Goal: Information Seeking & Learning: Learn about a topic

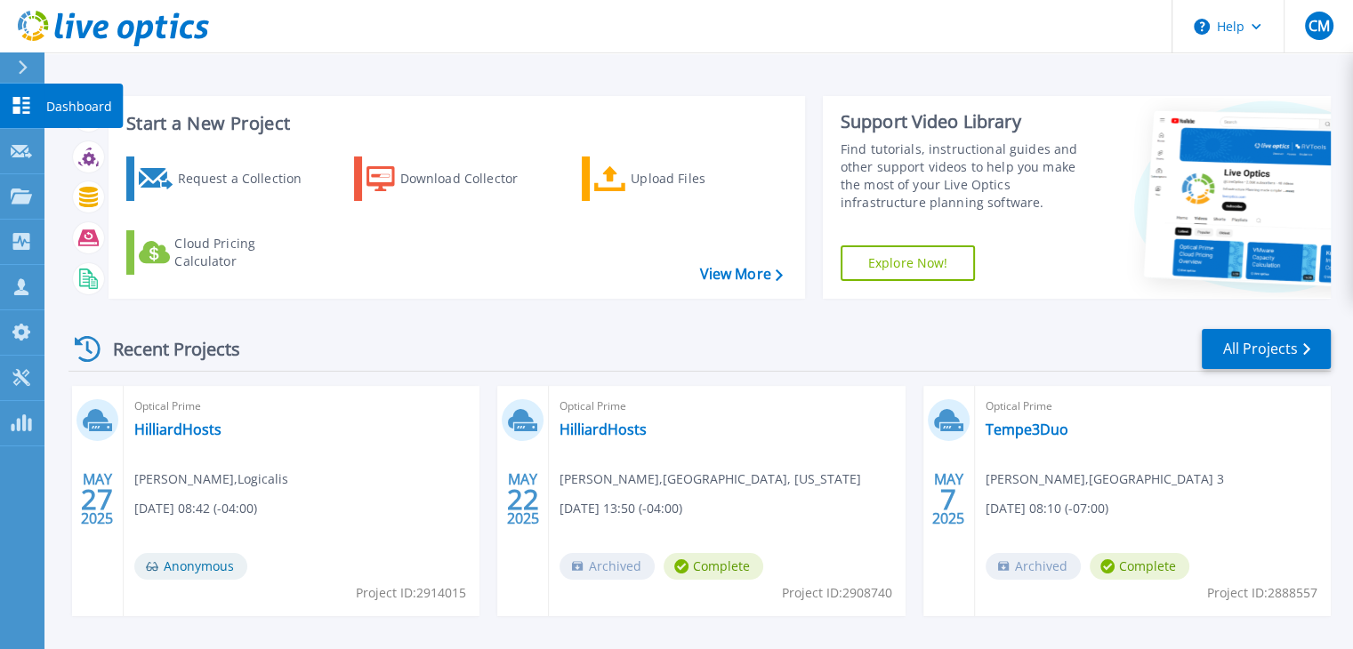
click at [29, 91] on link "Dashboard Dashboard" at bounding box center [22, 106] width 44 height 45
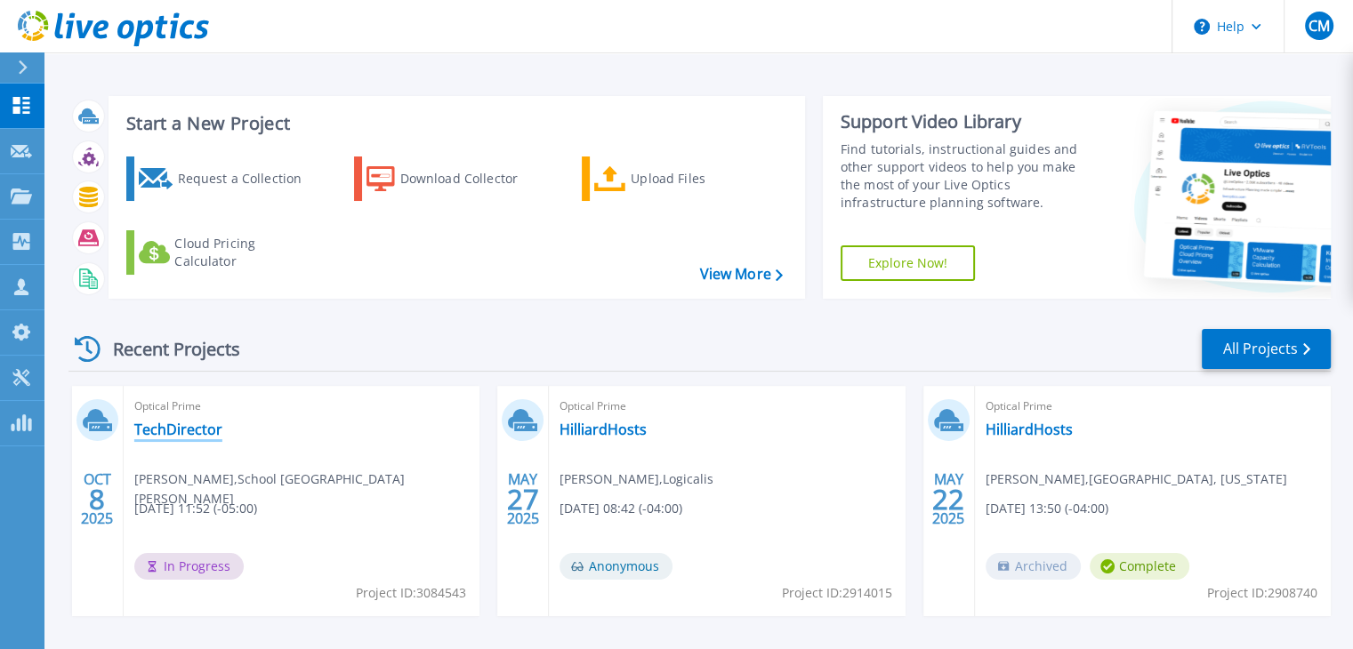
click at [192, 433] on link "TechDirector" at bounding box center [178, 430] width 88 height 18
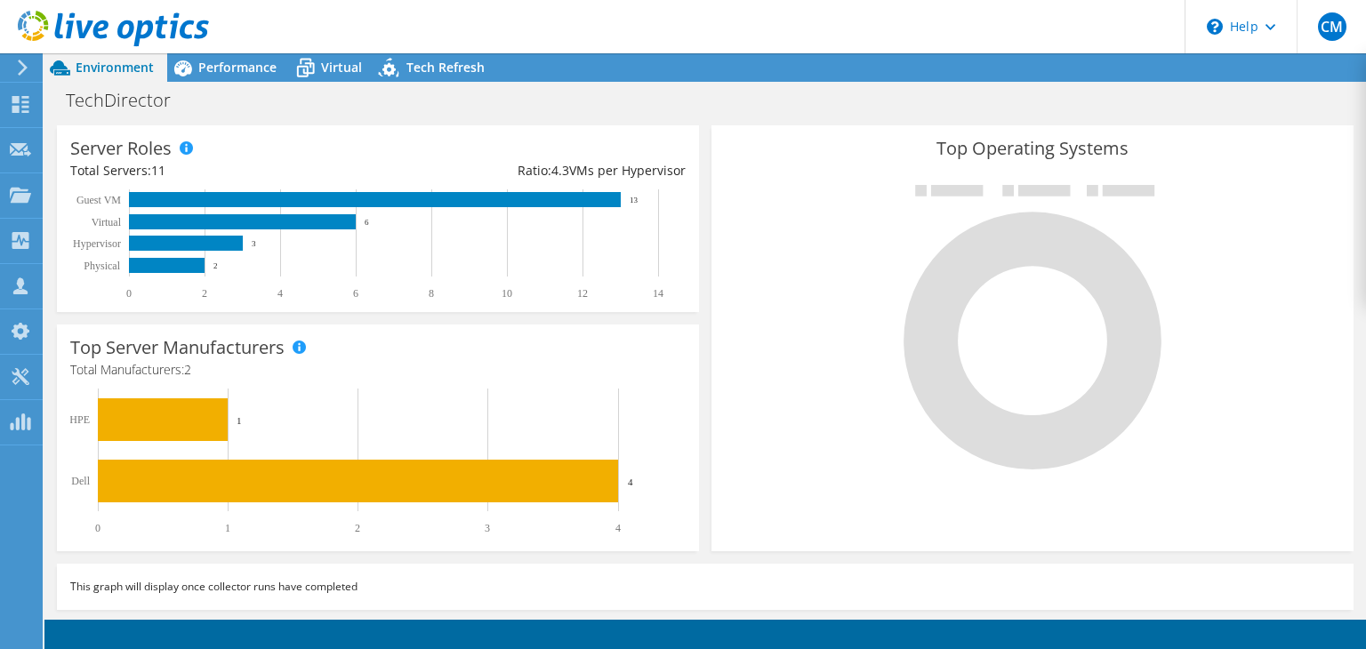
scroll to position [237, 0]
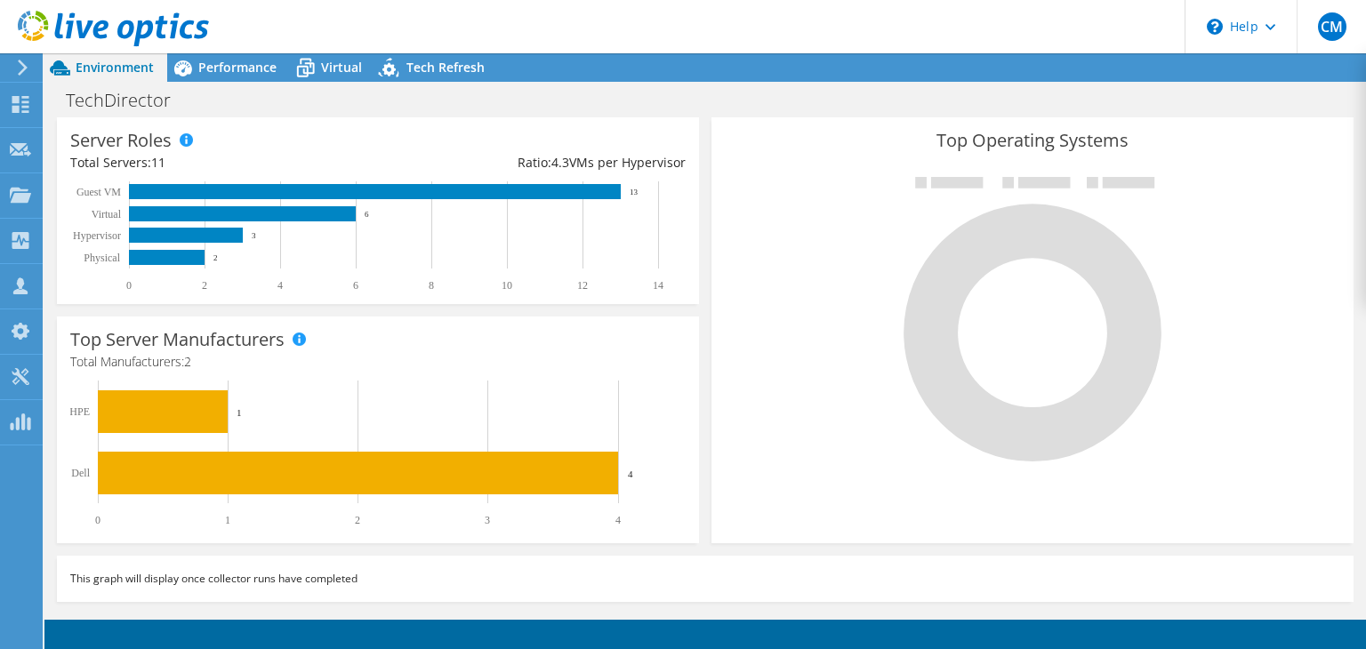
drag, startPoint x: 1352, startPoint y: 503, endPoint x: 1324, endPoint y: 138, distance: 365.7
click at [1324, 138] on section "CPU Pending Capacity Used 11.31 TiB Free 11.73 TiB Total 23.04 TiB Memory Pendi…" at bounding box center [705, 248] width 1322 height 736
click at [1227, 264] on div at bounding box center [1032, 318] width 615 height 300
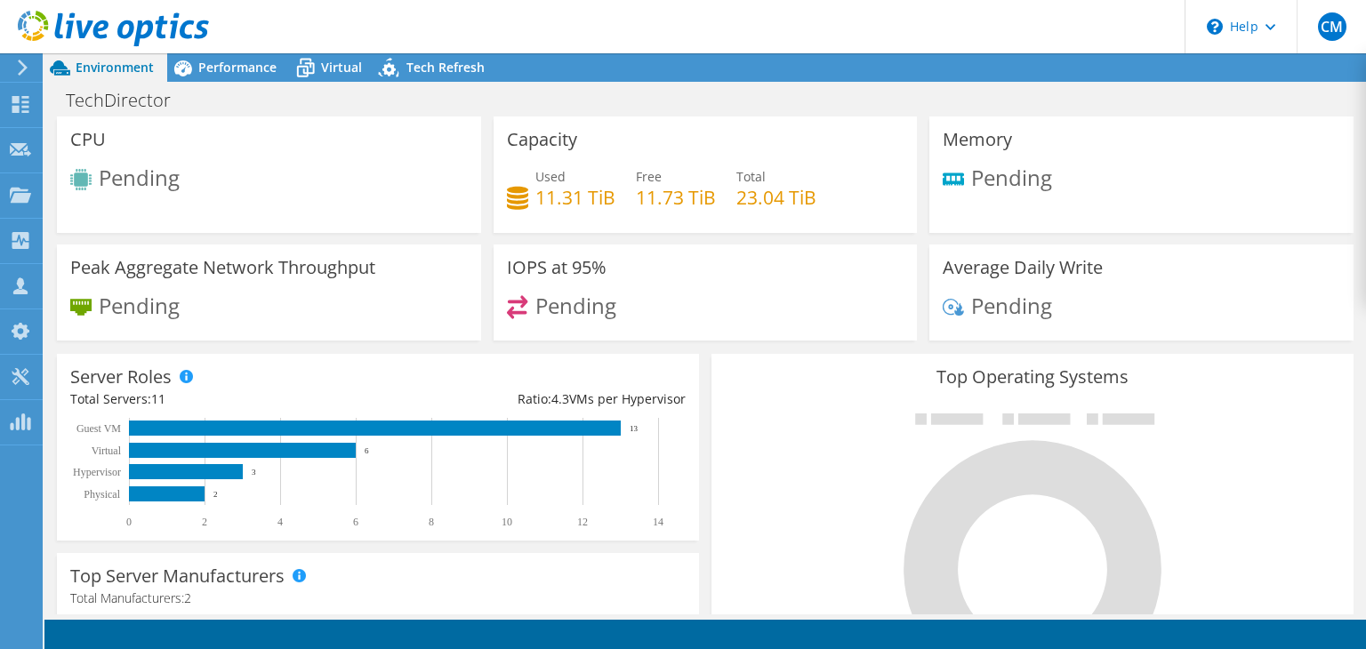
scroll to position [630, 0]
click at [231, 76] on div "Performance" at bounding box center [228, 67] width 123 height 28
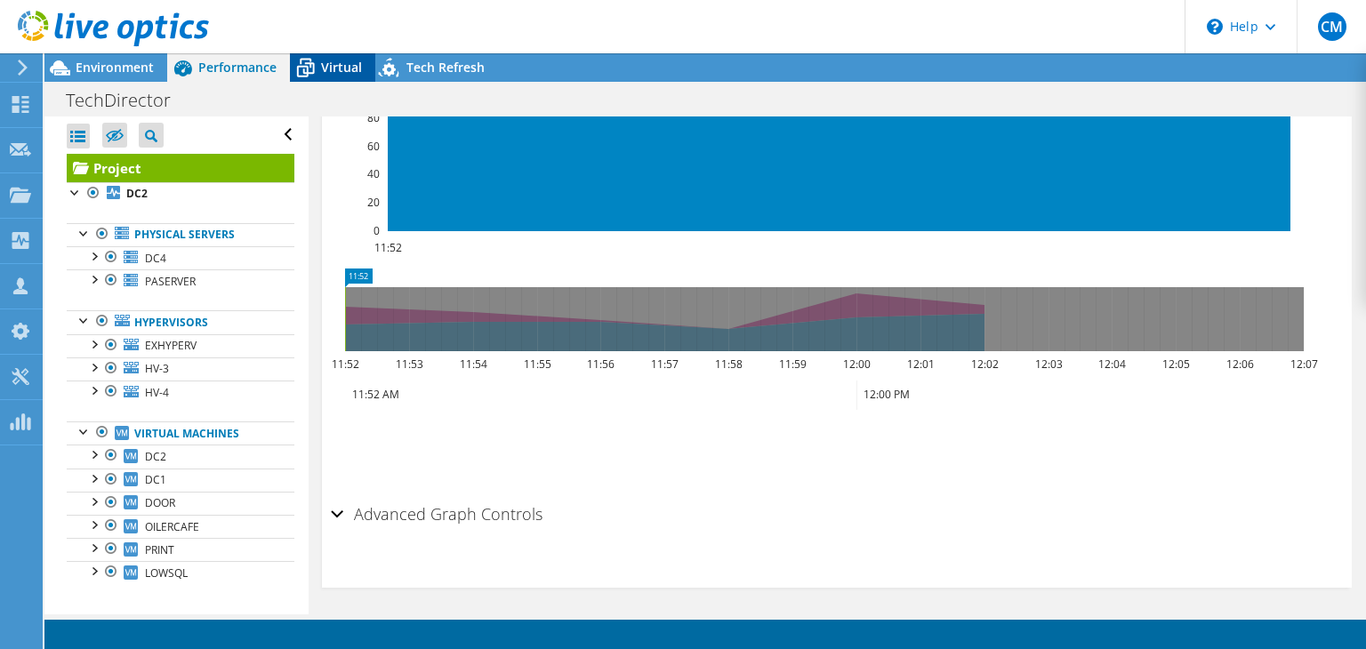
click at [334, 74] on span "Virtual" at bounding box center [341, 67] width 41 height 17
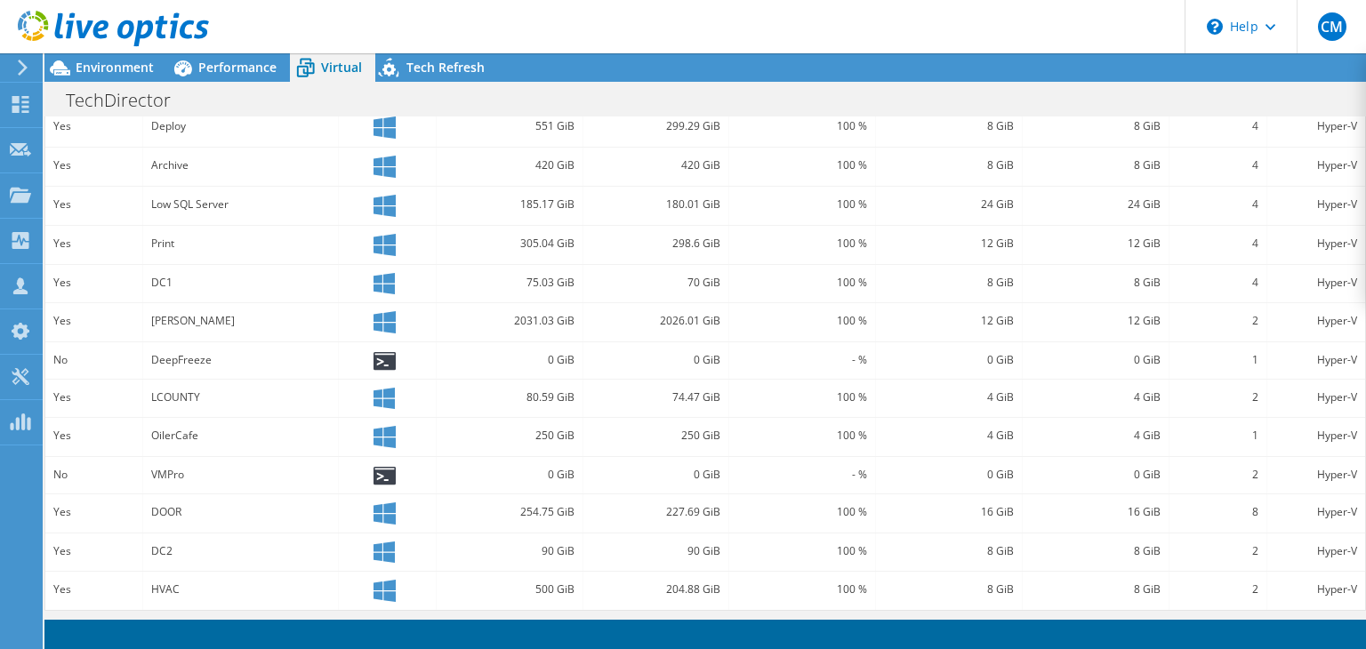
scroll to position [454, 0]
click at [408, 586] on div at bounding box center [387, 590] width 81 height 22
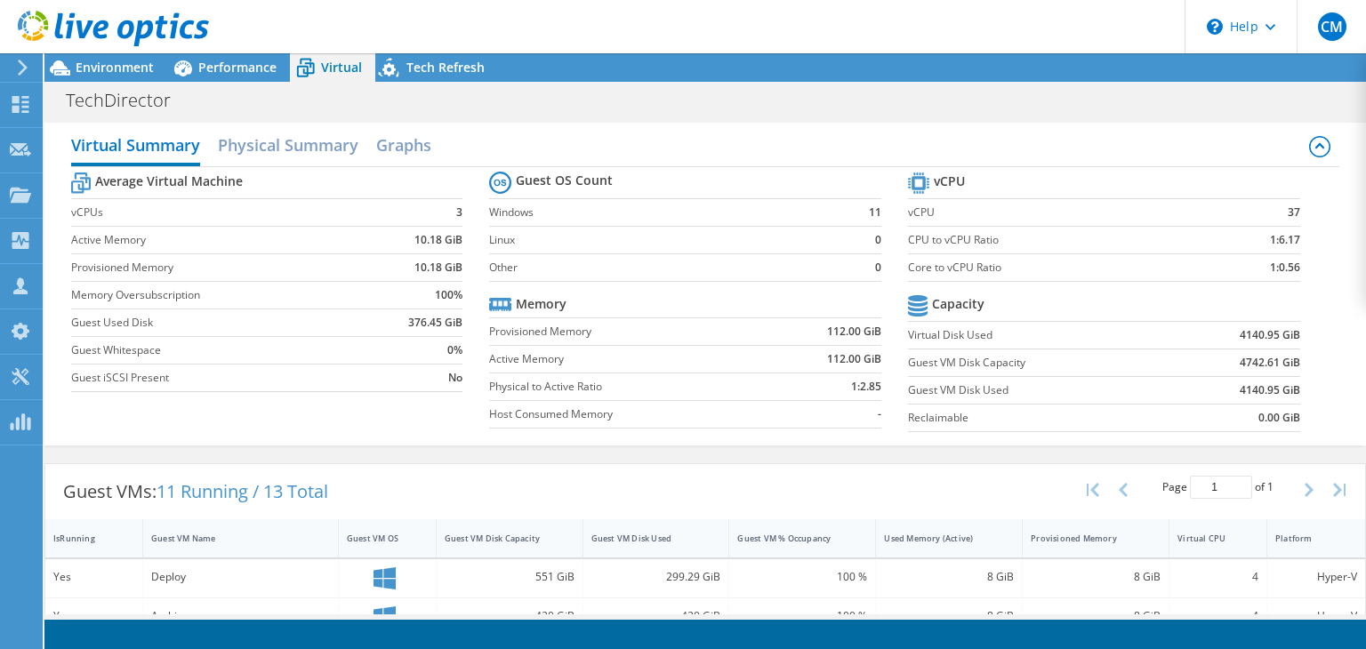
scroll to position [0, 0]
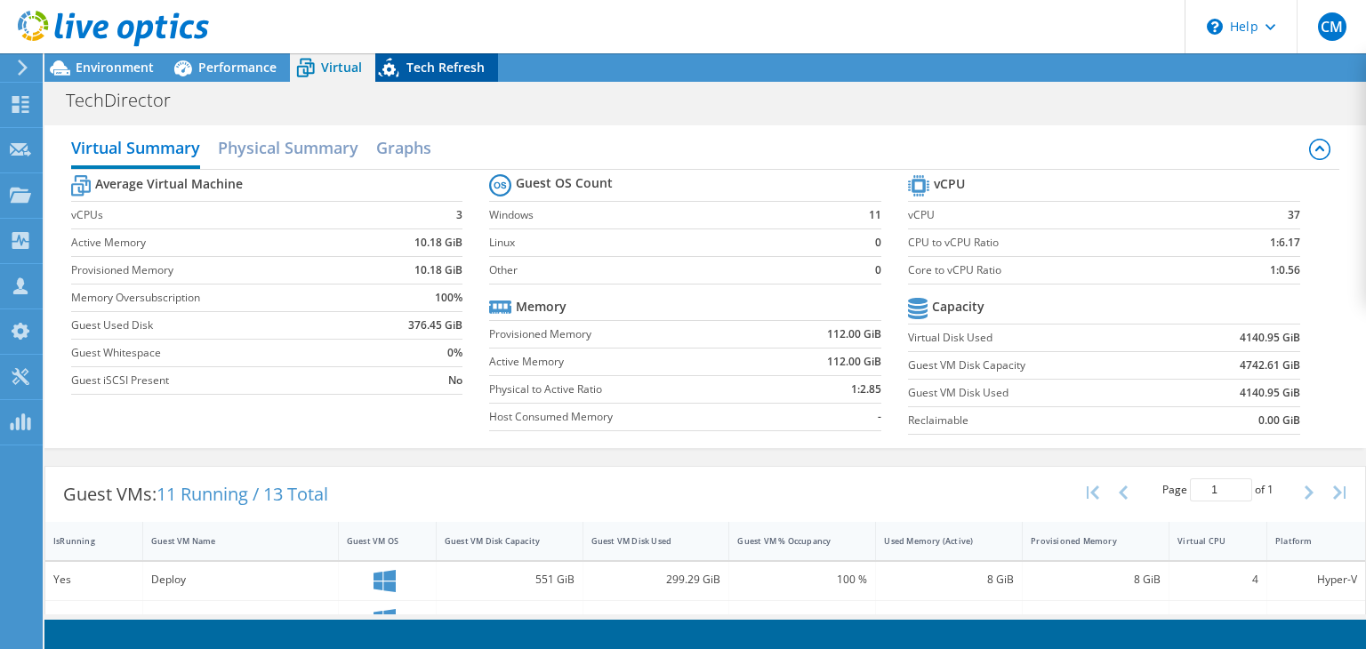
click at [441, 76] on div "Tech Refresh" at bounding box center [436, 67] width 123 height 28
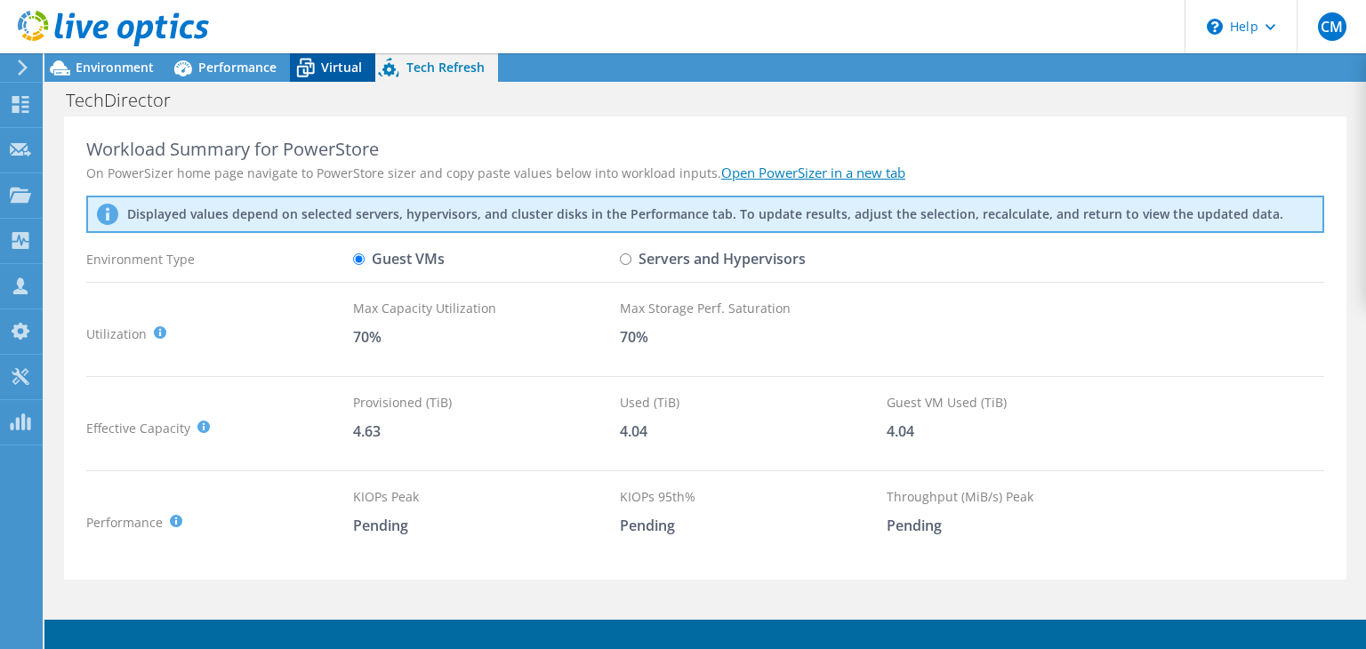
click at [334, 63] on span "Virtual" at bounding box center [341, 67] width 41 height 17
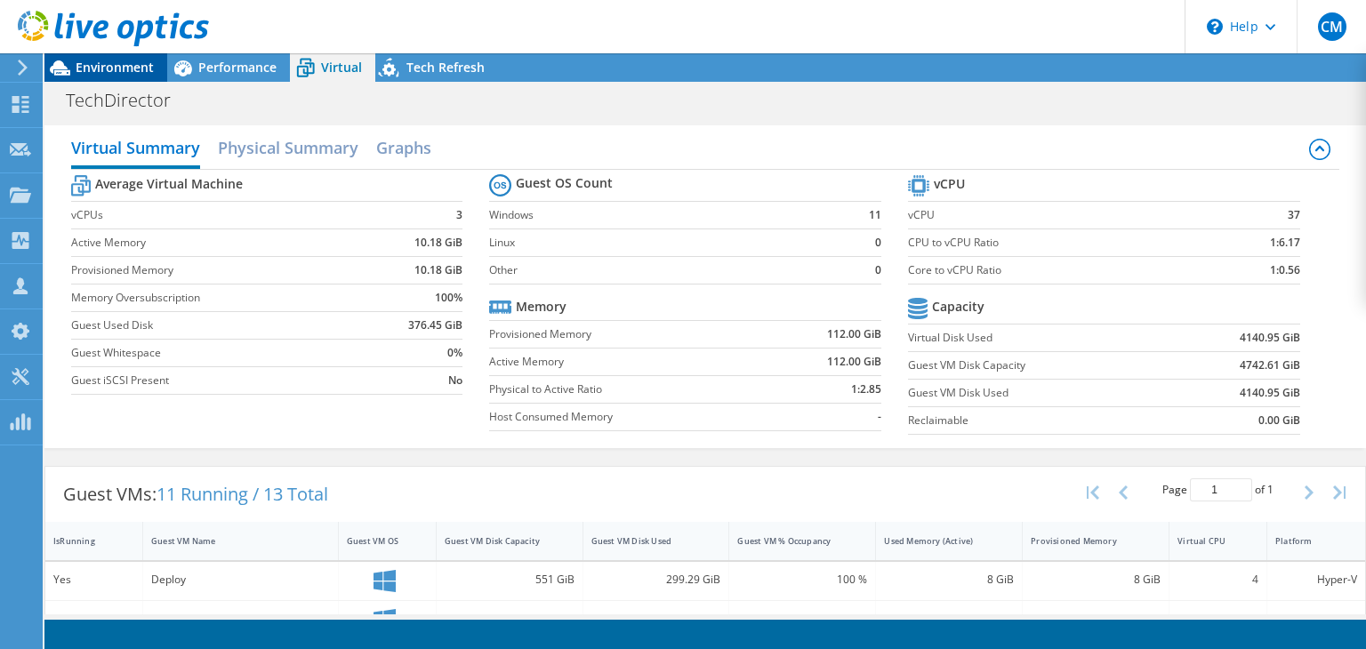
click at [100, 64] on span "Environment" at bounding box center [115, 67] width 78 height 17
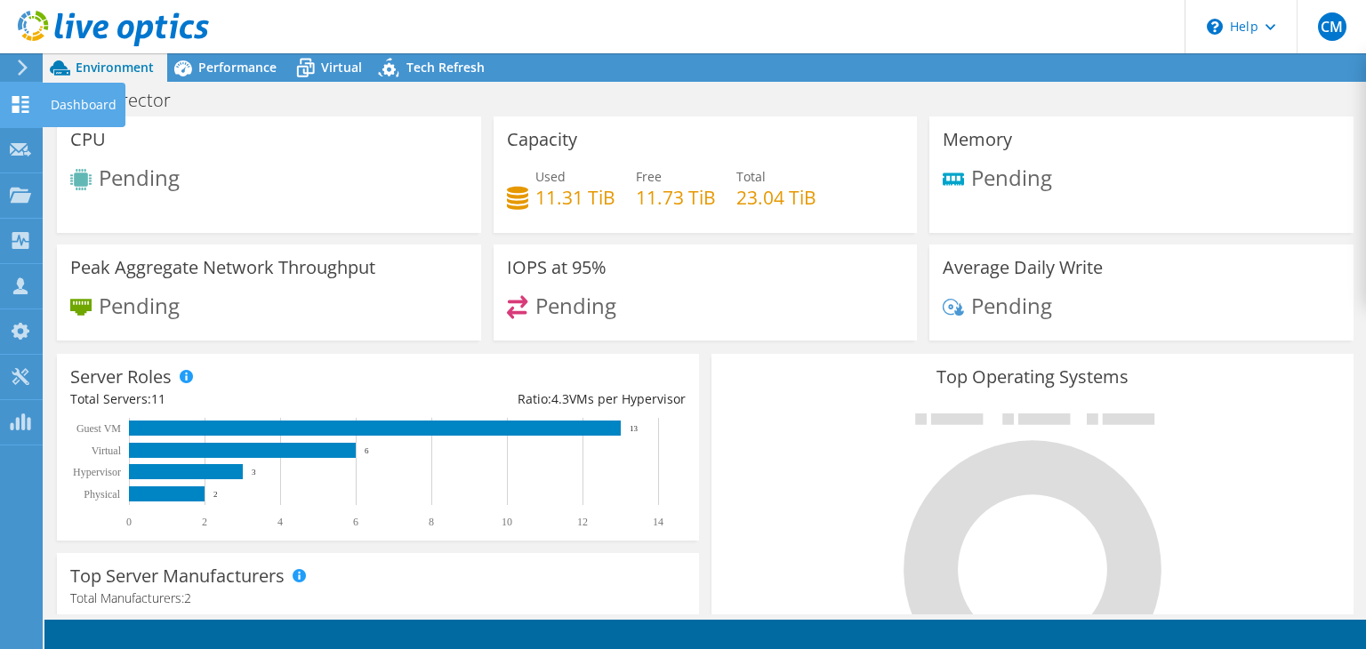
click at [24, 101] on use at bounding box center [20, 104] width 17 height 17
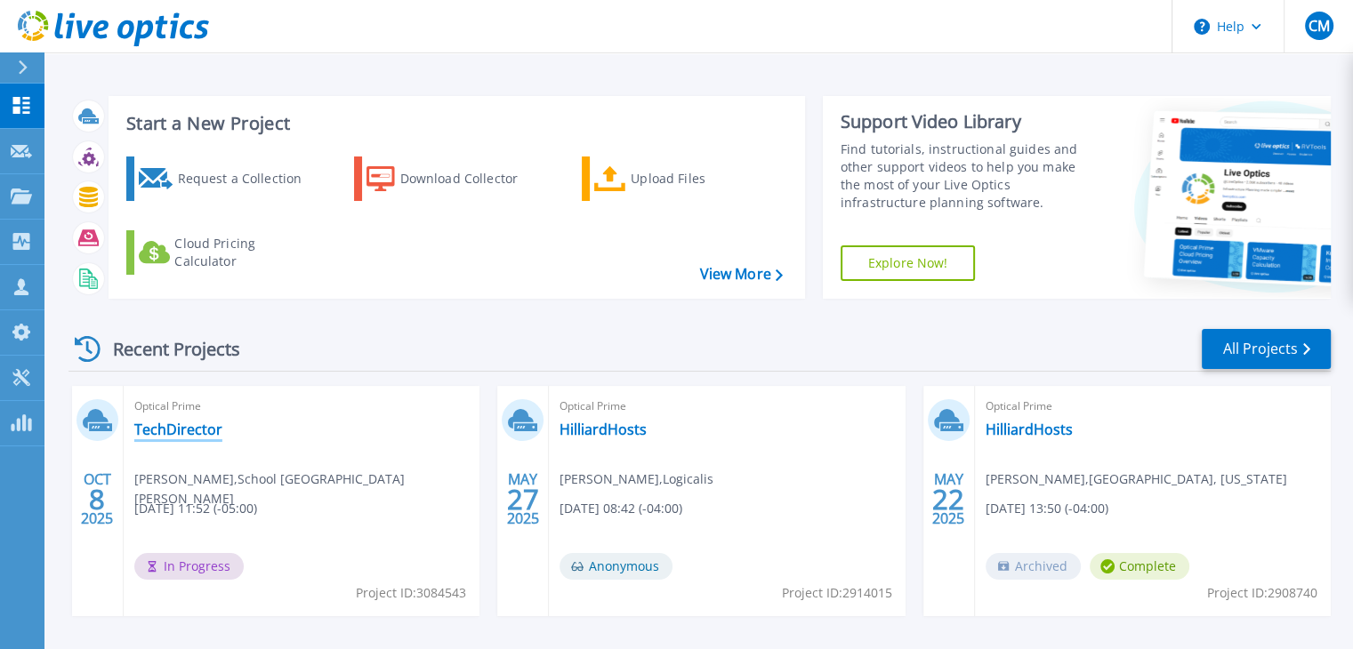
click at [171, 437] on link "TechDirector" at bounding box center [178, 430] width 88 height 18
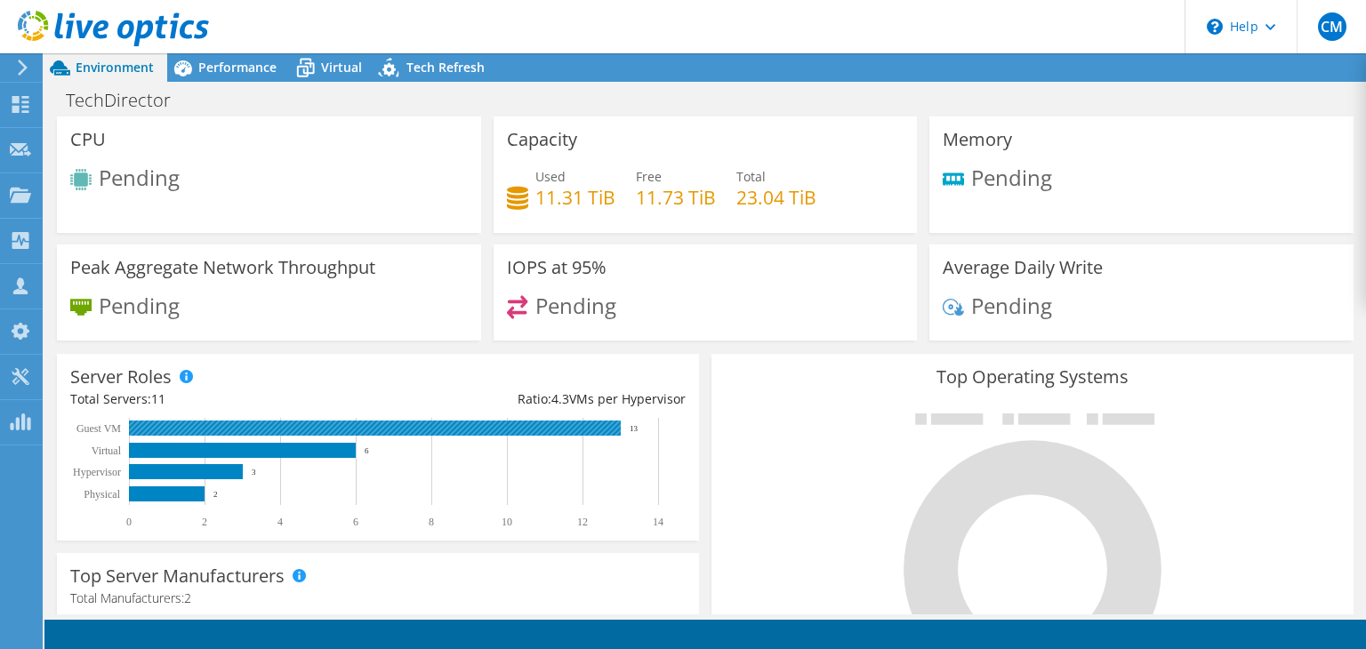
scroll to position [354, 0]
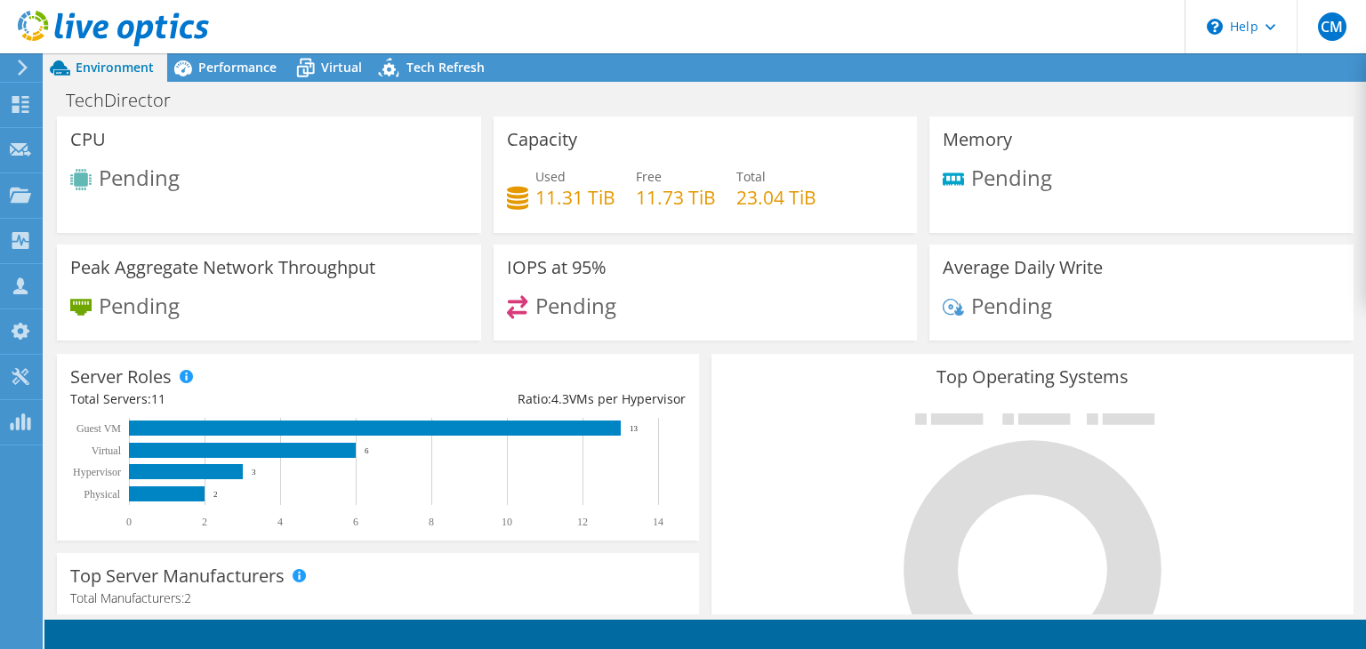
click at [716, 438] on div "Top Operating Systems Windows Linux VMware" at bounding box center [1033, 567] width 642 height 426
click at [242, 71] on span "Performance" at bounding box center [237, 67] width 78 height 17
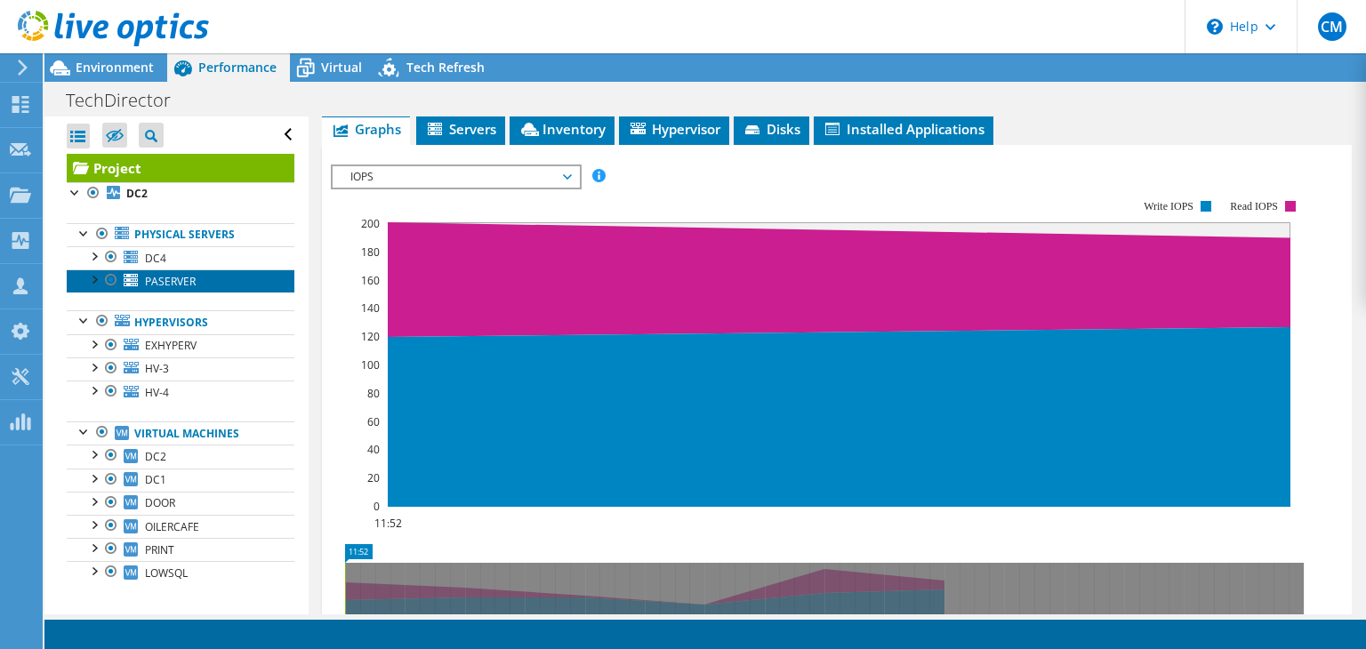
click at [166, 277] on span "PASERVER" at bounding box center [170, 281] width 51 height 15
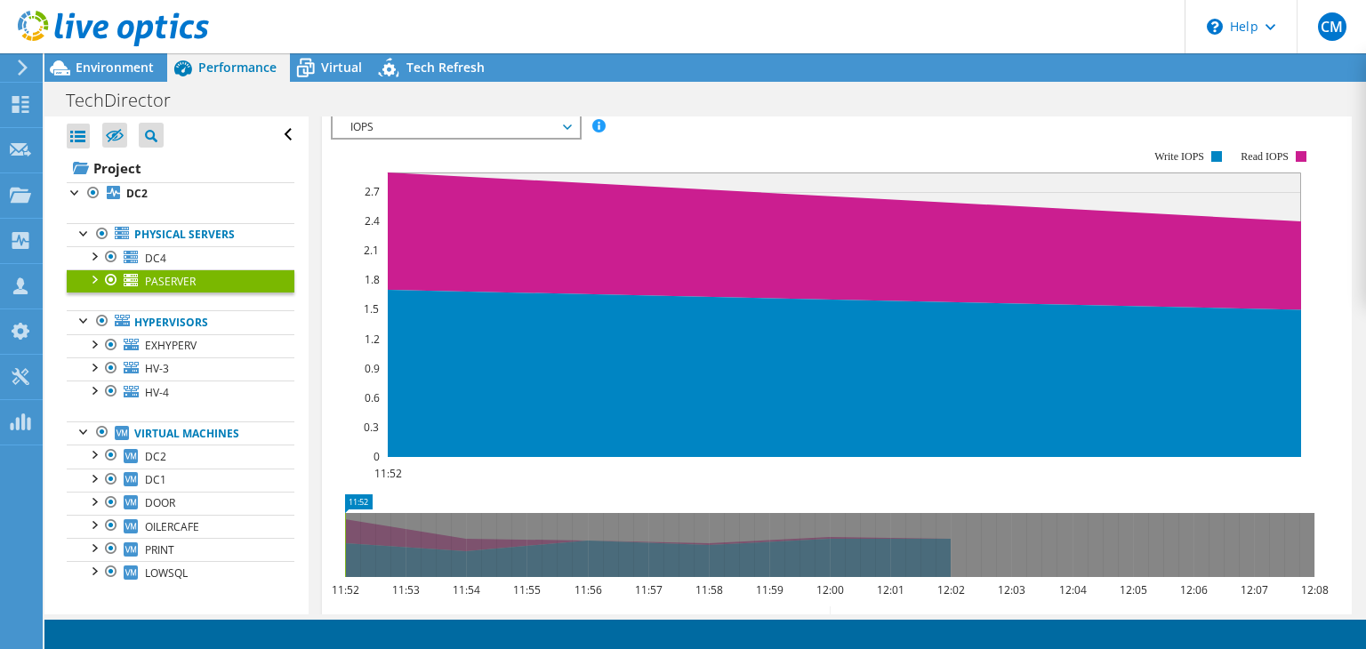
scroll to position [304, 0]
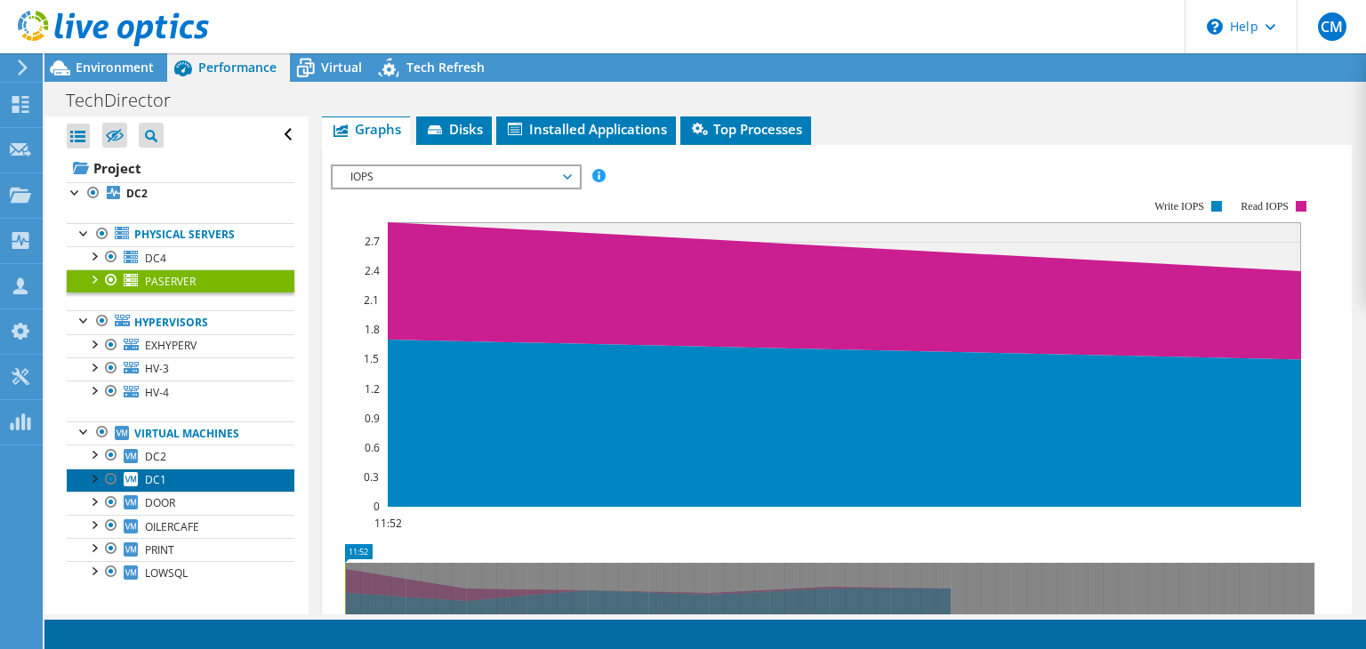
click at [147, 474] on span "DC1" at bounding box center [155, 479] width 21 height 15
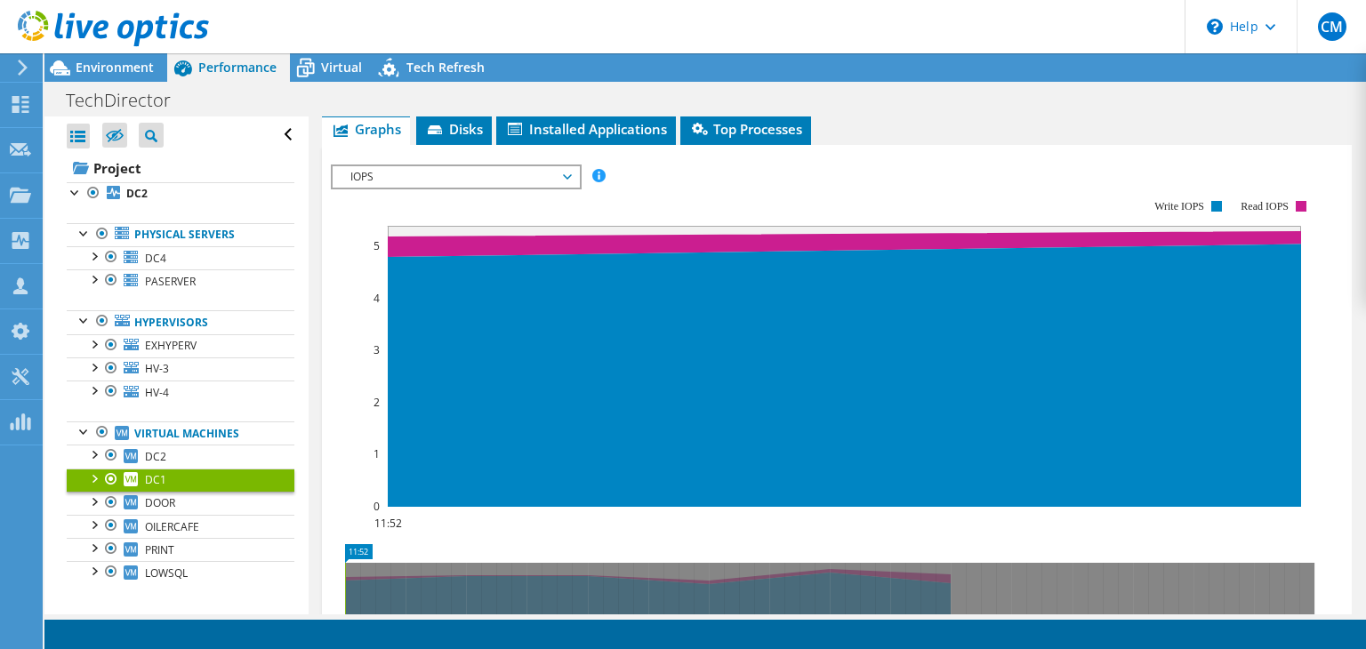
click at [148, 474] on span "DC1" at bounding box center [155, 479] width 21 height 15
click at [100, 473] on div at bounding box center [93, 478] width 18 height 18
click at [100, 520] on div at bounding box center [102, 524] width 18 height 18
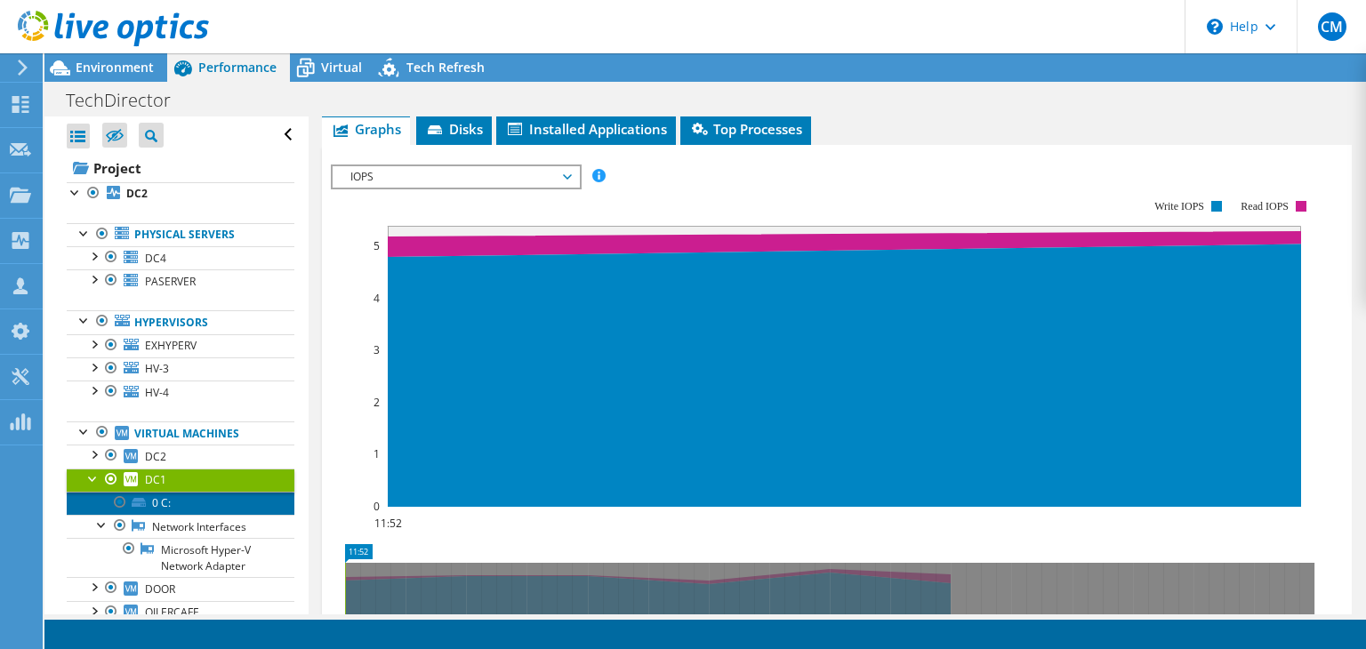
click at [150, 504] on link "0 C:" at bounding box center [181, 503] width 228 height 23
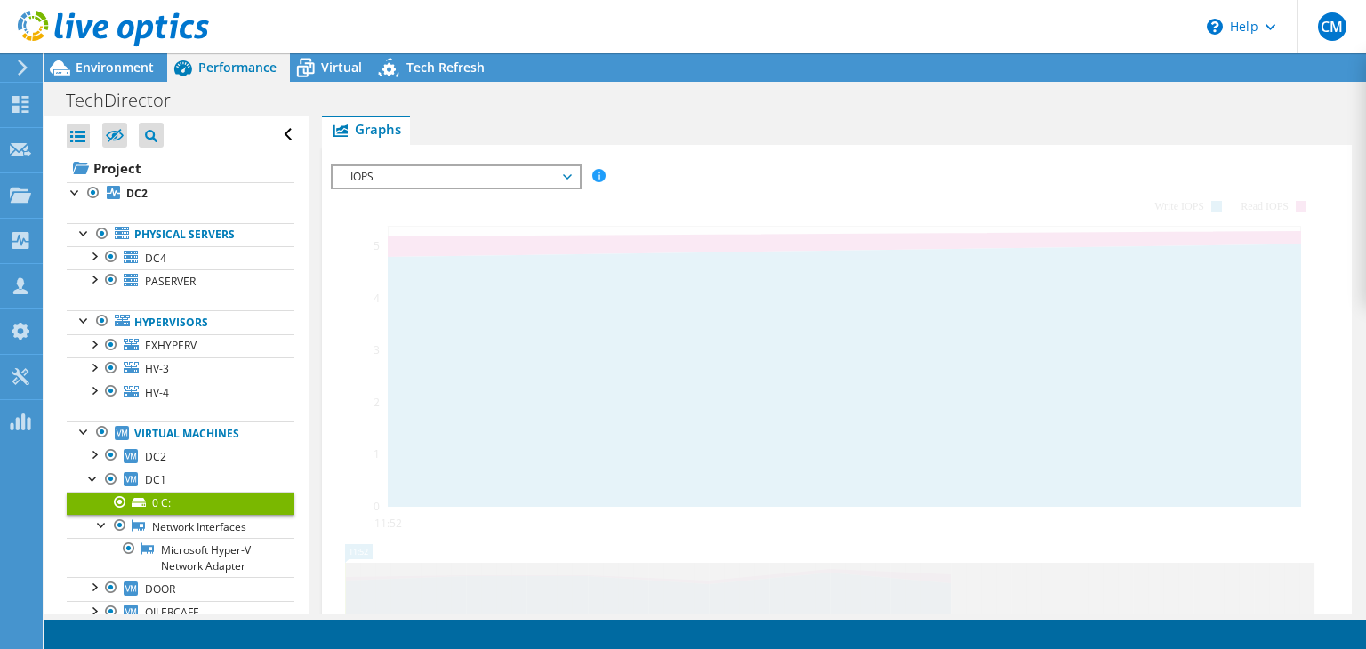
scroll to position [300, 0]
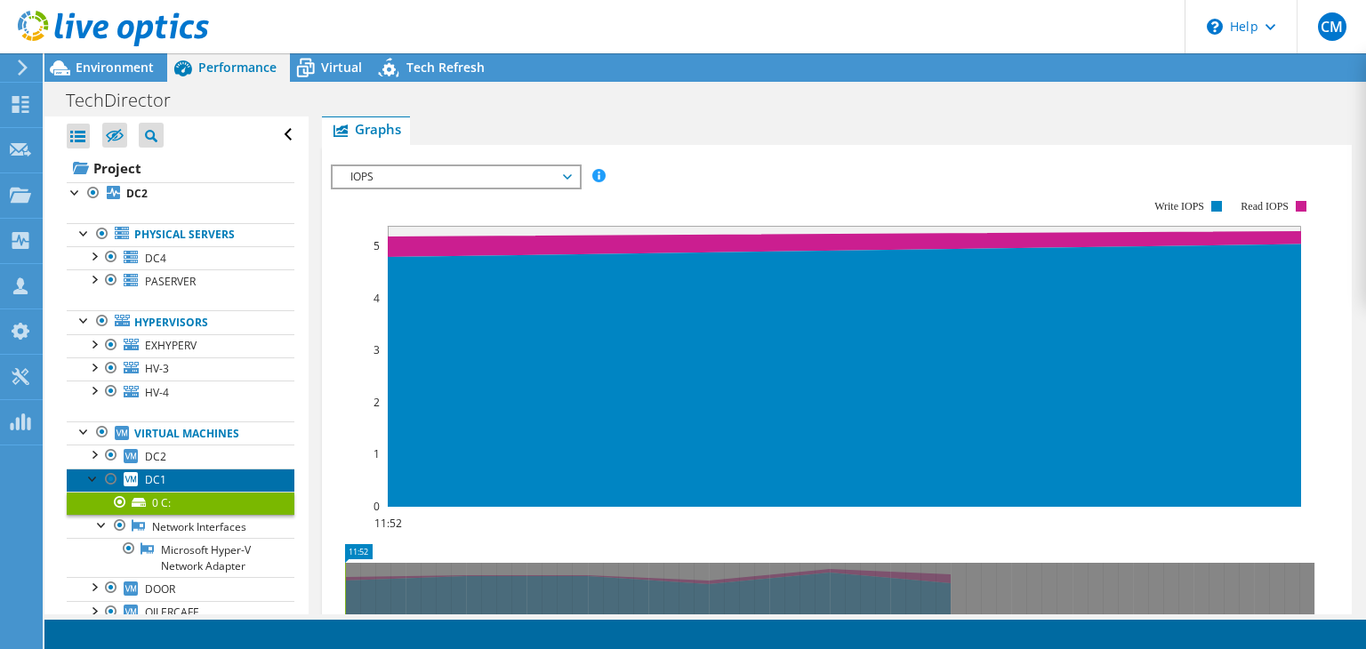
click at [149, 478] on span "DC1" at bounding box center [155, 479] width 21 height 15
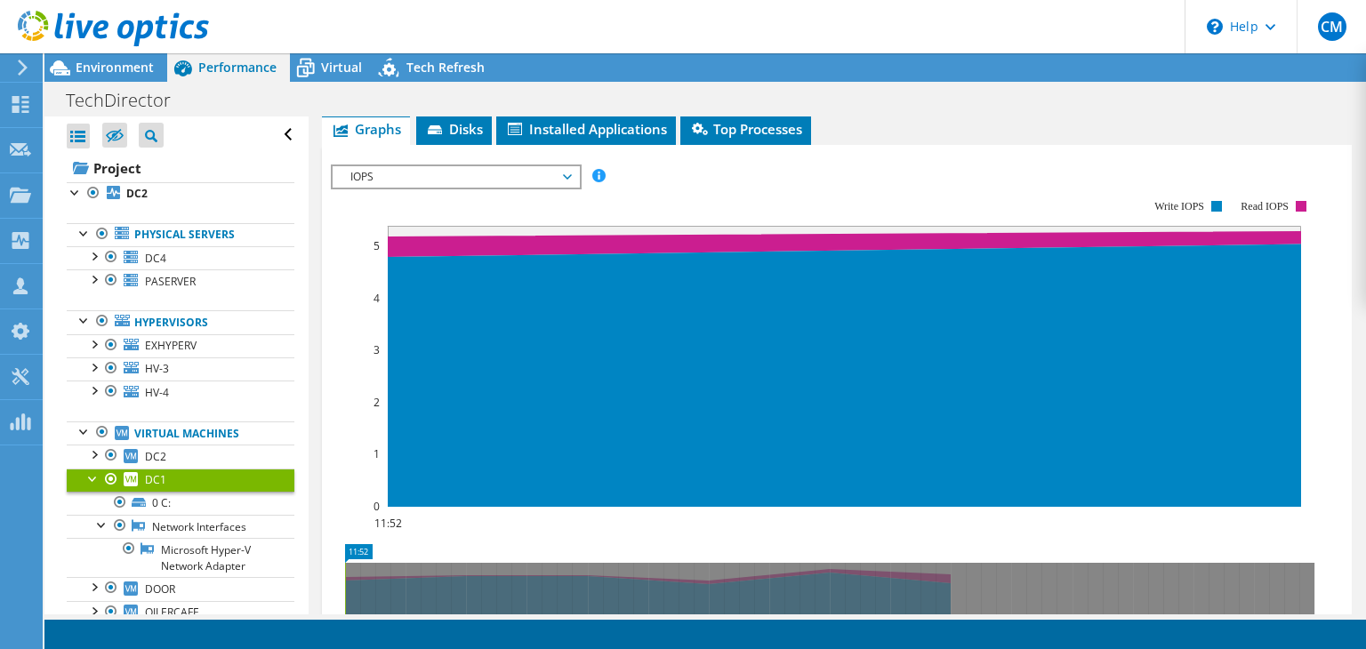
scroll to position [304, 0]
click at [713, 125] on span "Top Processes" at bounding box center [745, 129] width 113 height 18
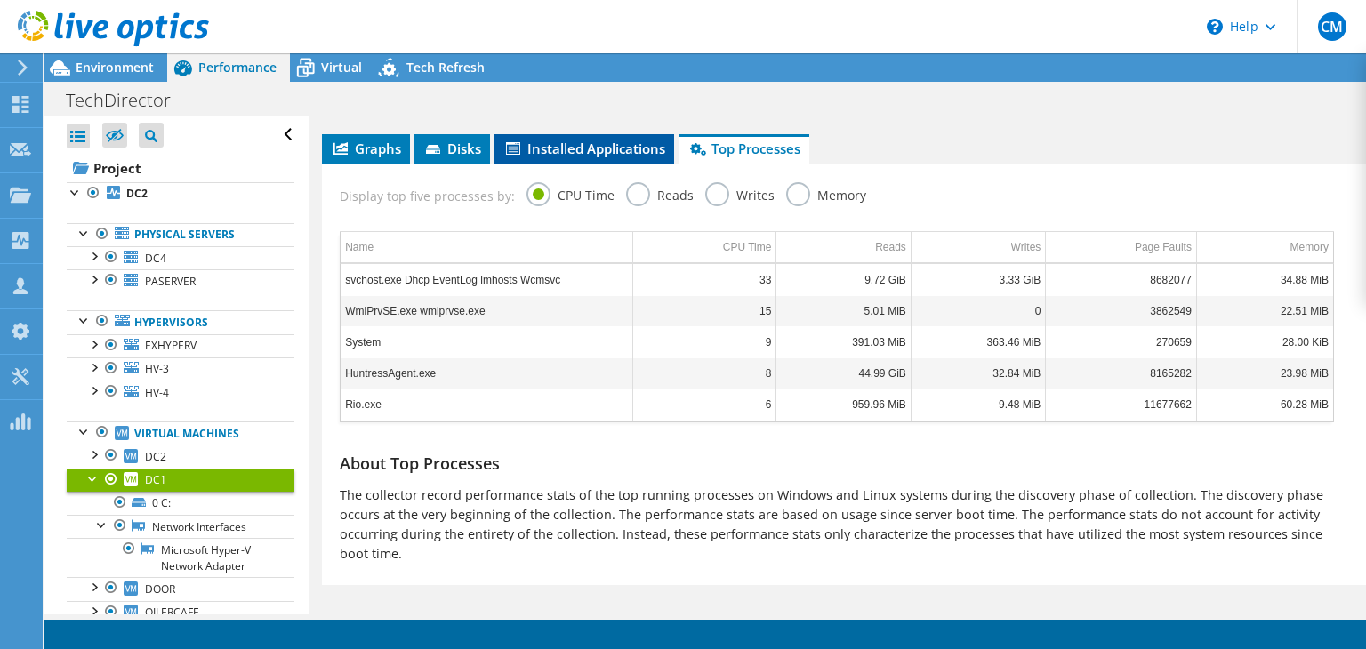
click at [669, 136] on li "Installed Applications" at bounding box center [585, 149] width 180 height 30
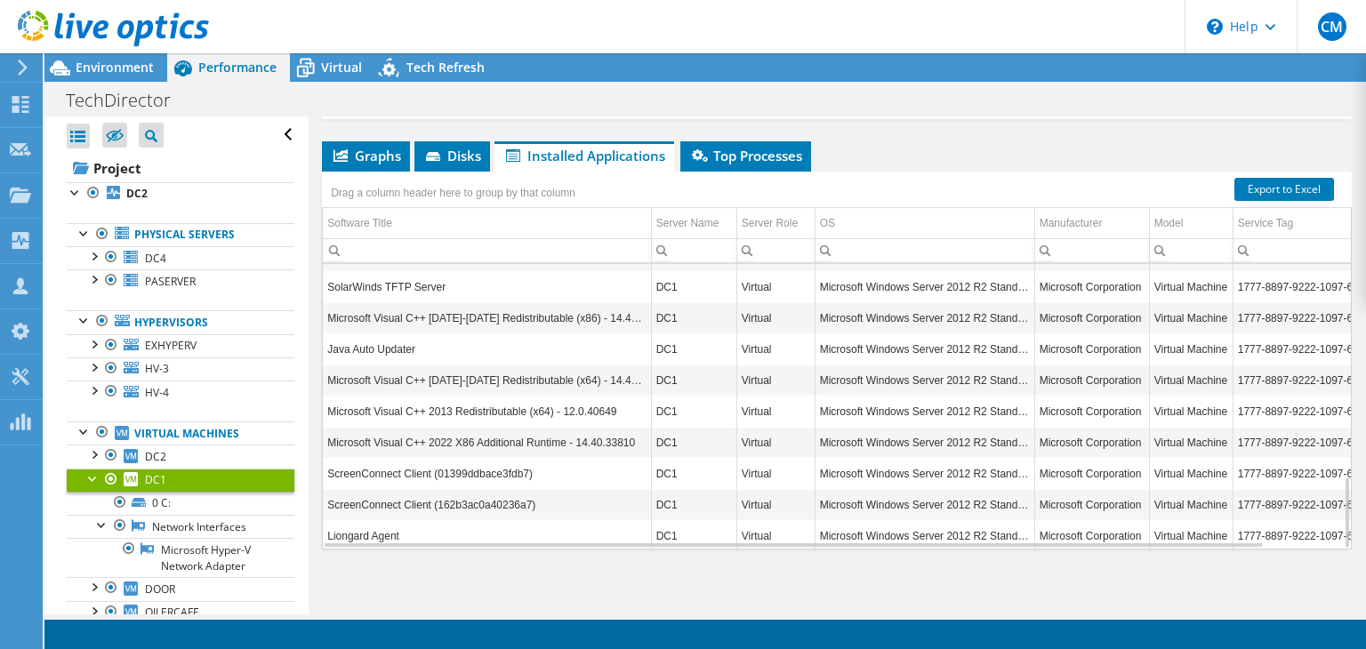
scroll to position [836, 0]
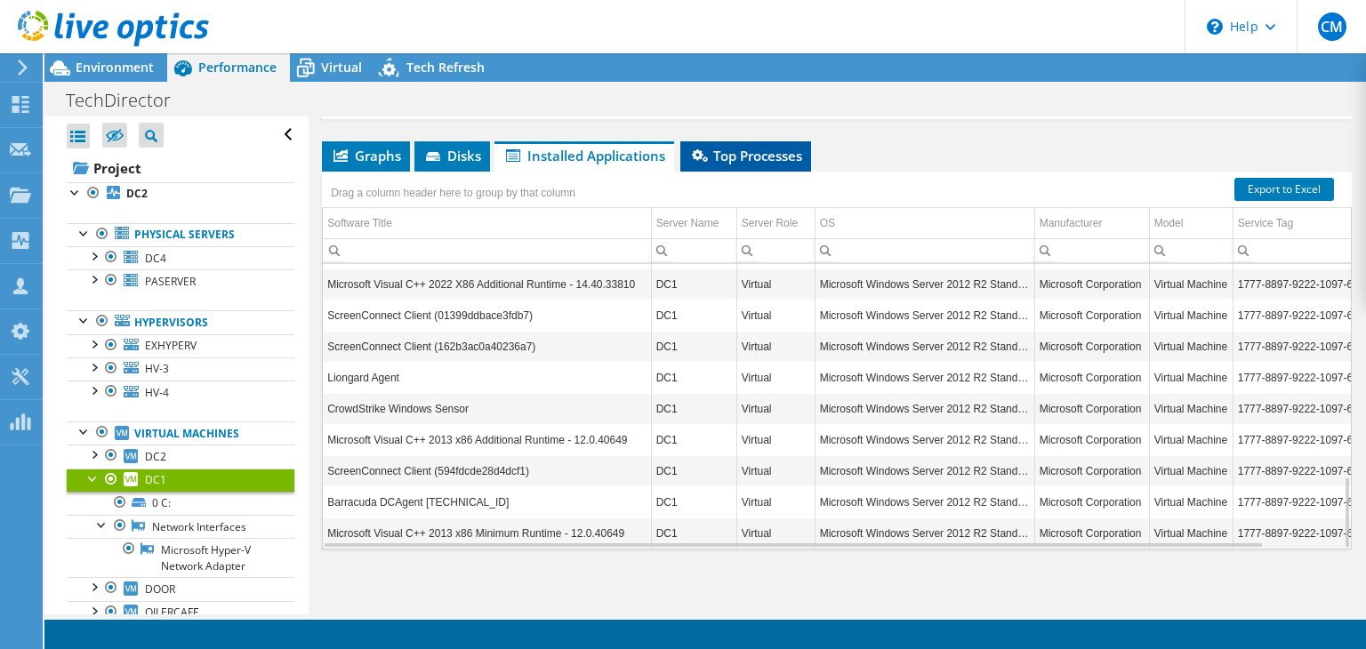
click at [714, 153] on span "Top Processes" at bounding box center [745, 156] width 113 height 18
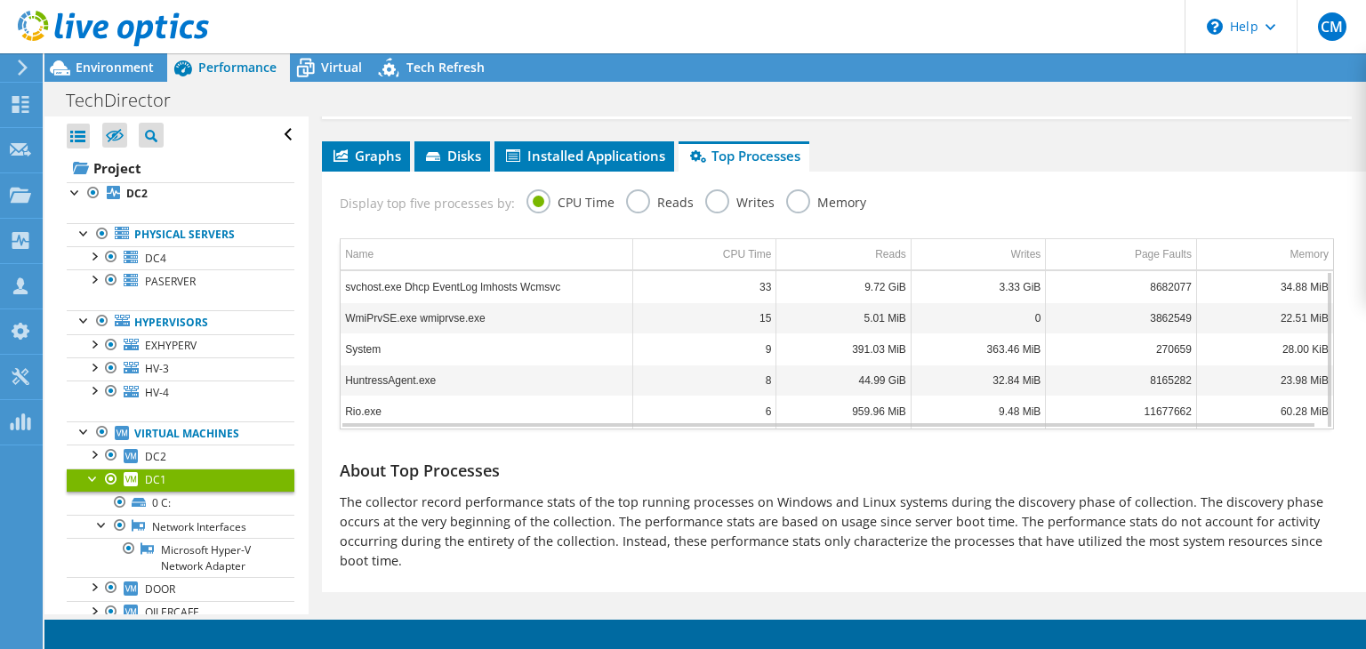
scroll to position [285, 0]
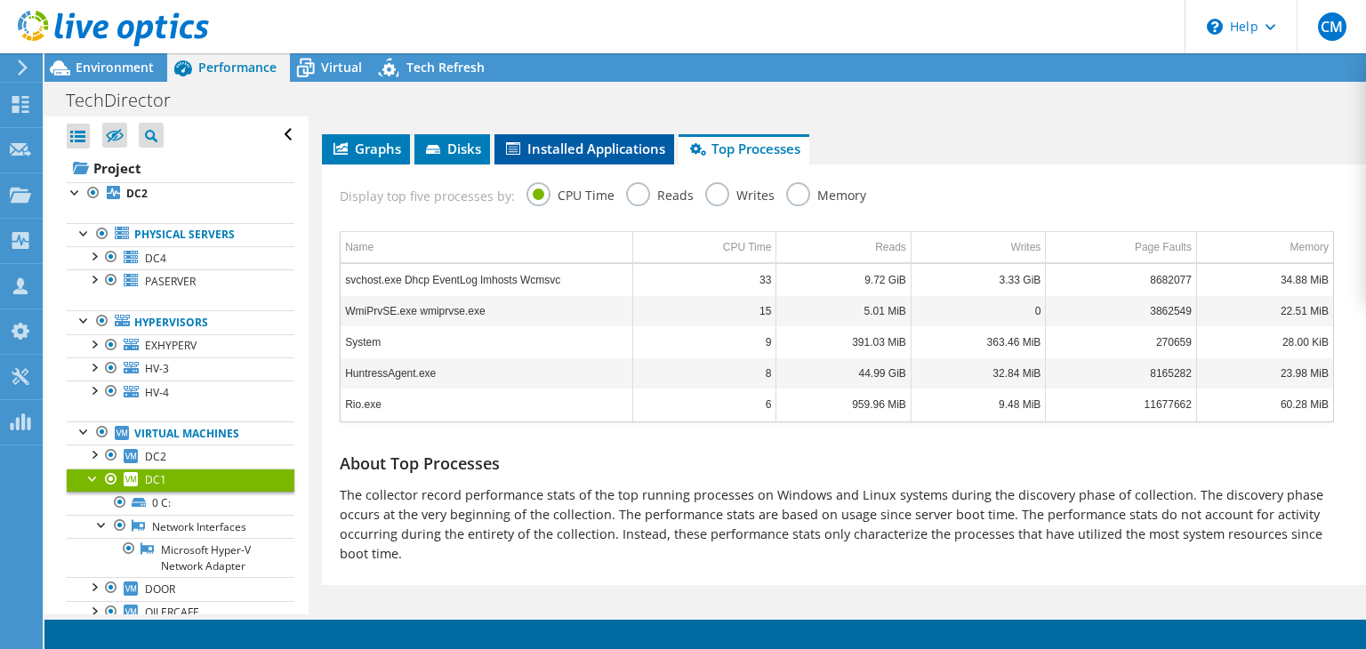
click at [594, 159] on li "Installed Applications" at bounding box center [585, 149] width 180 height 30
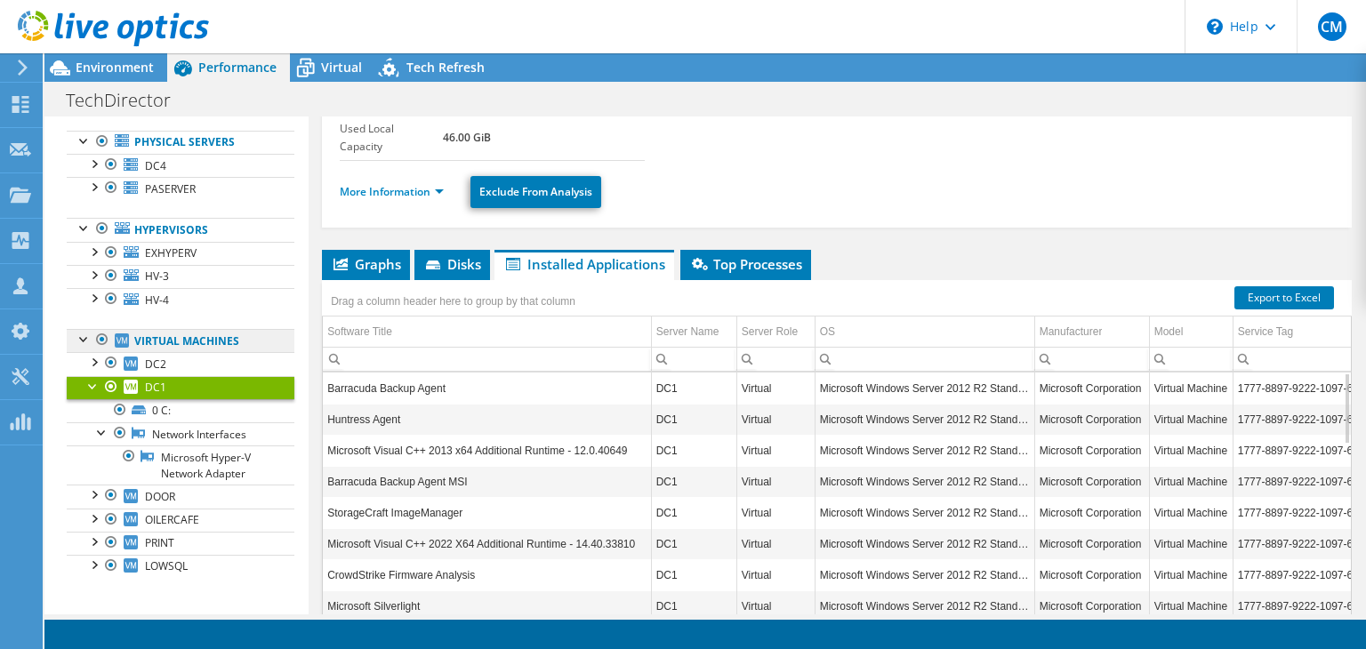
scroll to position [0, 0]
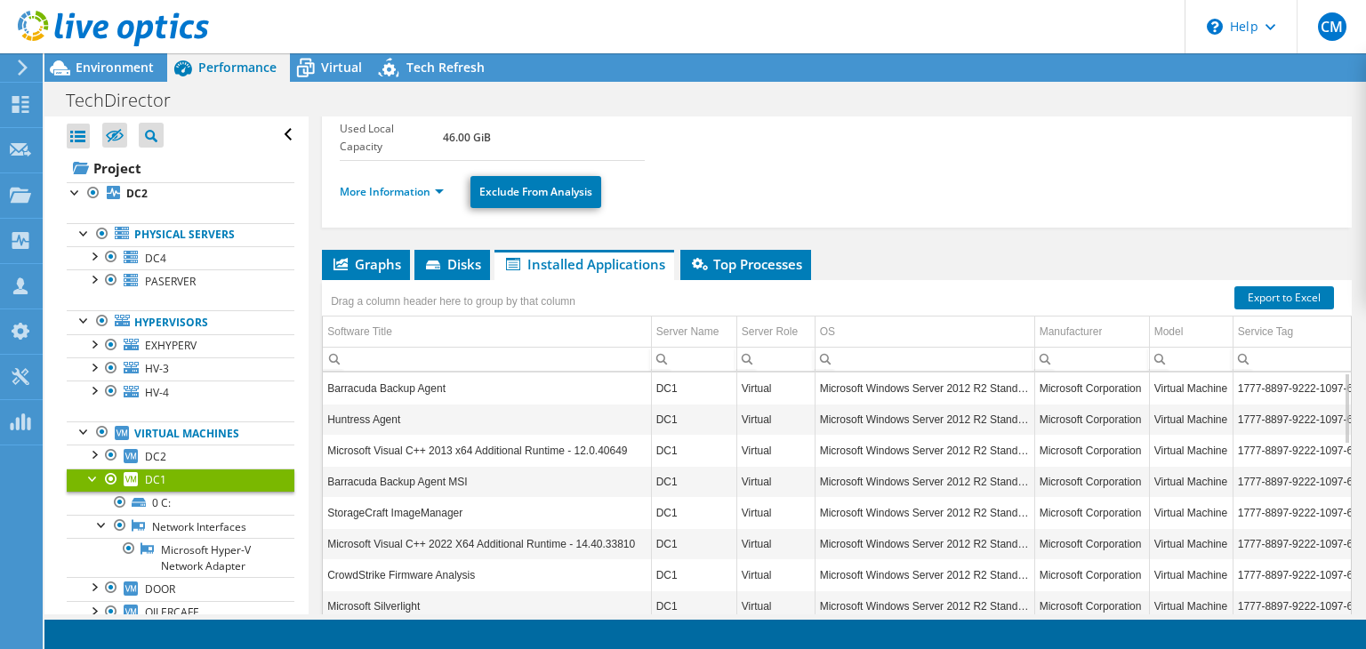
click at [985, 179] on ul "More Information Exclude From Analysis" at bounding box center [837, 190] width 994 height 36
click at [412, 186] on link "More Information" at bounding box center [392, 191] width 104 height 15
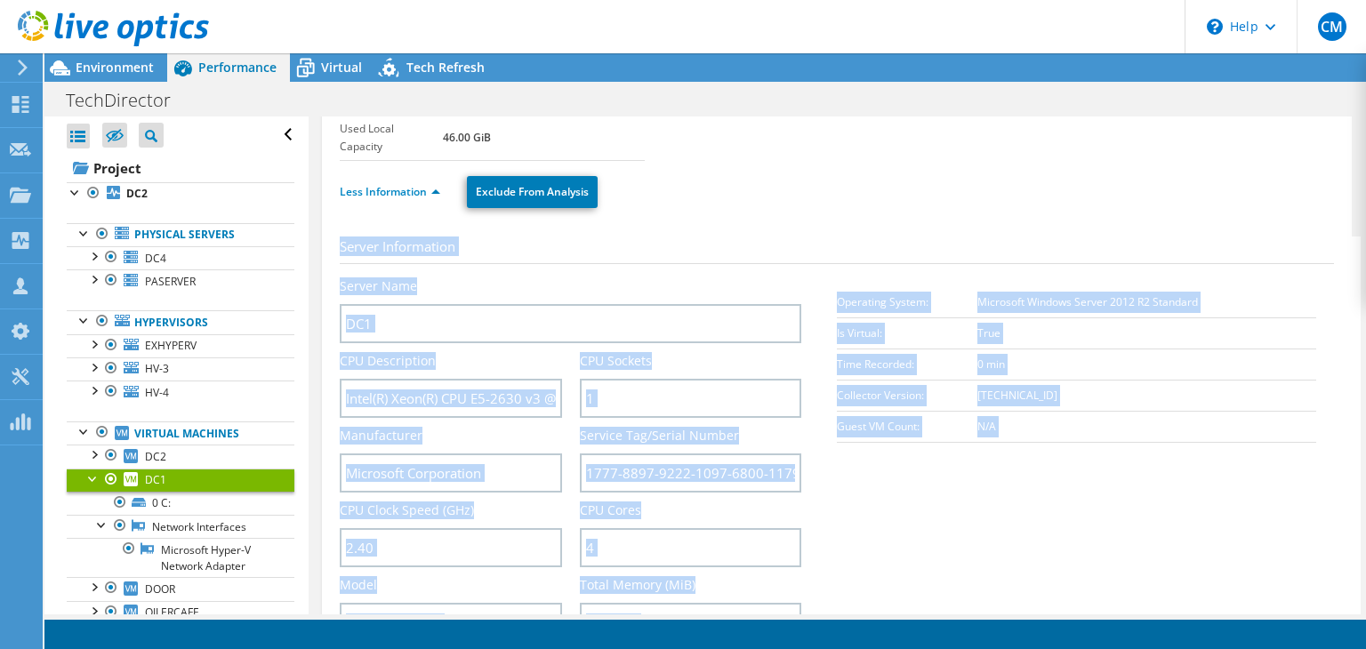
click at [697, 218] on div "Less Information Exclude From Analysis" at bounding box center [837, 192] width 994 height 62
click at [963, 514] on section "Server Information Server Name DC1 CPU Description Intel(R) Xeon(R) CPU E5-2630…" at bounding box center [841, 444] width 1003 height 414
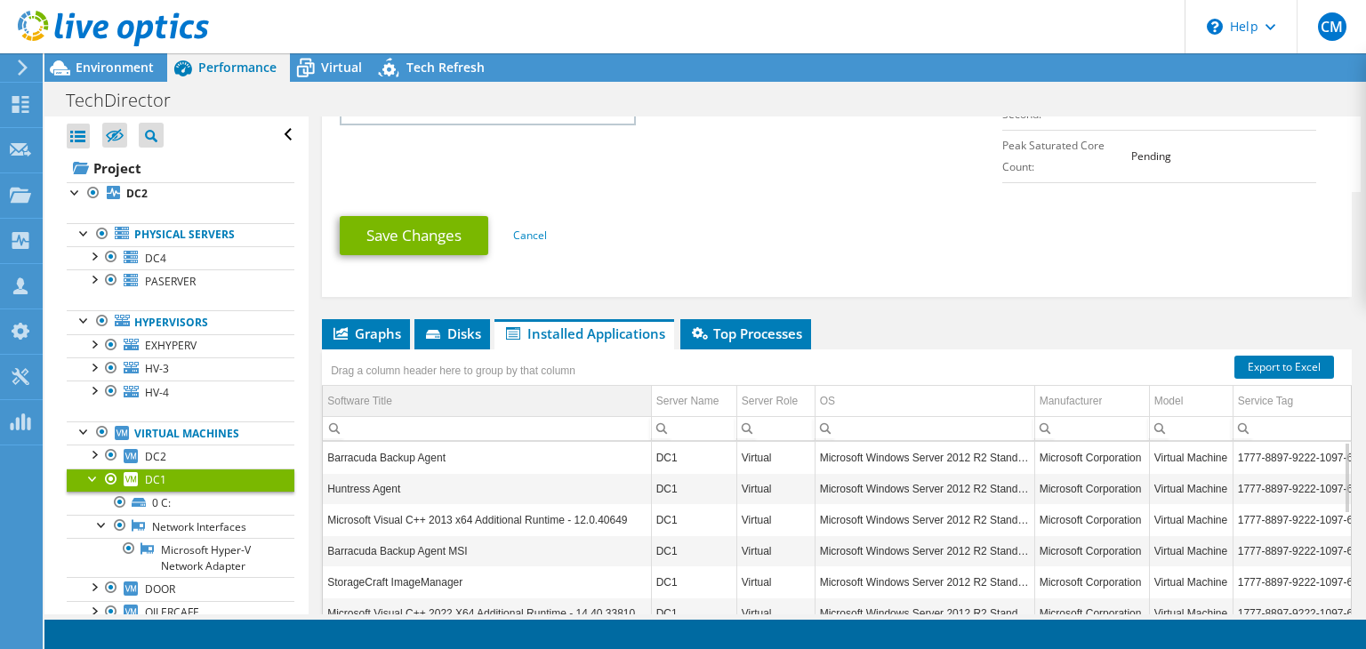
scroll to position [1138, 0]
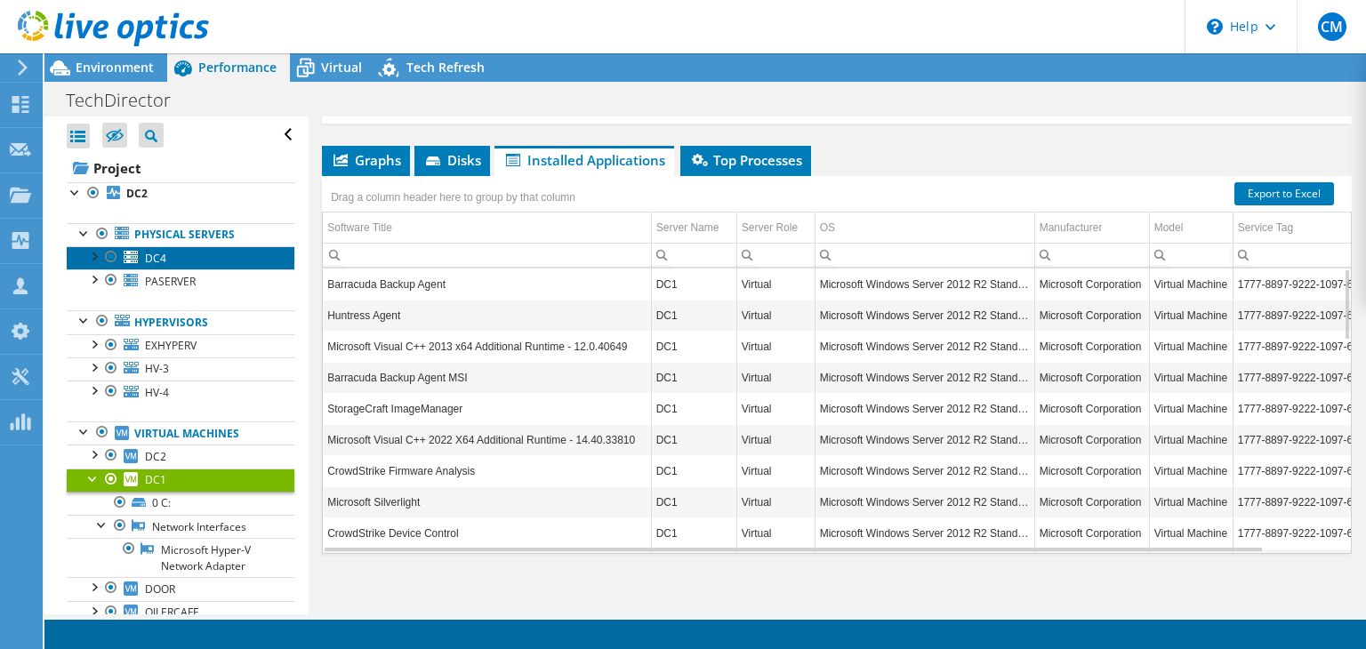
click at [156, 253] on span "DC4" at bounding box center [155, 258] width 21 height 15
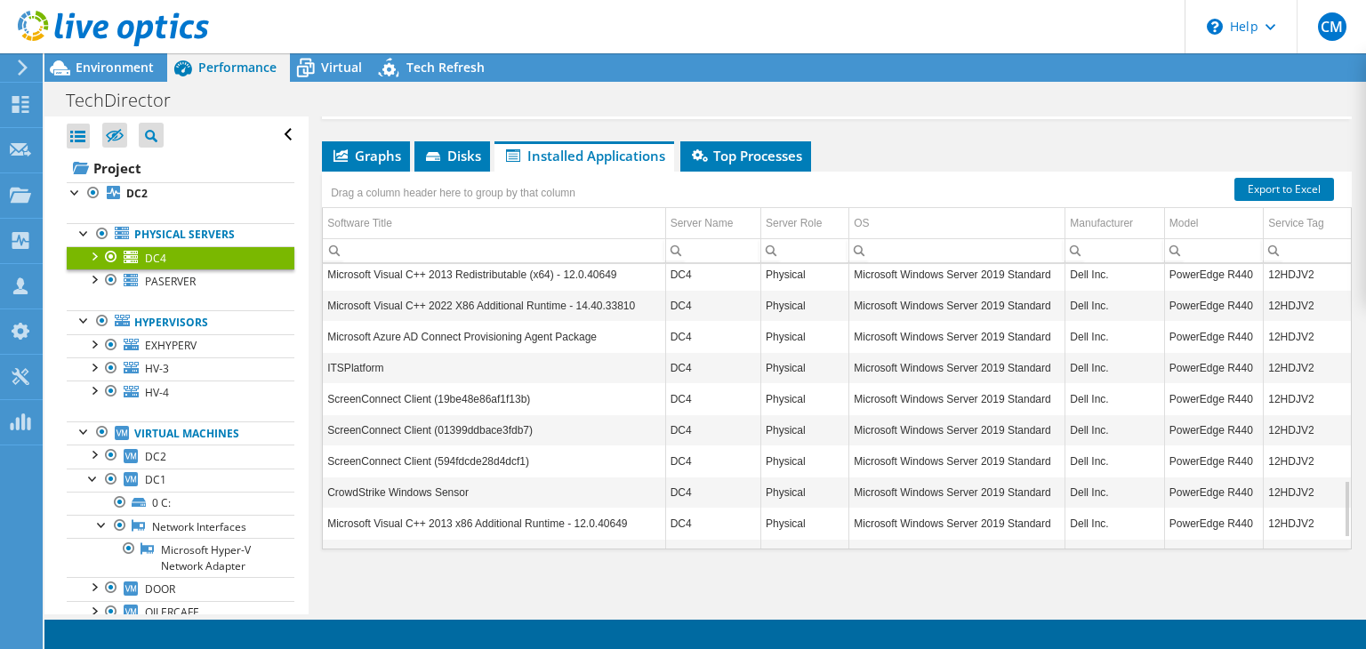
scroll to position [1115, 0]
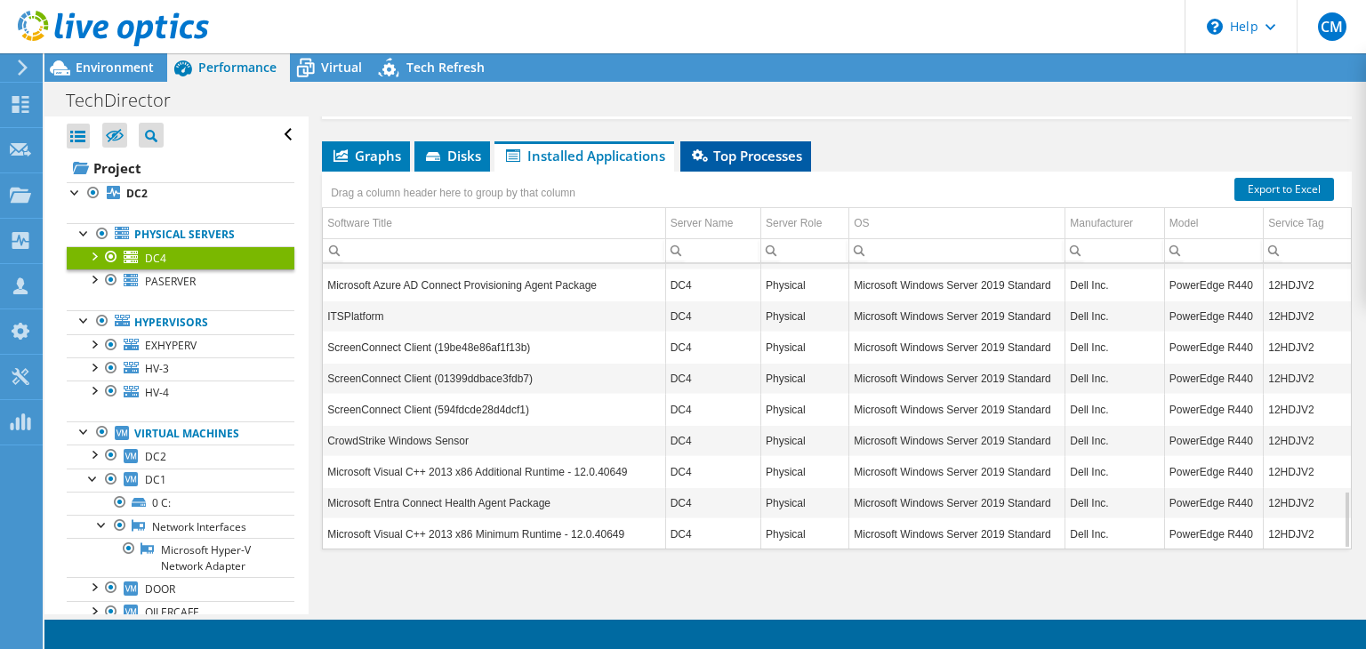
click at [771, 156] on span "Top Processes" at bounding box center [745, 156] width 113 height 18
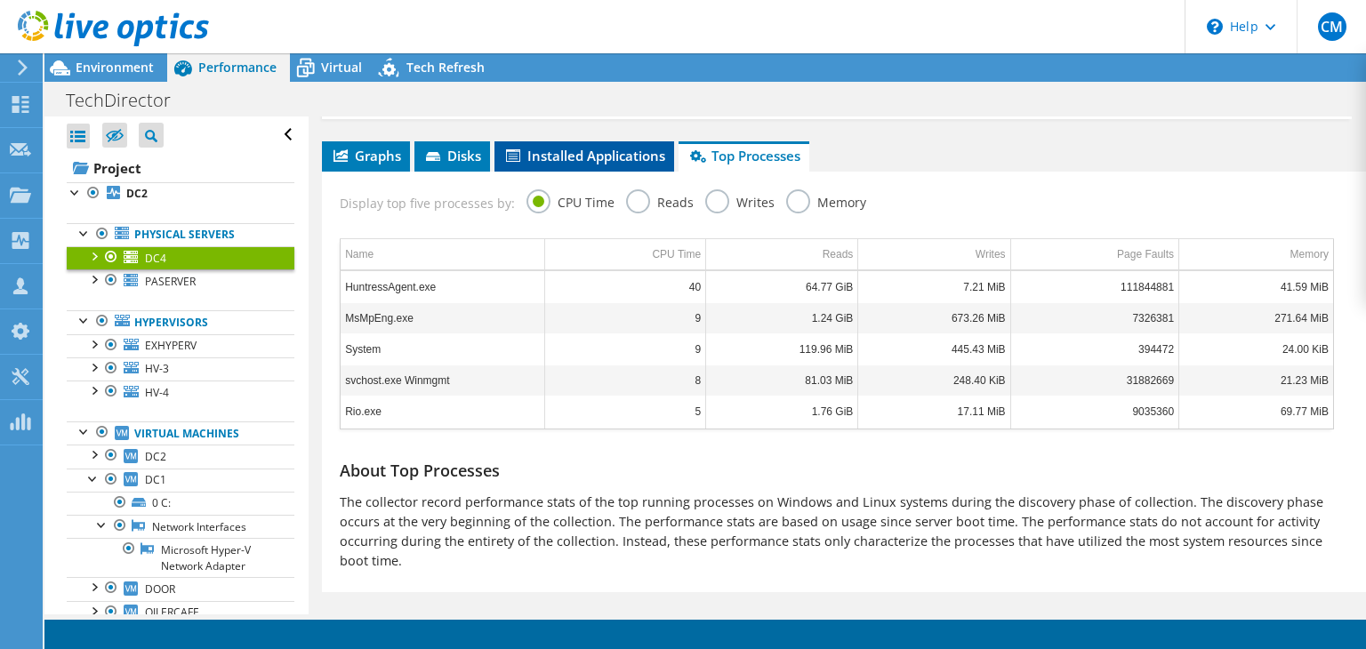
click at [640, 147] on span "Installed Applications" at bounding box center [584, 156] width 162 height 18
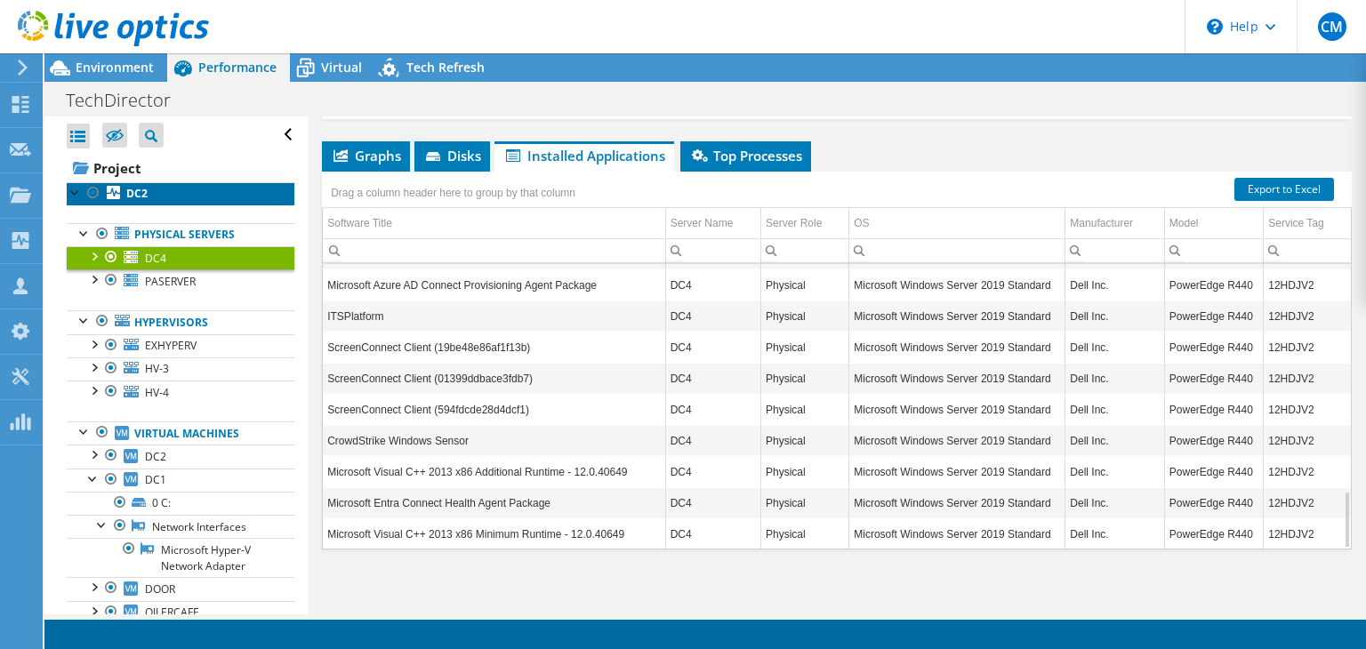
click at [136, 189] on b "DC2" at bounding box center [136, 193] width 21 height 15
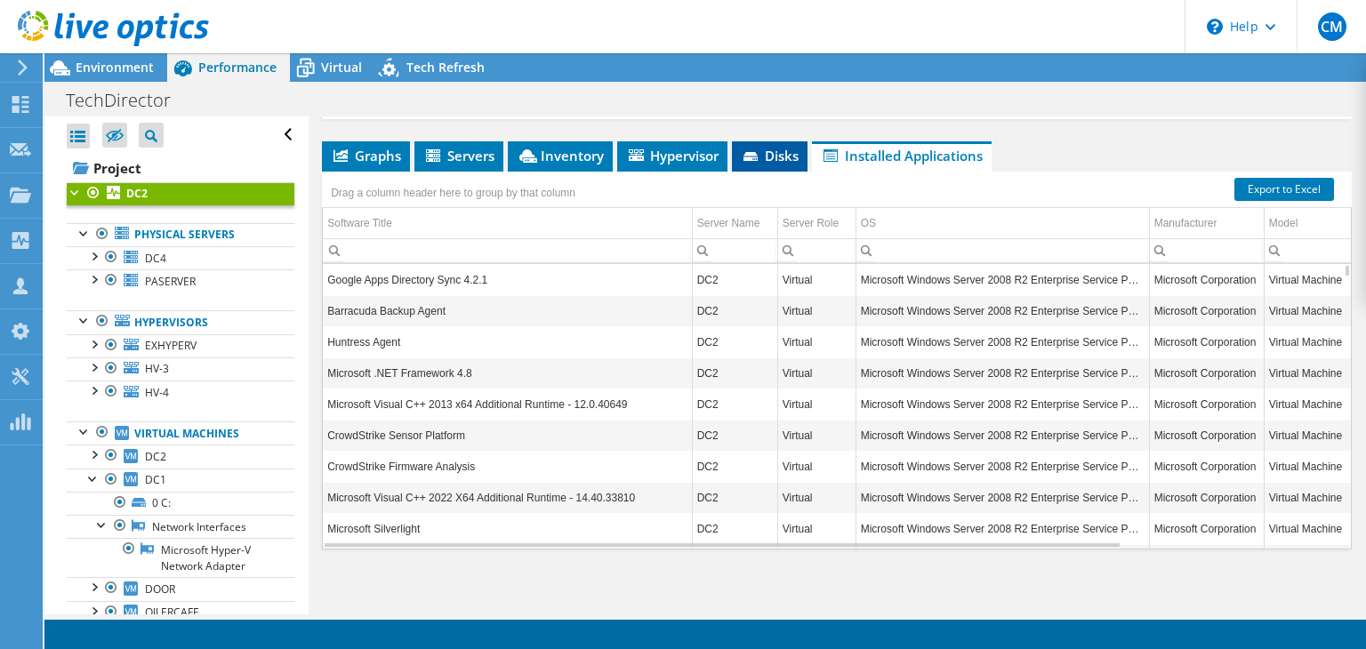
click at [758, 157] on icon at bounding box center [751, 156] width 14 height 9
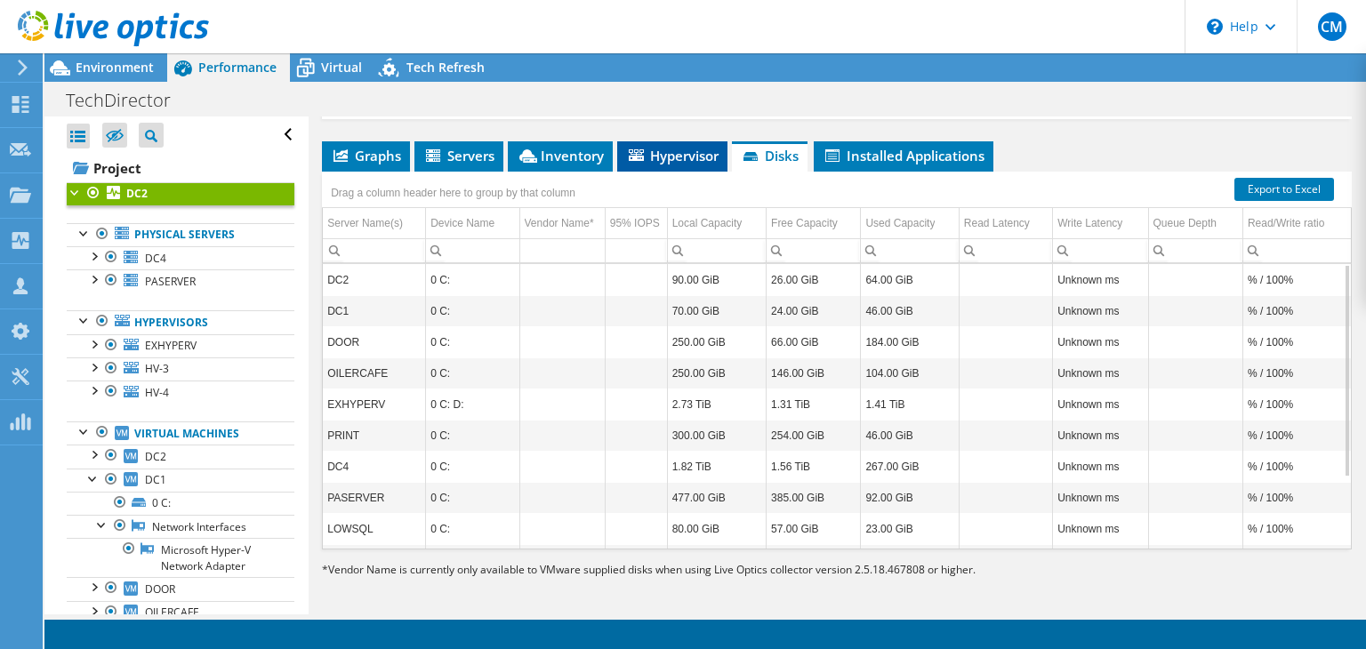
click at [683, 150] on span "Hypervisor" at bounding box center [672, 156] width 92 height 18
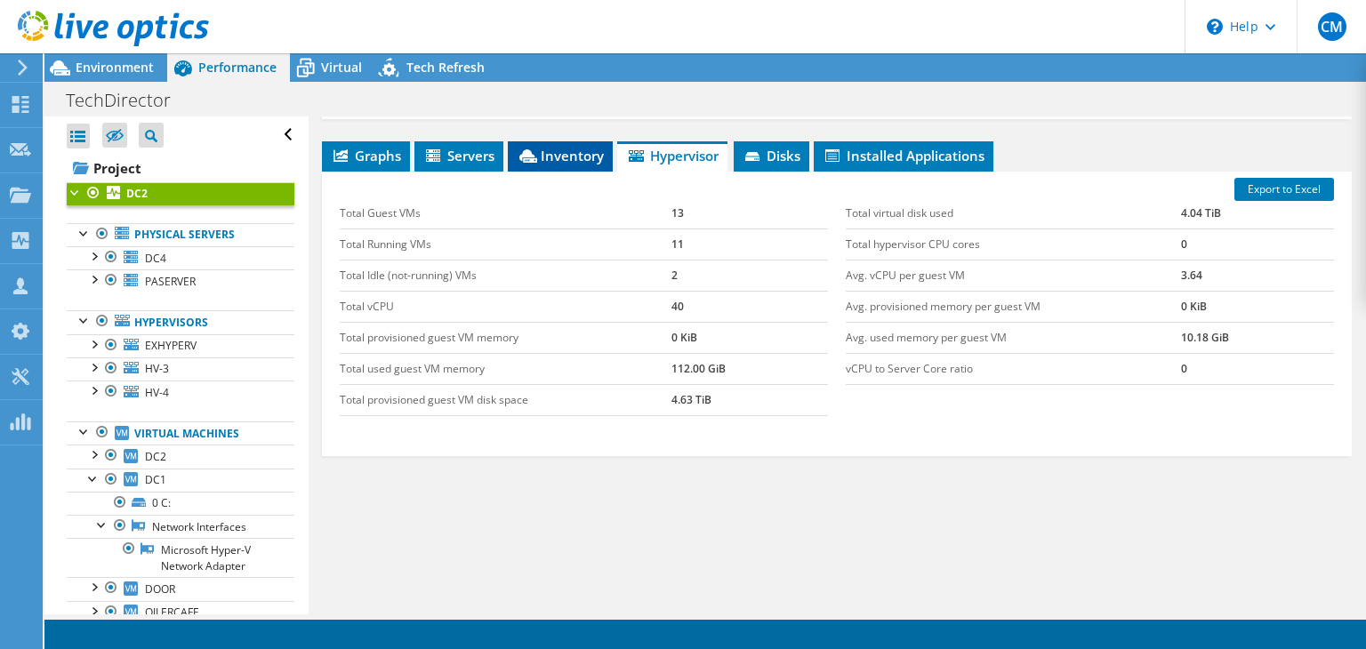
click at [575, 141] on li "Inventory" at bounding box center [560, 156] width 105 height 30
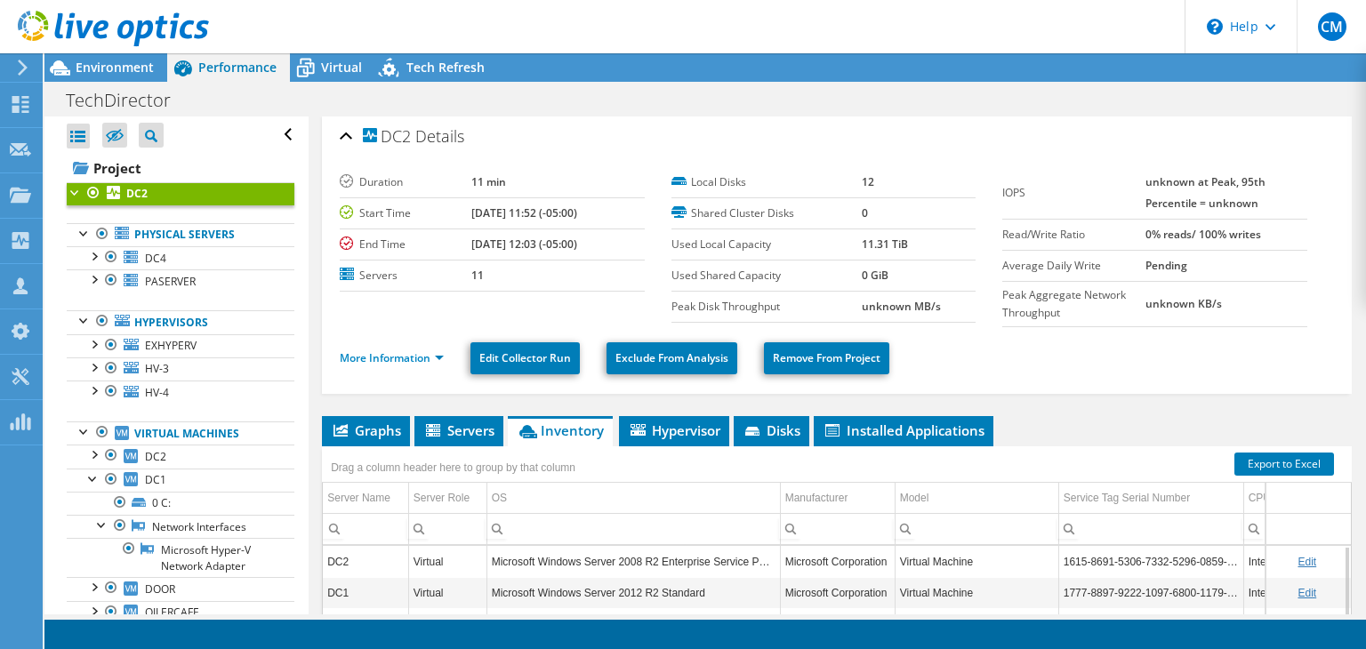
scroll to position [0, 0]
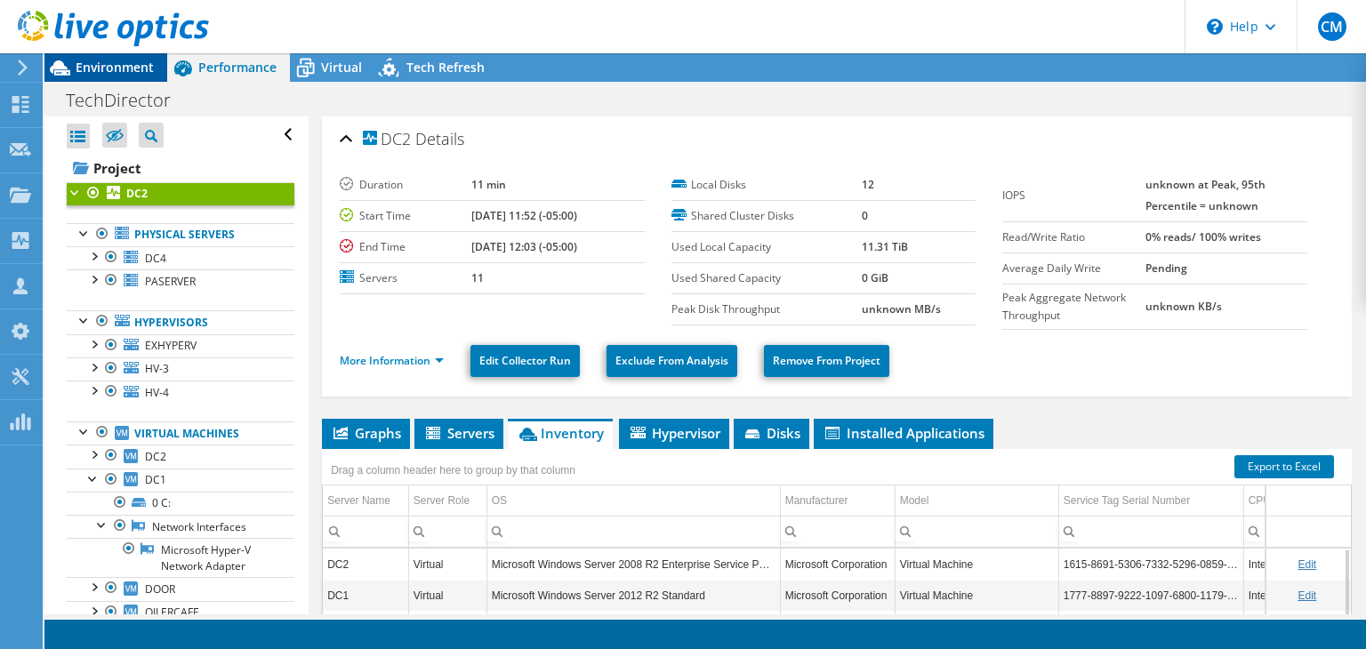
click at [99, 74] on span "Environment" at bounding box center [115, 67] width 78 height 17
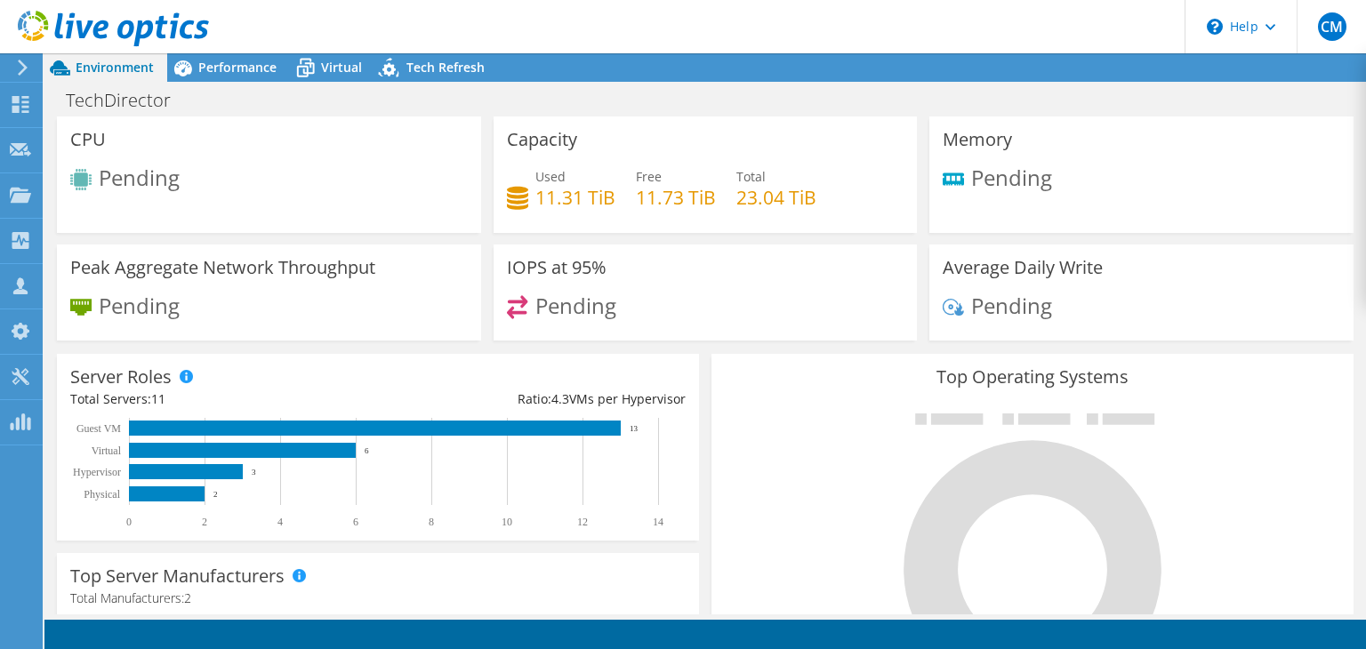
click at [18, 64] on icon at bounding box center [22, 68] width 13 height 16
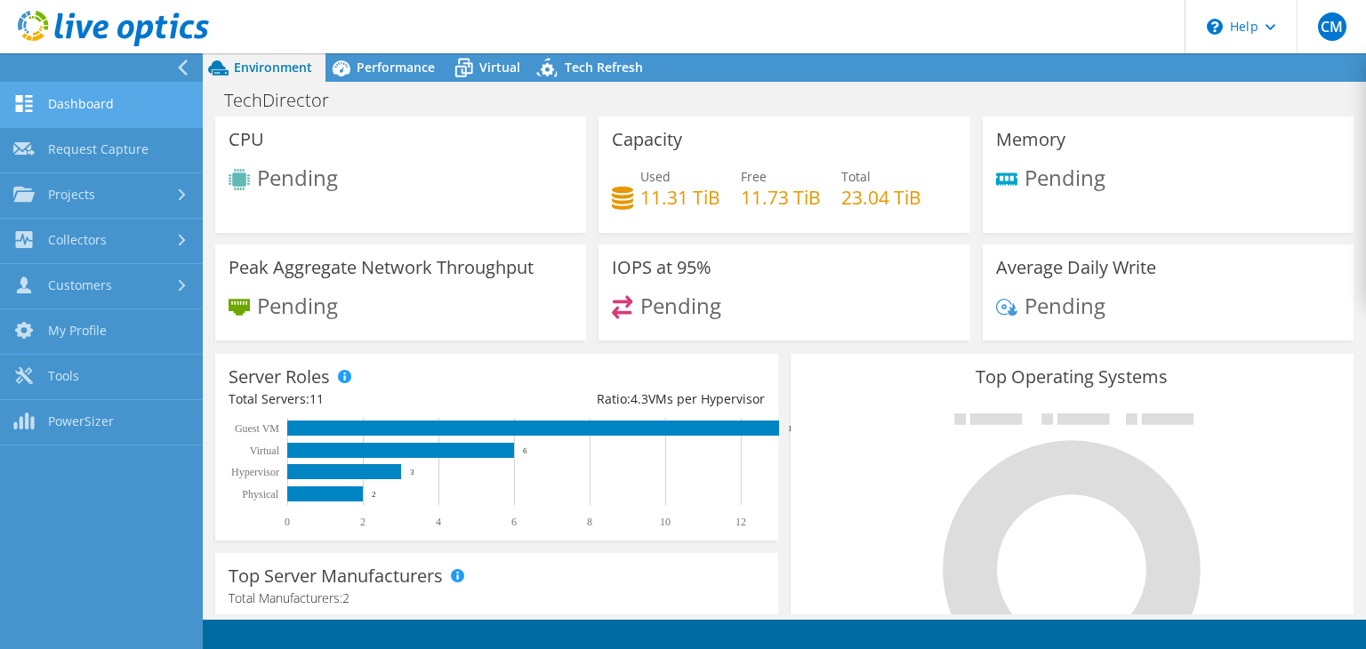
click at [46, 104] on link "Dashboard" at bounding box center [101, 105] width 203 height 45
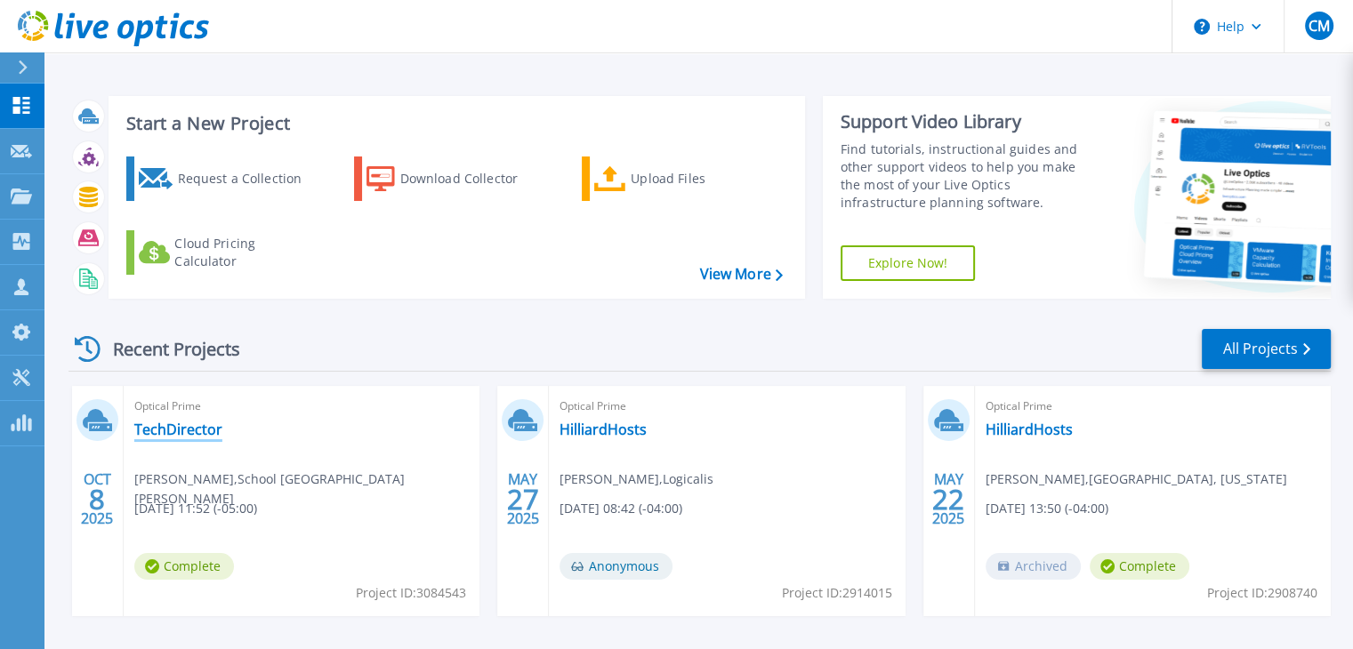
click at [208, 428] on link "TechDirector" at bounding box center [178, 430] width 88 height 18
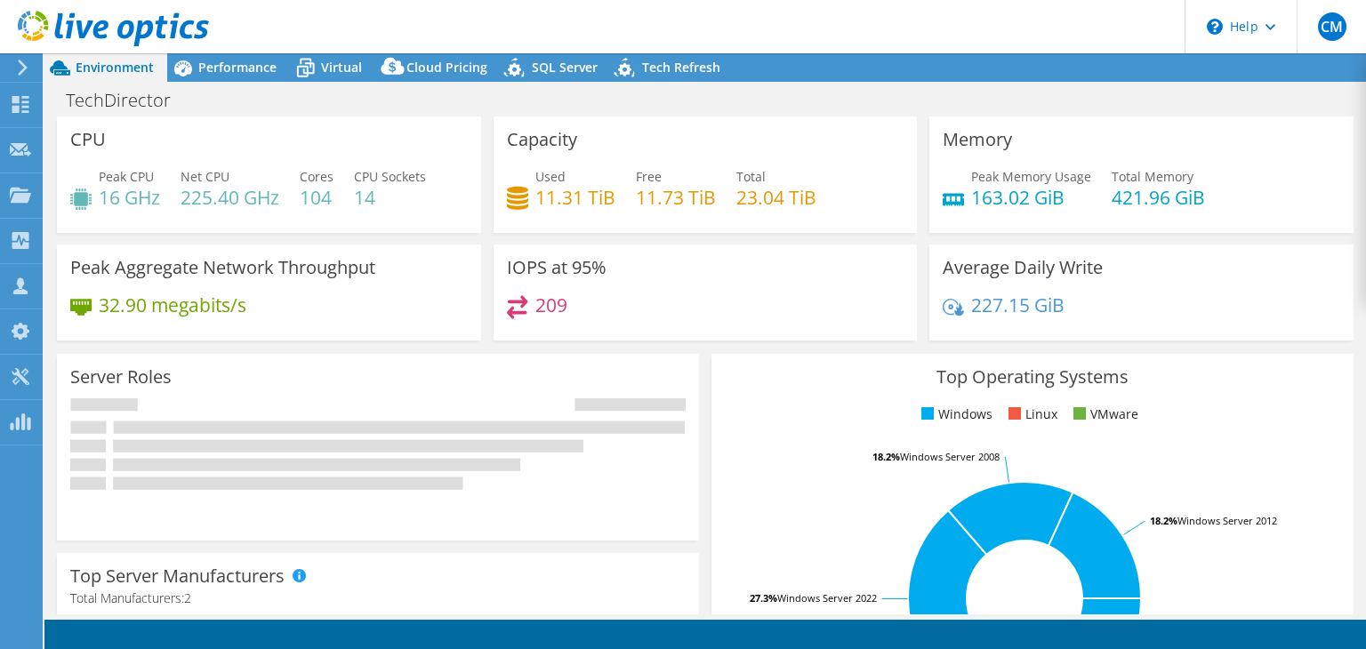
select select "USD"
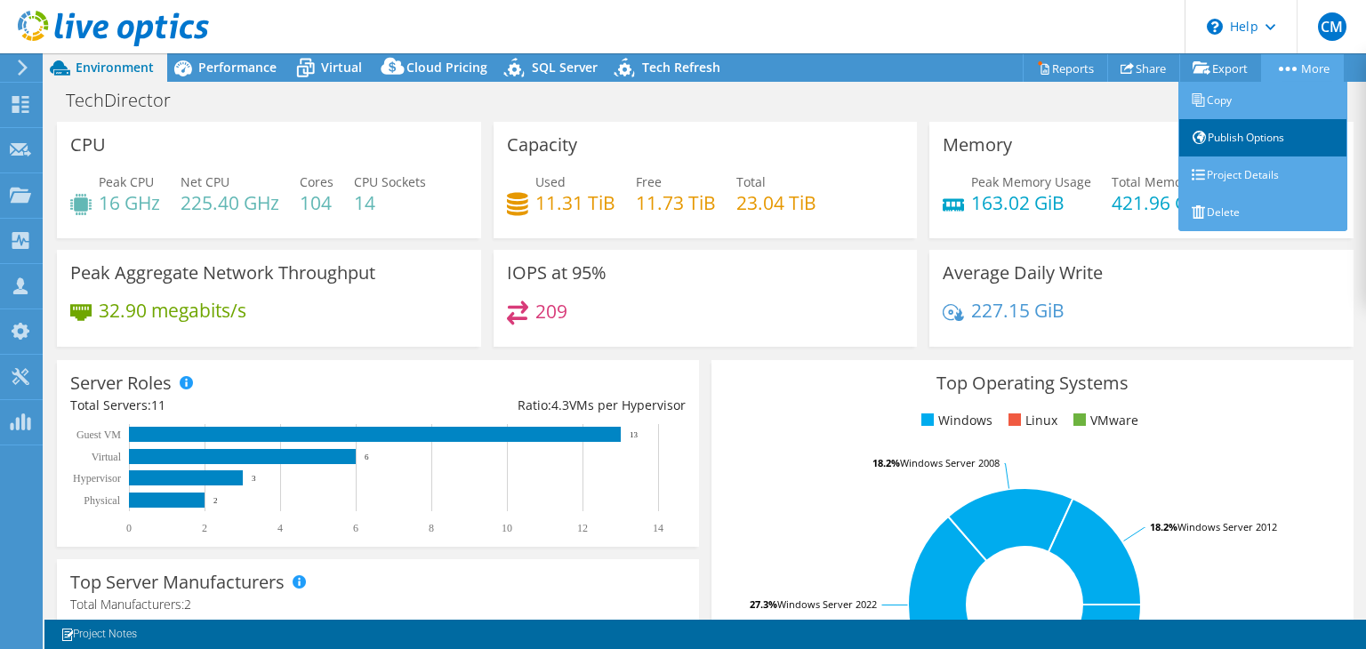
click at [1283, 145] on link "Publish Options" at bounding box center [1262, 137] width 169 height 37
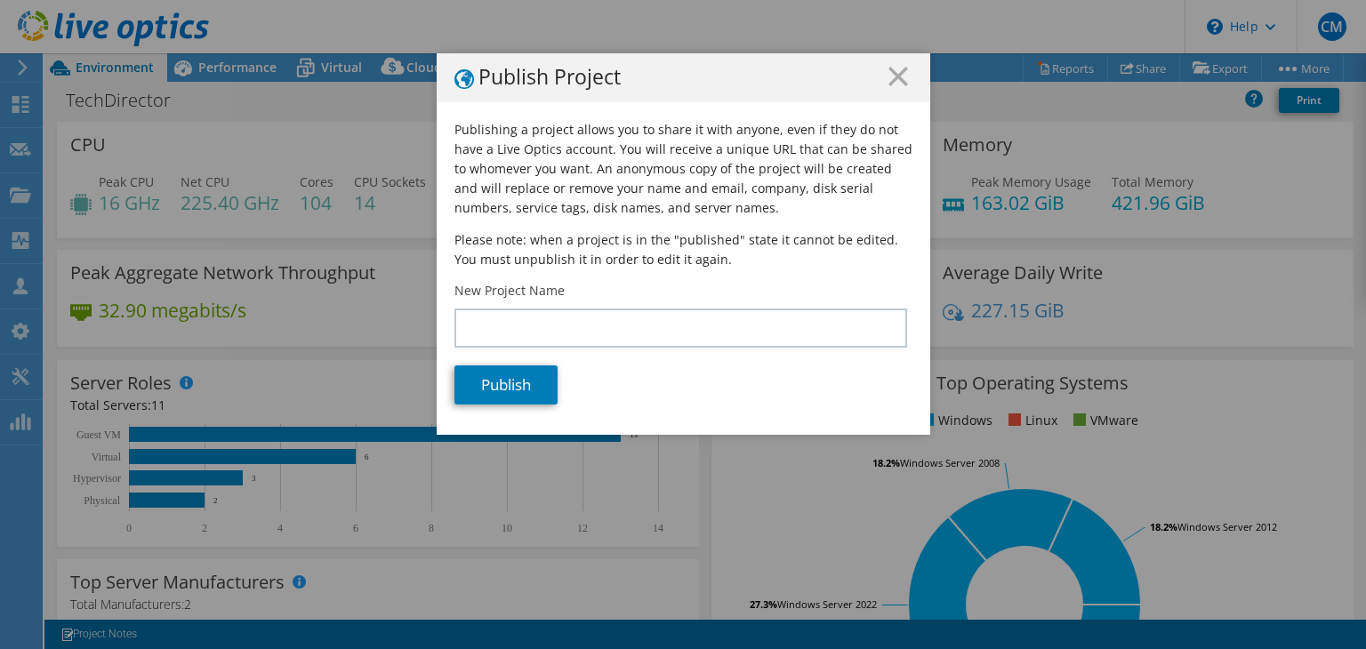
click at [891, 84] on icon at bounding box center [899, 77] width 20 height 20
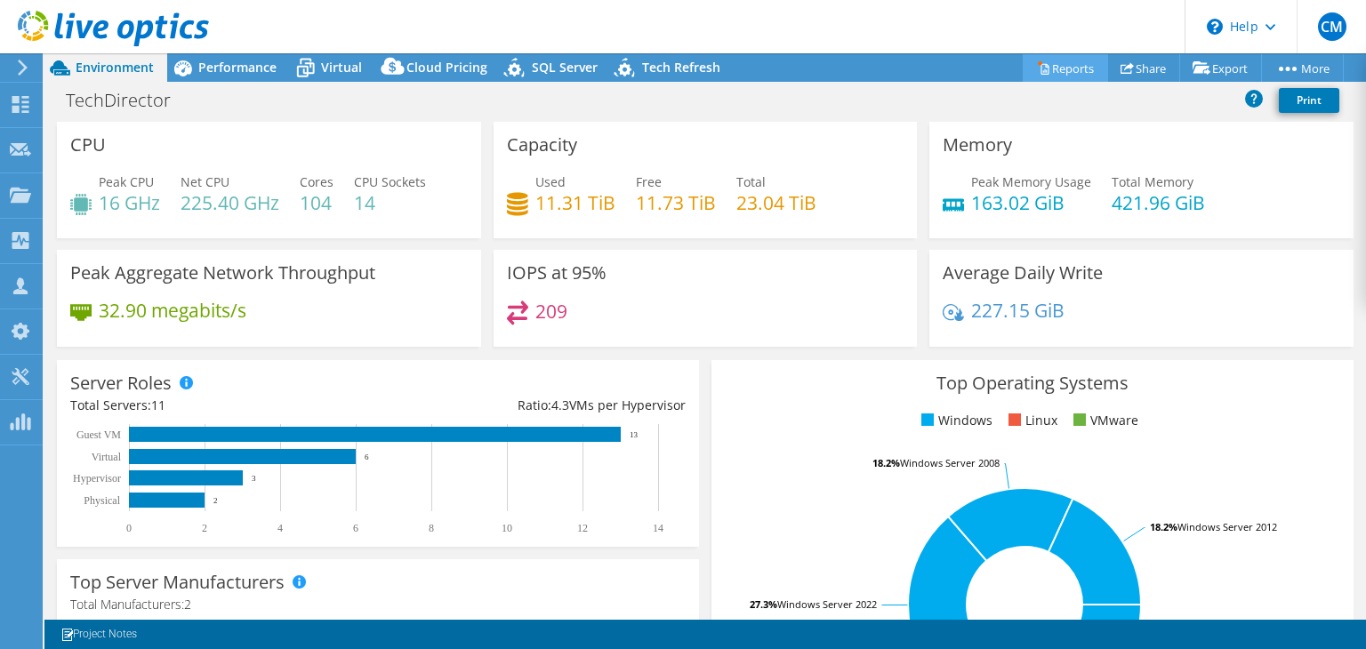
click at [1049, 75] on link "Reports" at bounding box center [1065, 68] width 85 height 28
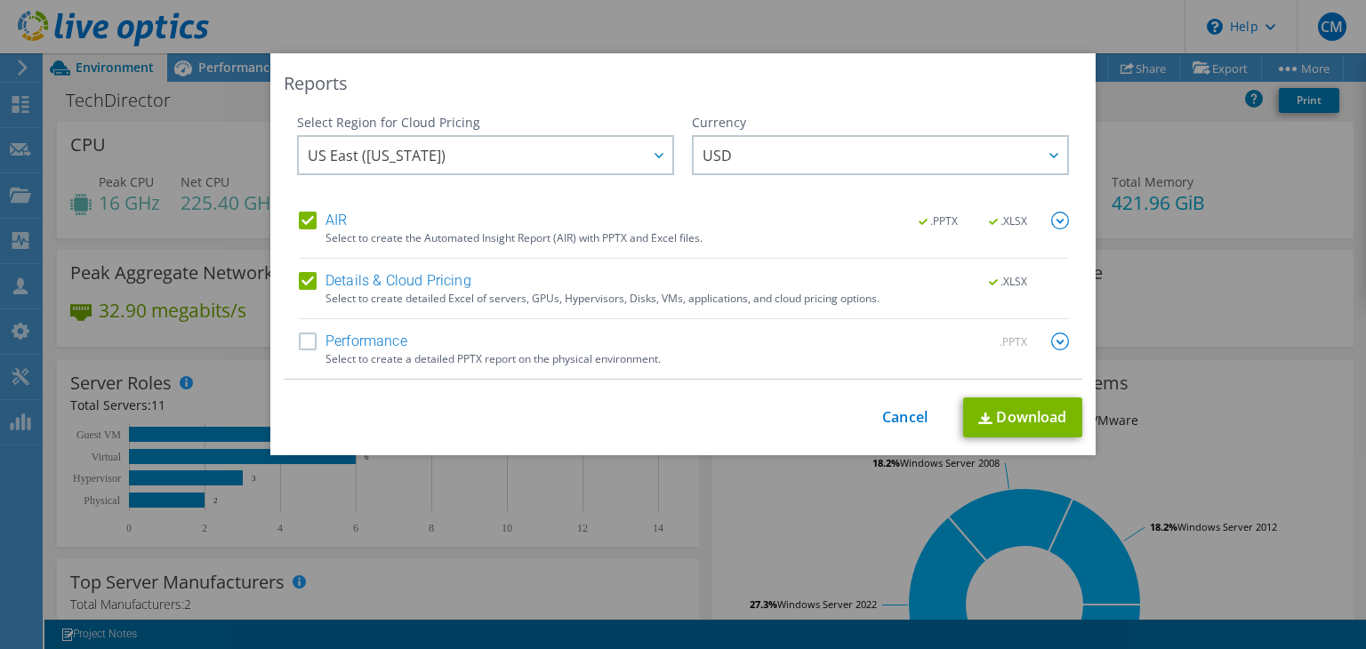
click at [308, 342] on label "Performance" at bounding box center [353, 342] width 109 height 18
click at [0, 0] on input "Performance" at bounding box center [0, 0] width 0 height 0
click at [1019, 417] on link "Download" at bounding box center [1022, 418] width 119 height 40
click at [885, 429] on div "This process may take a while, please wait... Cancel Download" at bounding box center [683, 418] width 799 height 40
click at [886, 425] on link "Cancel" at bounding box center [904, 417] width 45 height 17
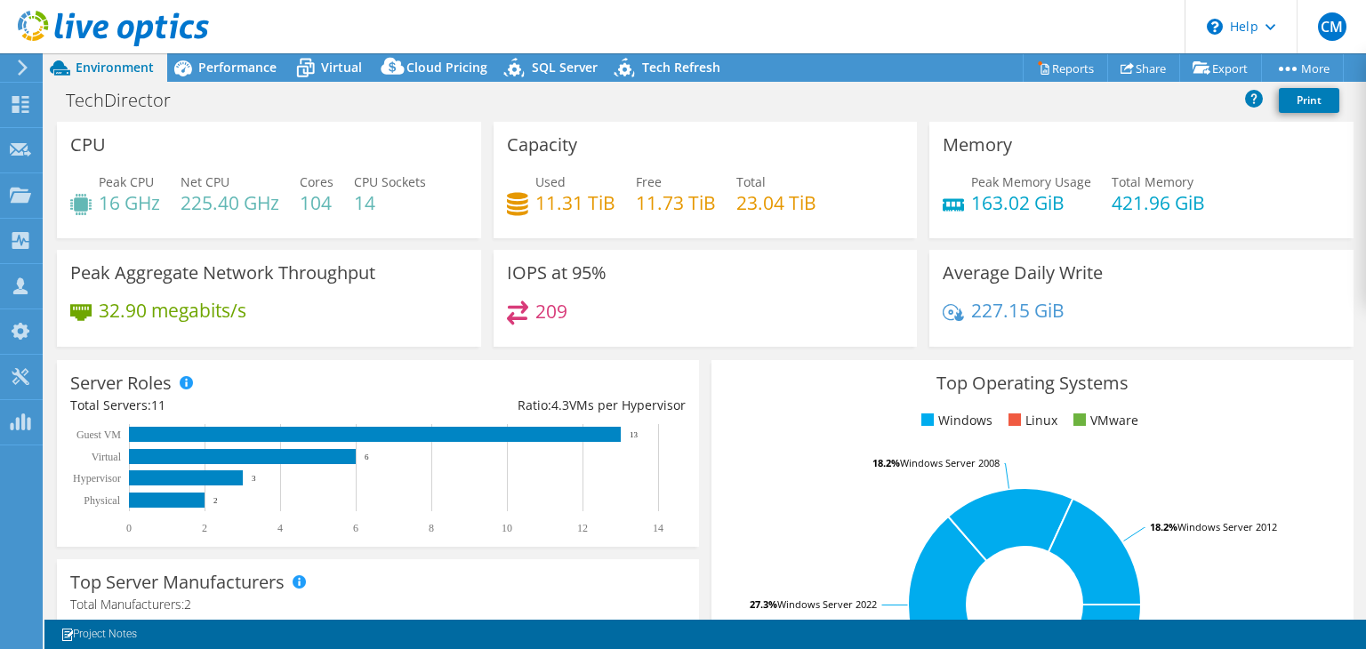
click at [17, 68] on icon at bounding box center [22, 68] width 13 height 16
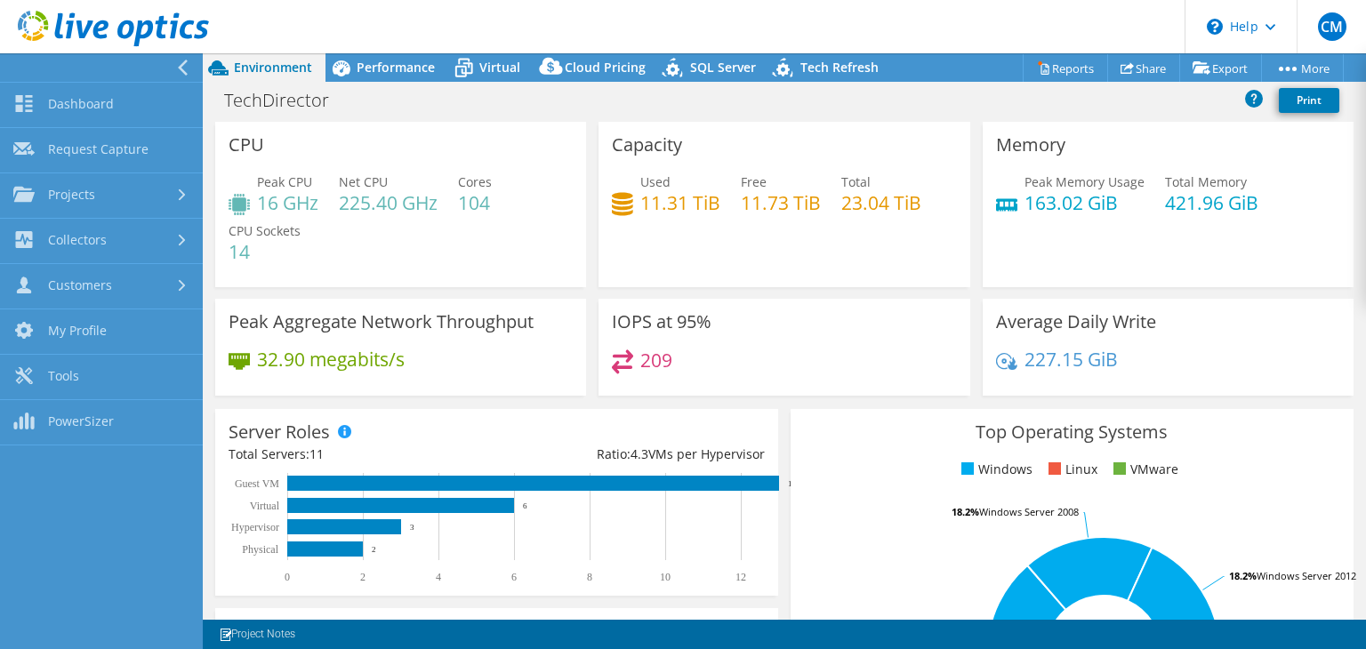
click at [16, 68] on div at bounding box center [97, 67] width 203 height 28
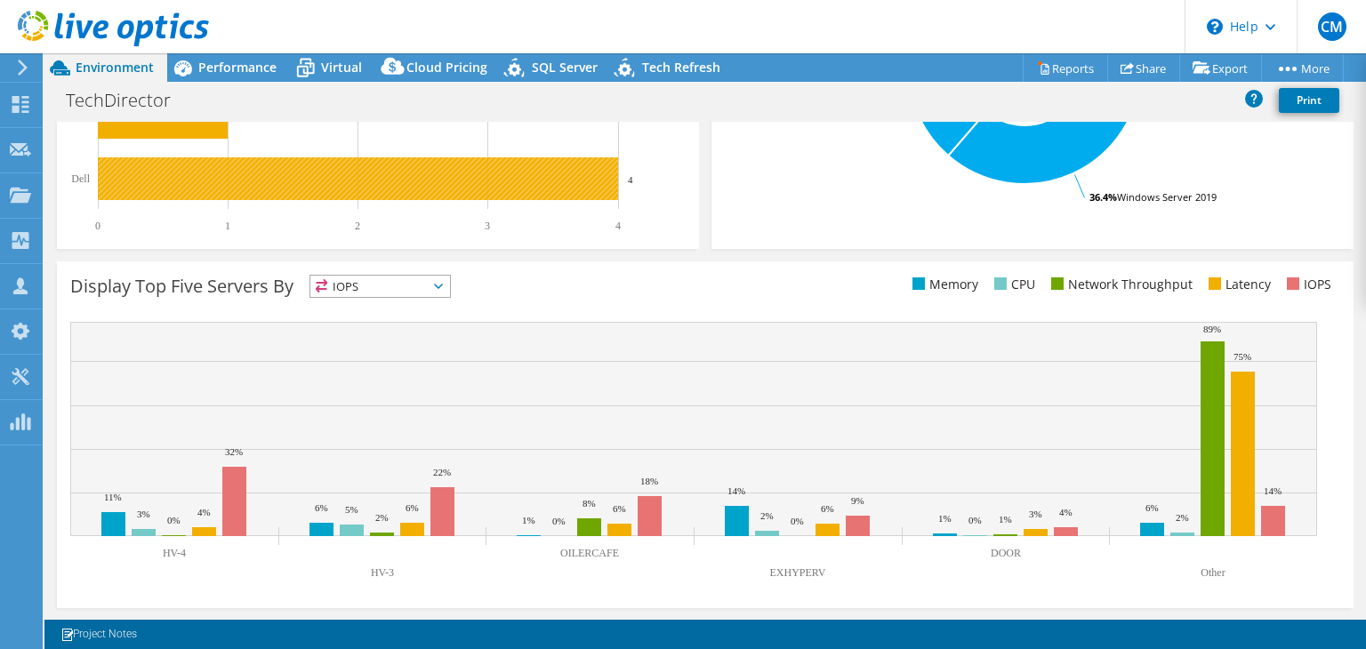
scroll to position [537, 0]
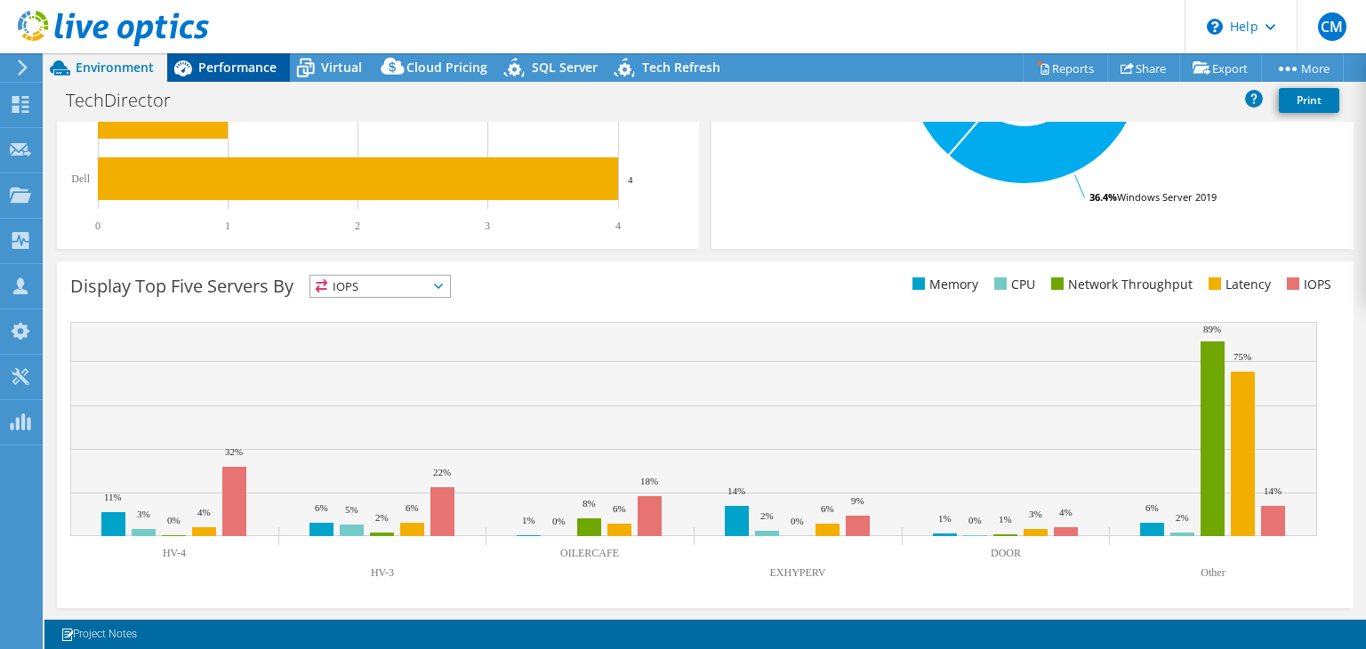
click at [237, 75] on span "Performance" at bounding box center [237, 67] width 78 height 17
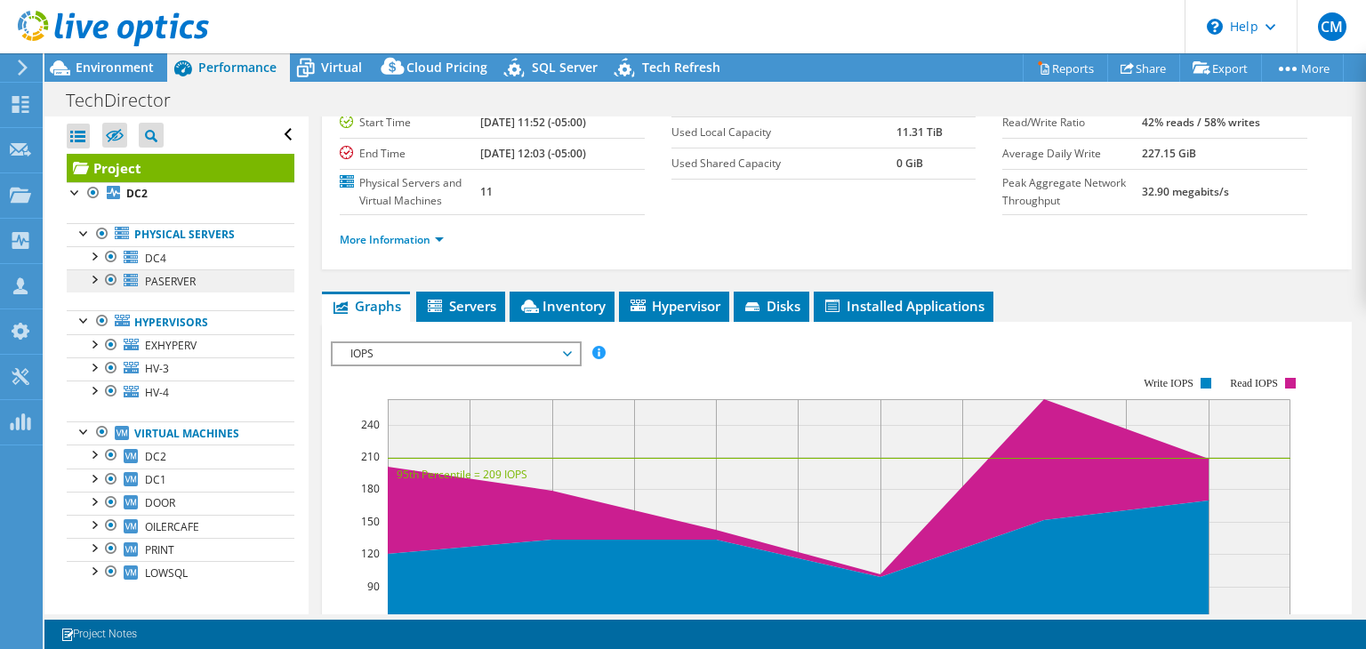
scroll to position [178, 0]
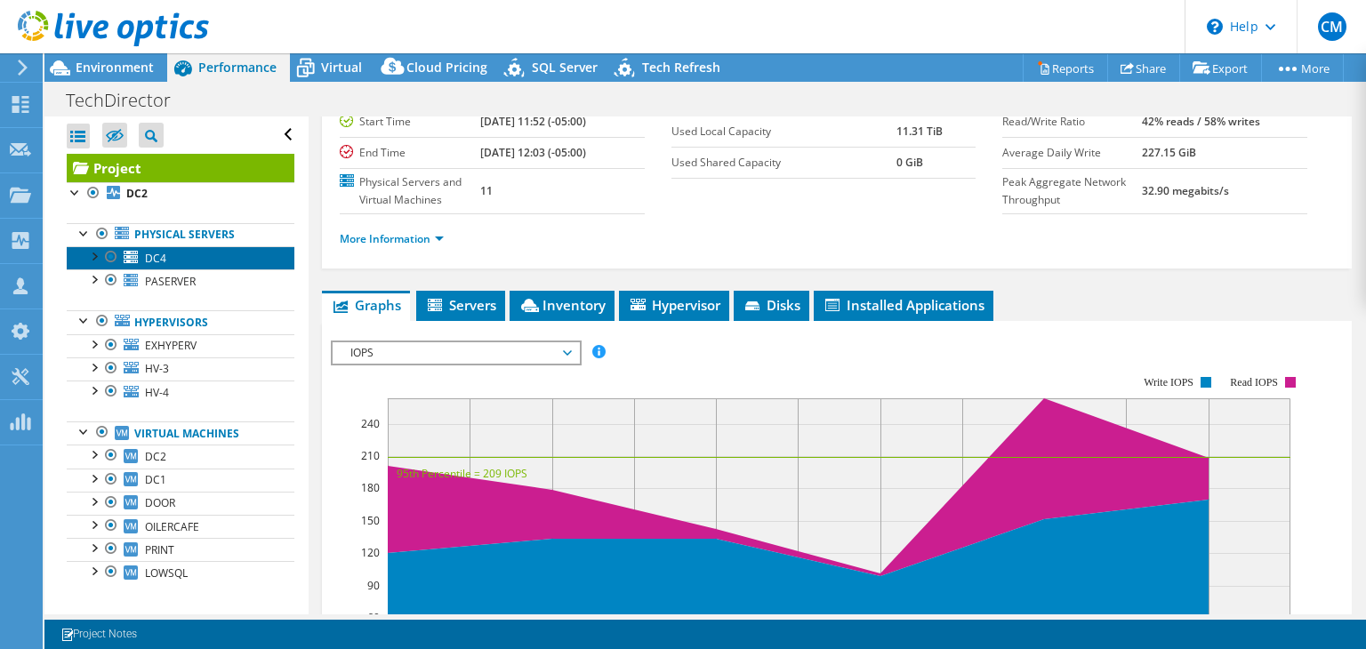
click at [145, 261] on span "DC4" at bounding box center [155, 258] width 21 height 15
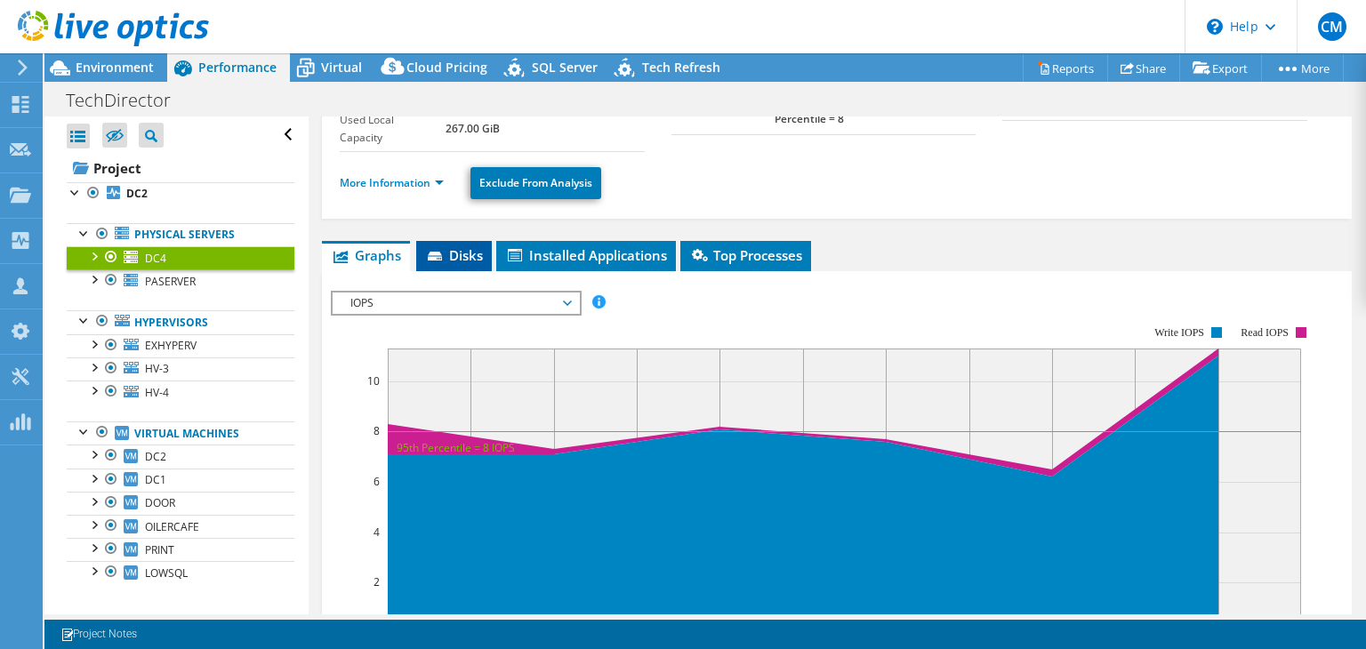
click at [465, 251] on span "Disks" at bounding box center [454, 255] width 58 height 18
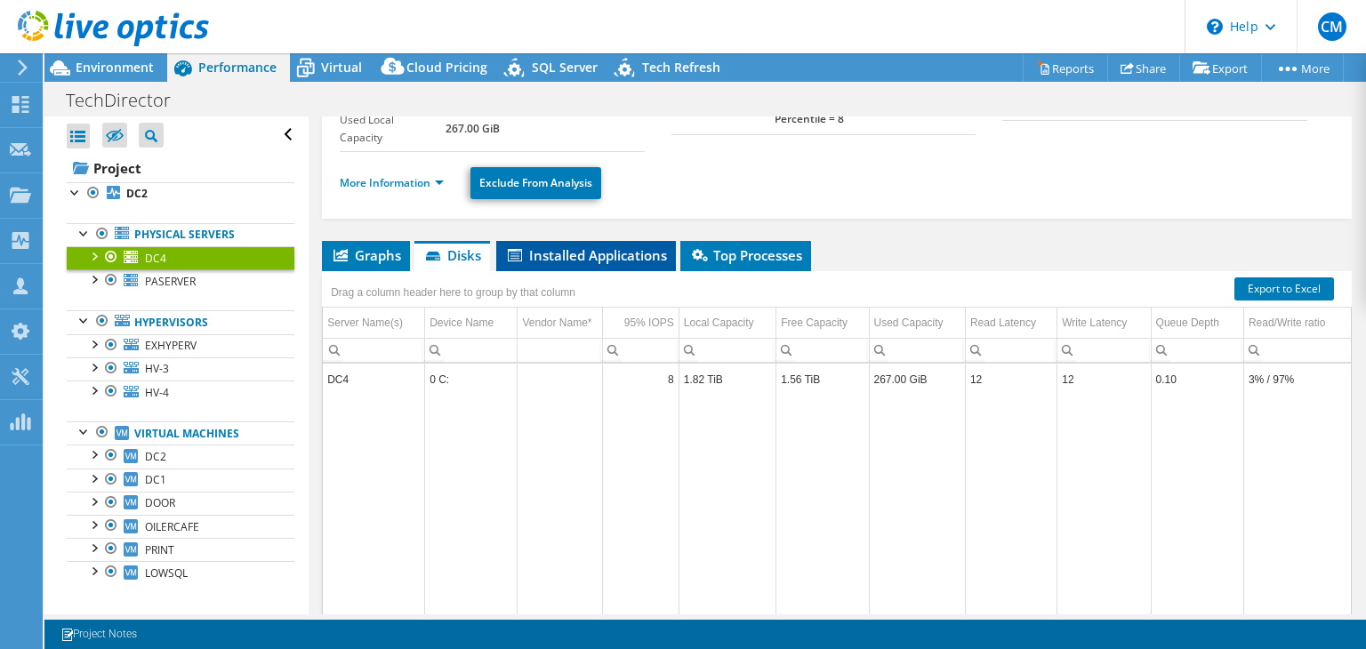
click at [559, 261] on span "Installed Applications" at bounding box center [586, 255] width 162 height 18
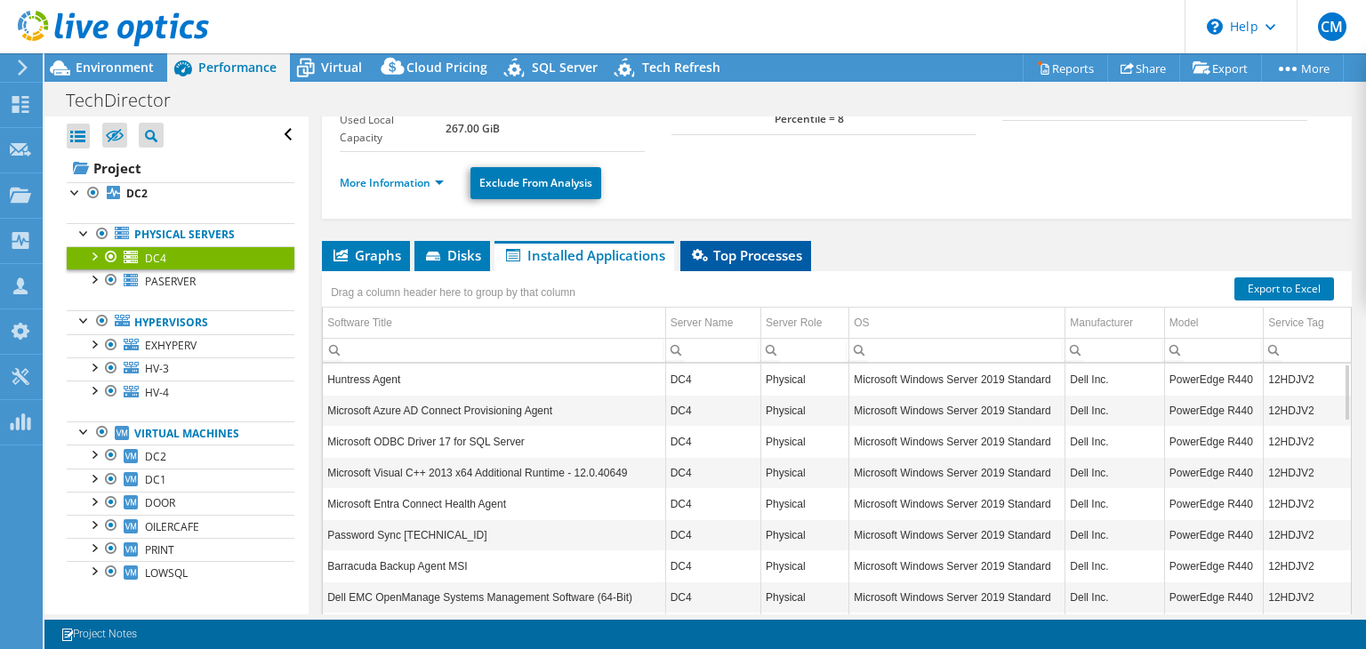
click at [708, 249] on icon at bounding box center [700, 255] width 16 height 12
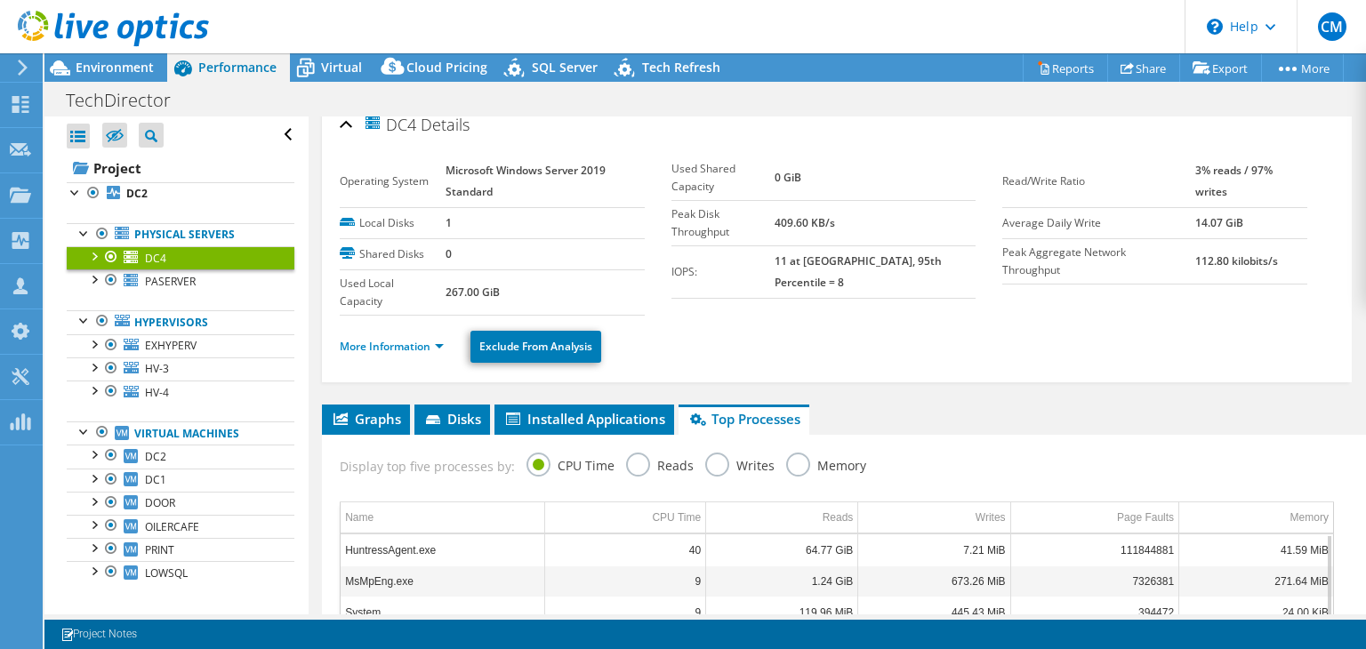
scroll to position [0, 0]
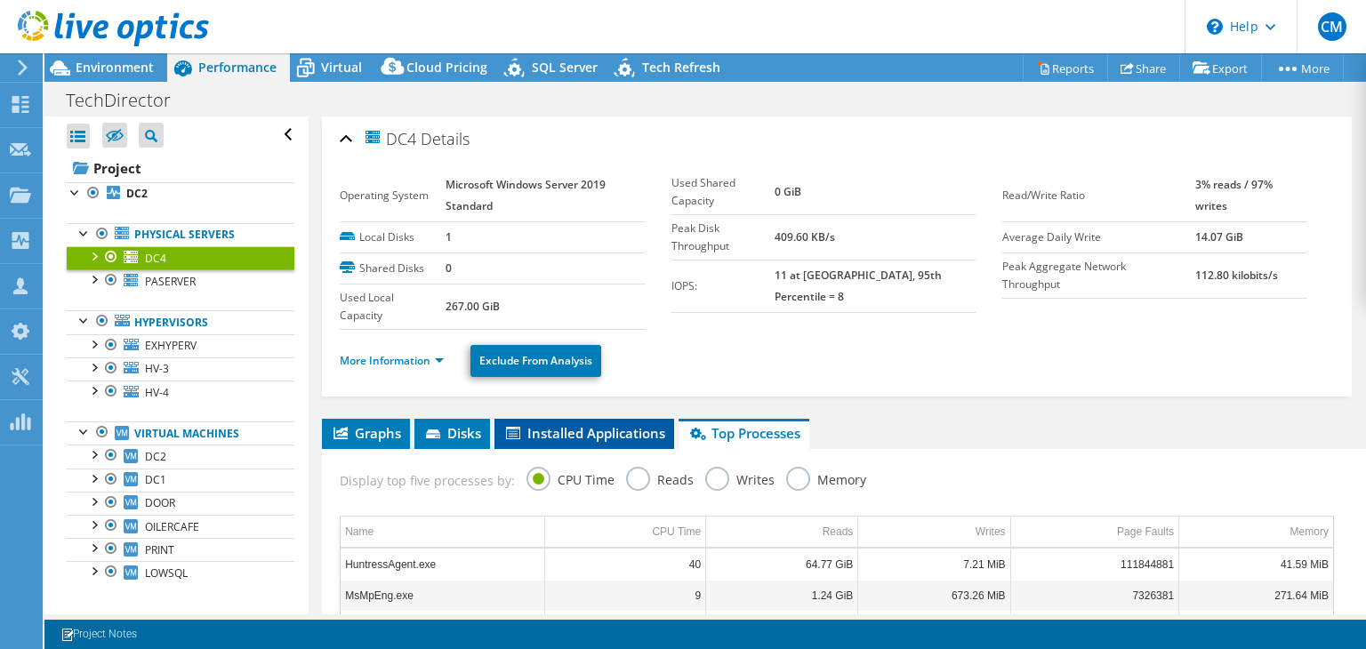
click at [583, 430] on span "Installed Applications" at bounding box center [584, 433] width 162 height 18
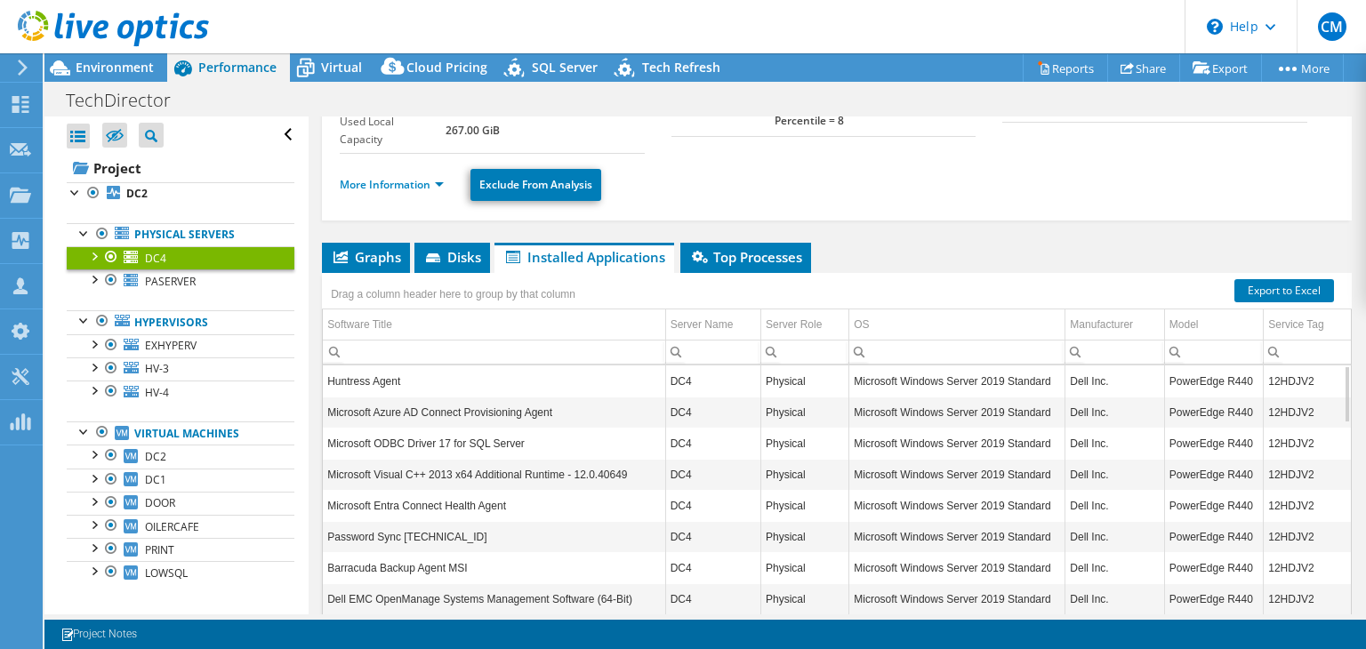
scroll to position [177, 0]
click at [593, 384] on td "Huntress Agent" at bounding box center [494, 380] width 342 height 31
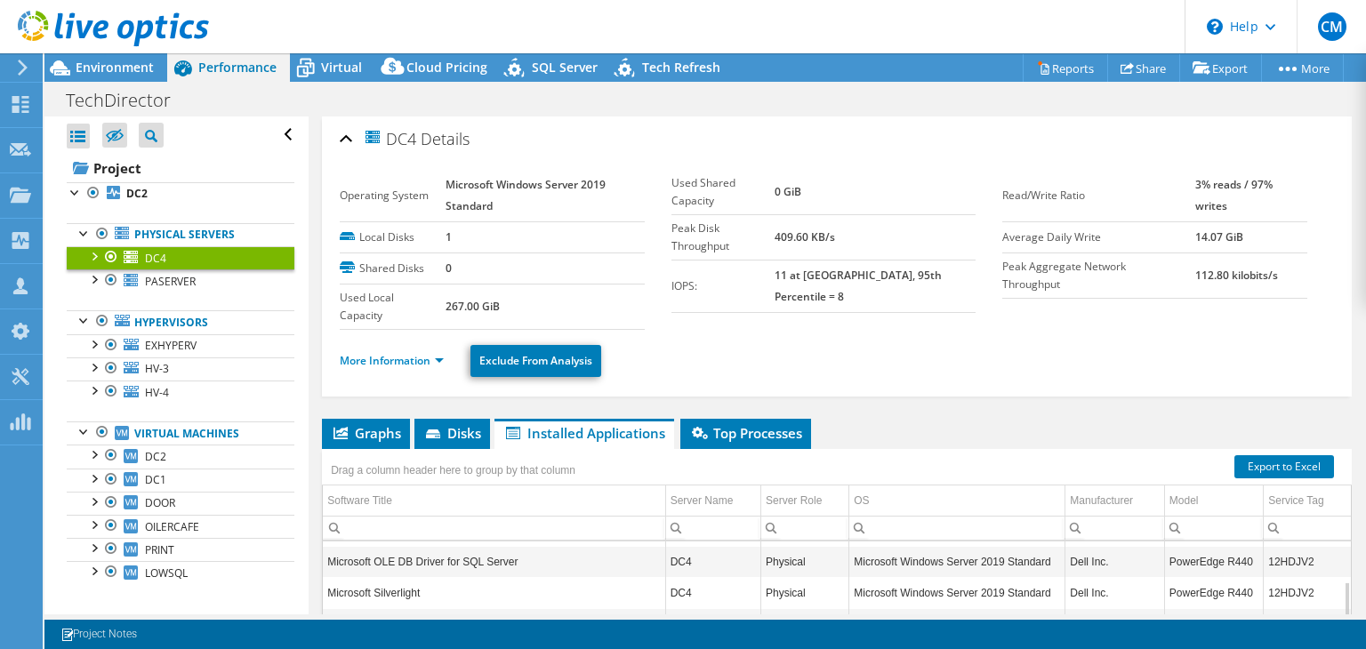
scroll to position [0, 0]
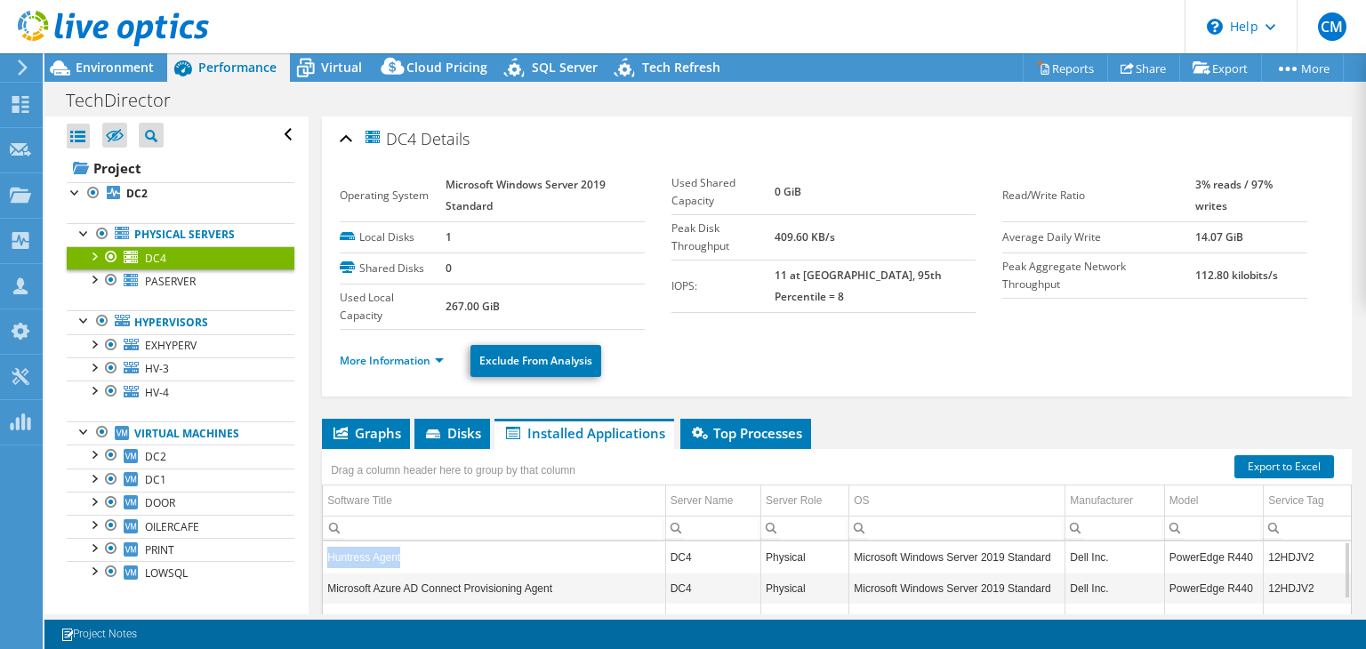
drag, startPoint x: 425, startPoint y: 556, endPoint x: 330, endPoint y: 552, distance: 95.2
click at [330, 552] on td "Huntress Agent" at bounding box center [494, 557] width 342 height 31
click at [782, 310] on section "Operating System Microsoft Windows Server 2019 Standard Local Disks 1 Shared Di…" at bounding box center [671, 250] width 663 height 160
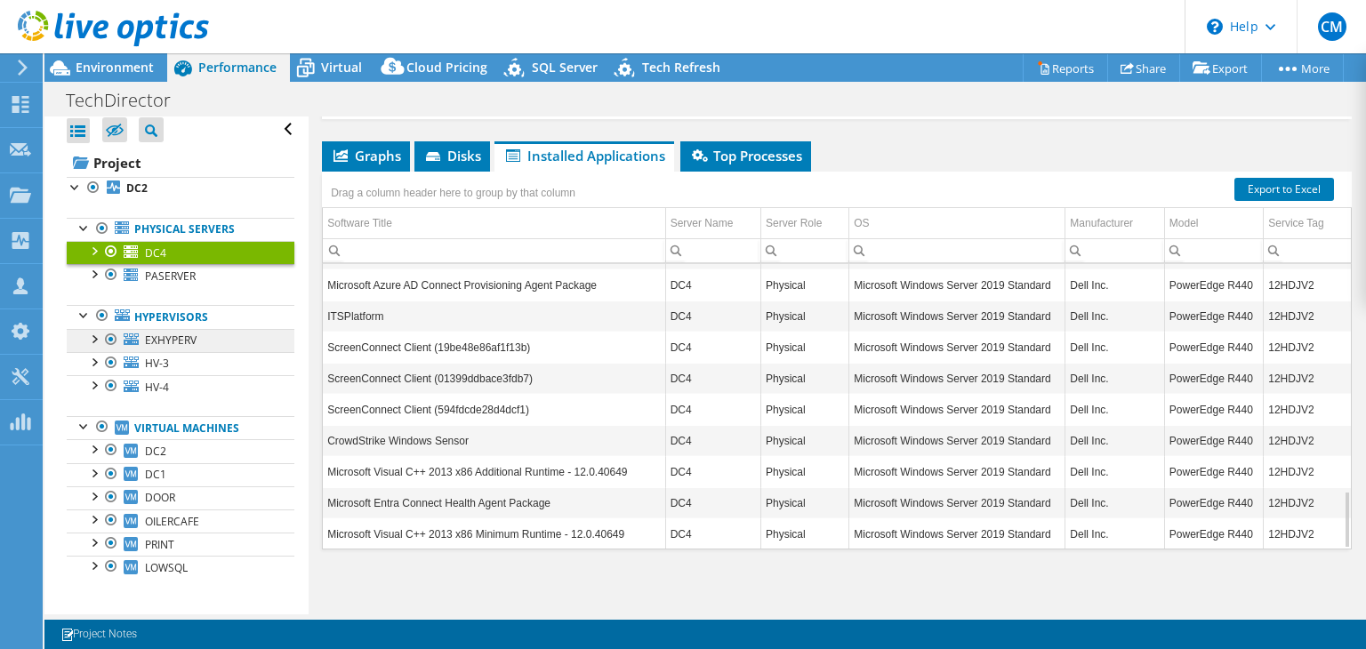
scroll to position [7, 0]
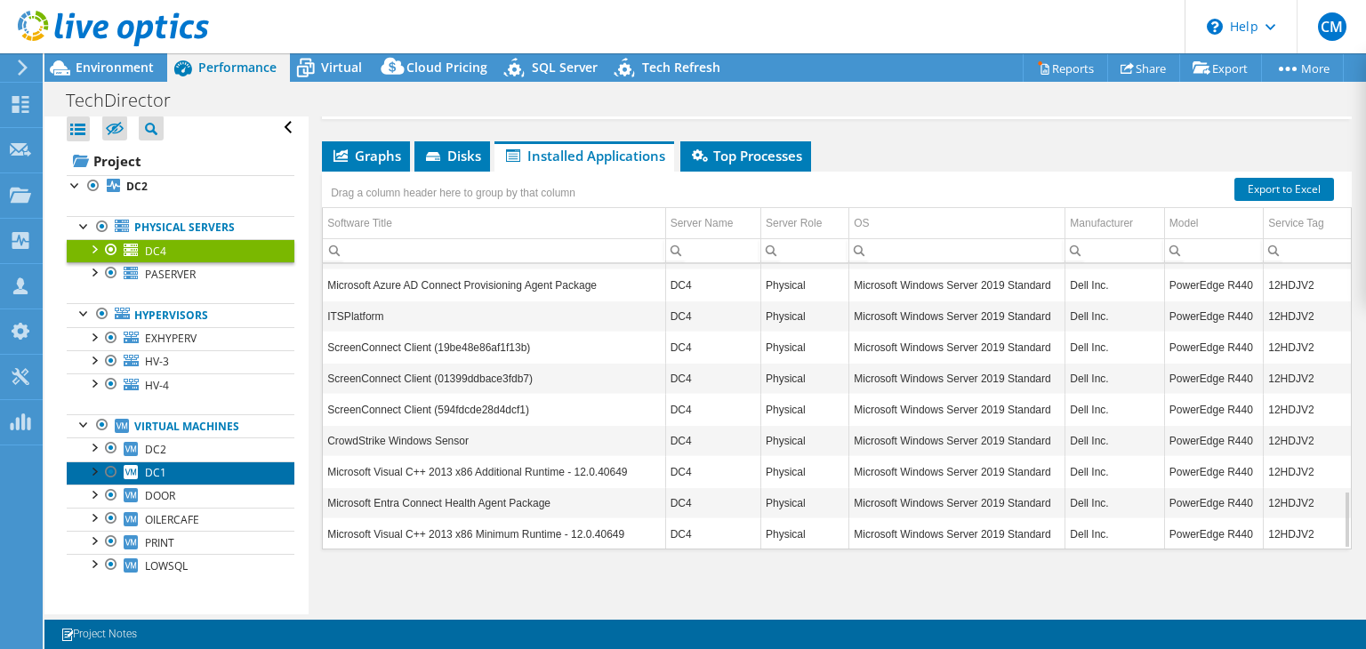
click at [165, 472] on span "DC1" at bounding box center [155, 472] width 21 height 15
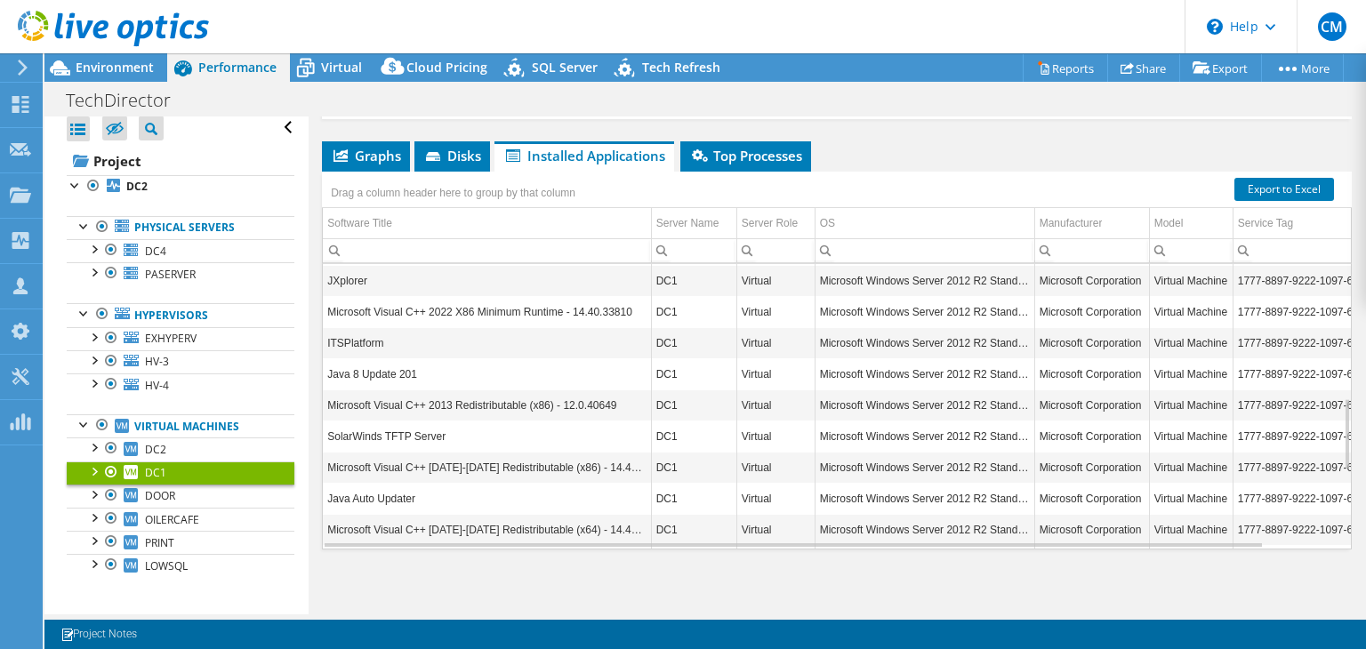
scroll to position [836, 0]
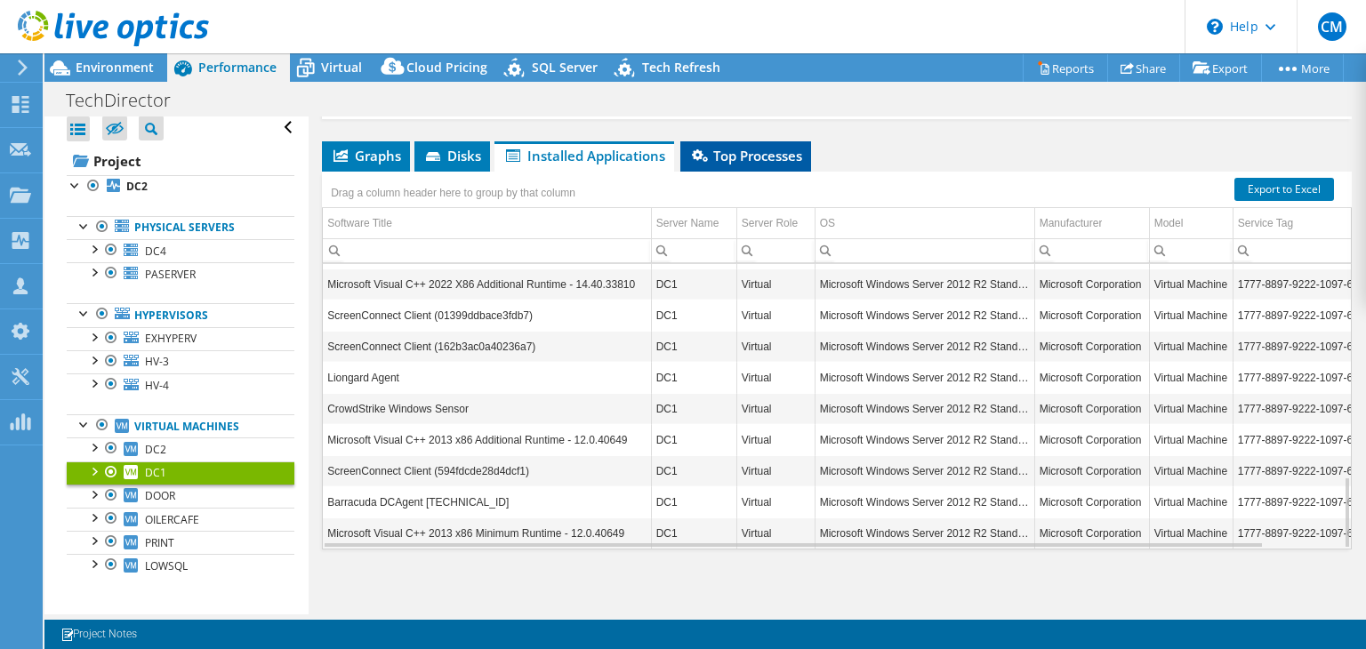
click at [721, 147] on span "Top Processes" at bounding box center [745, 156] width 113 height 18
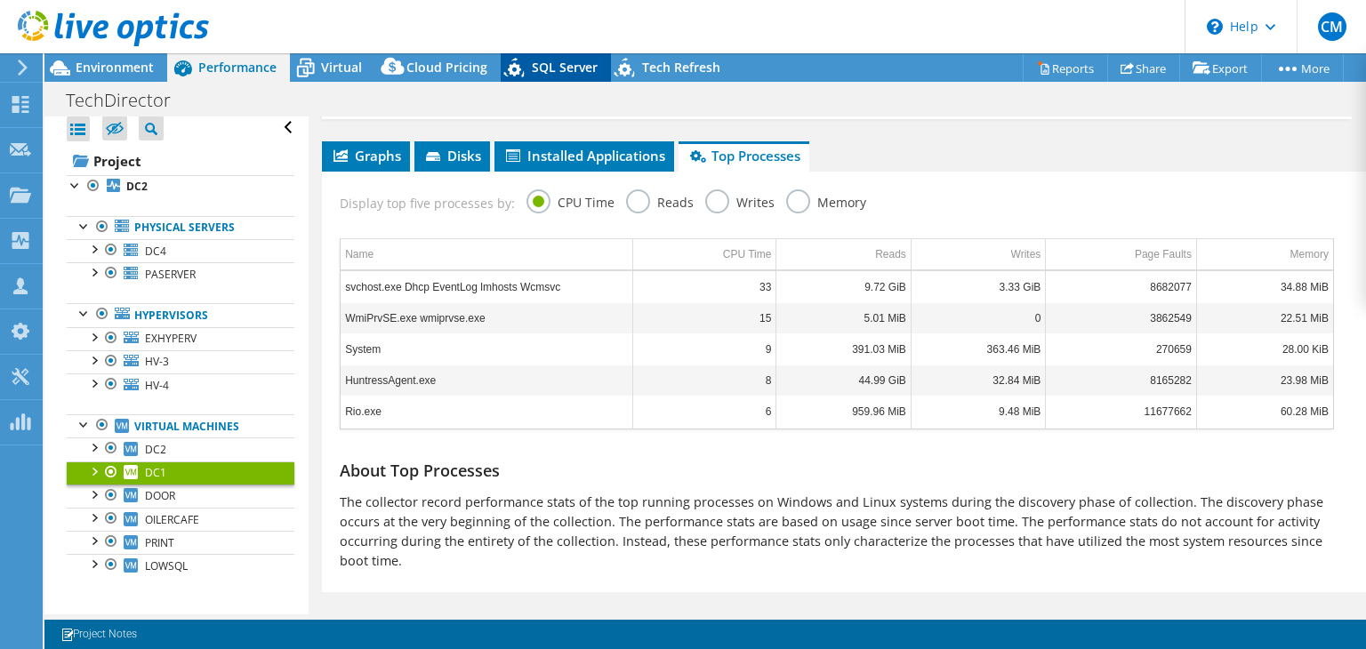
click at [523, 69] on icon at bounding box center [516, 70] width 31 height 36
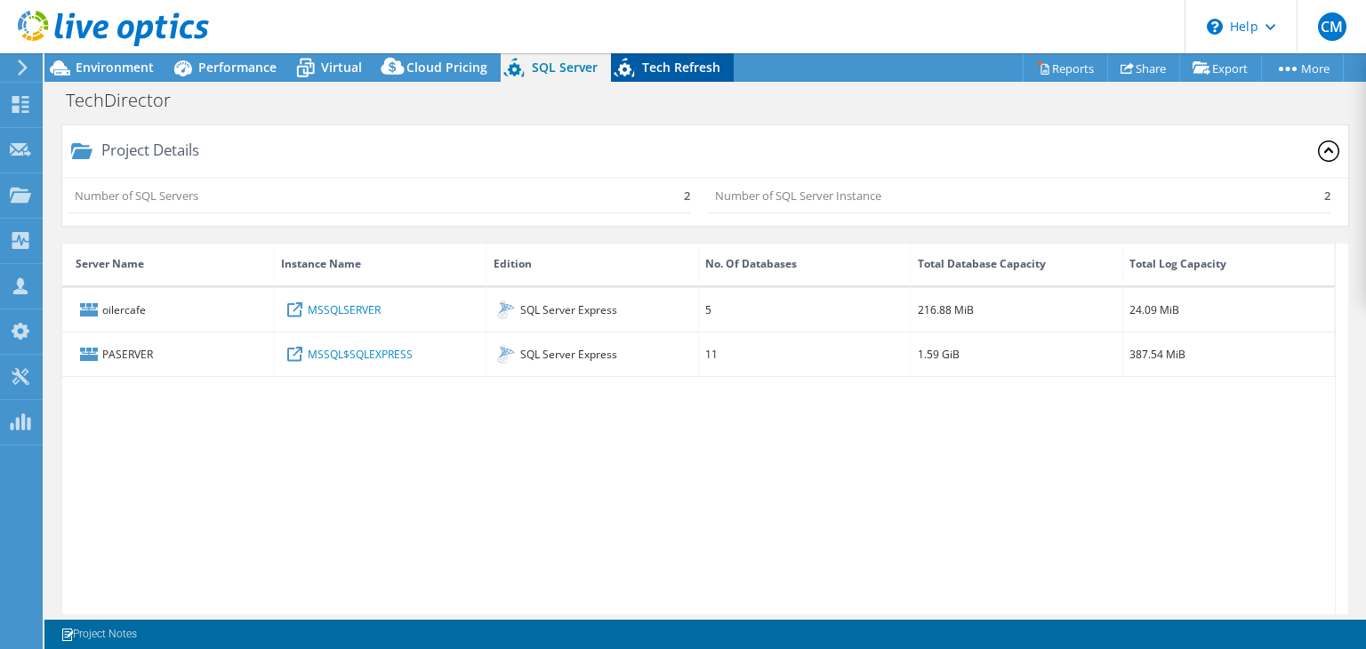
click at [634, 68] on icon at bounding box center [626, 70] width 31 height 36
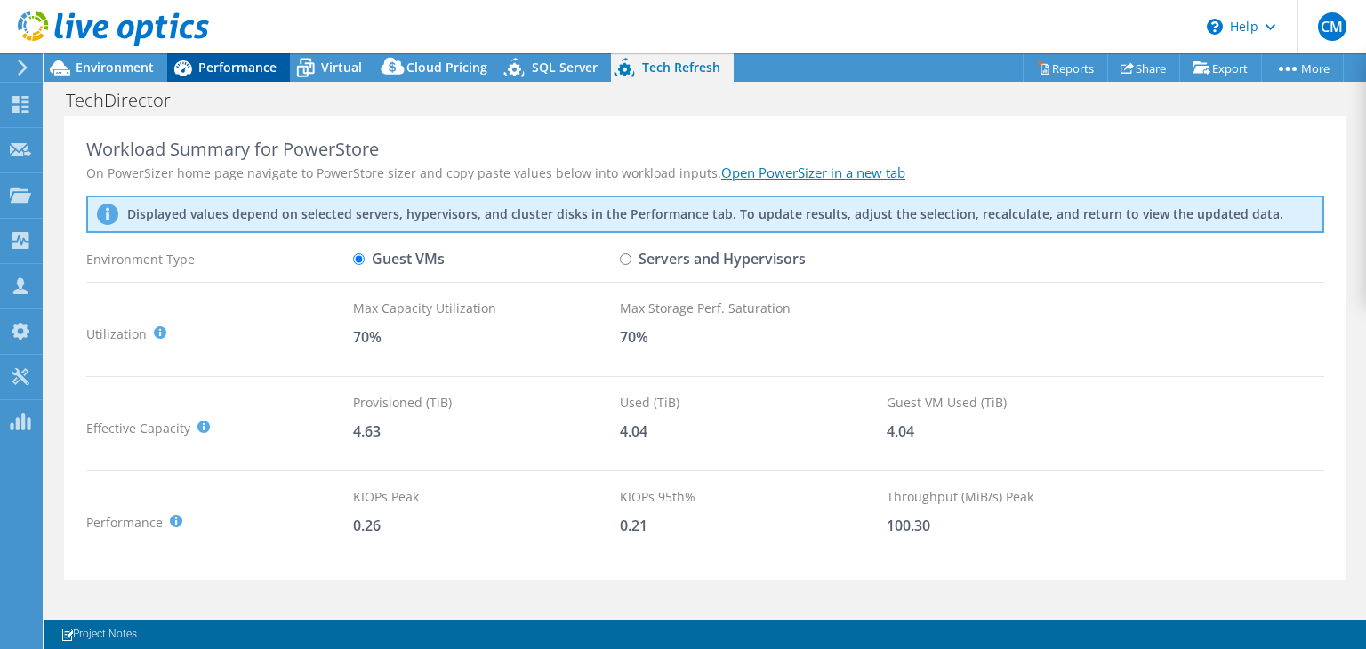
click at [224, 59] on span "Performance" at bounding box center [237, 67] width 78 height 17
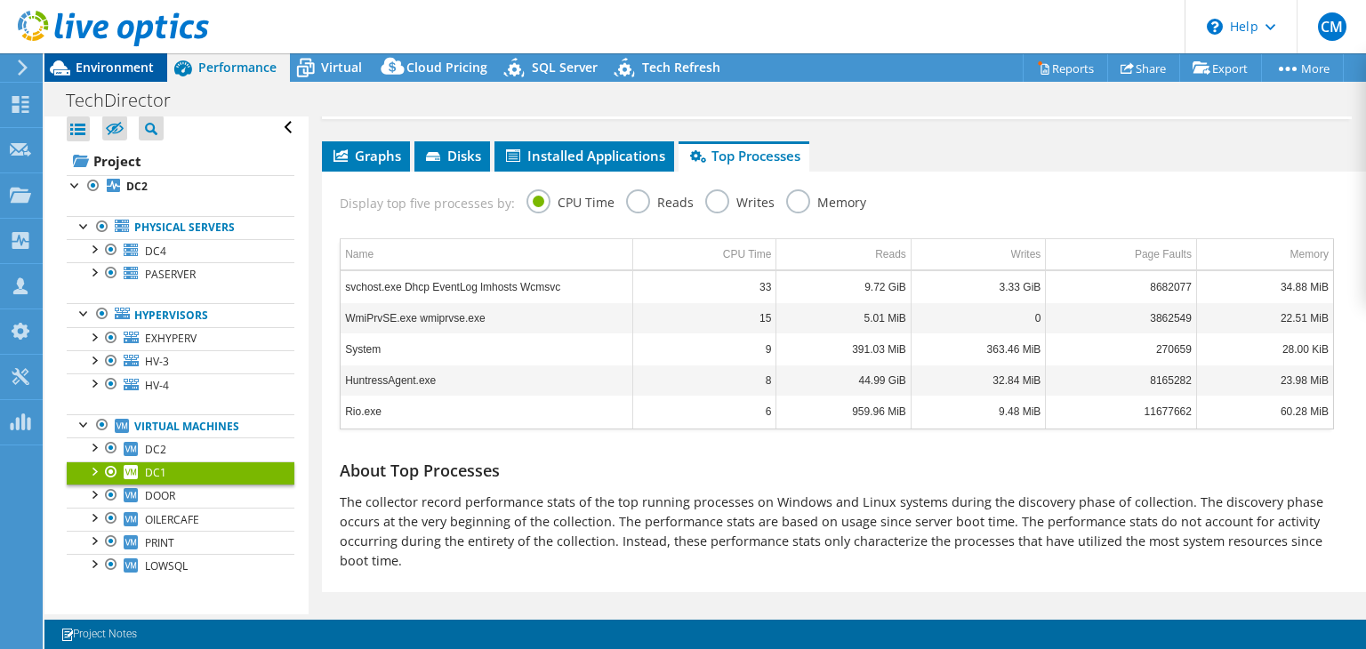
click at [145, 60] on span "Environment" at bounding box center [115, 67] width 78 height 17
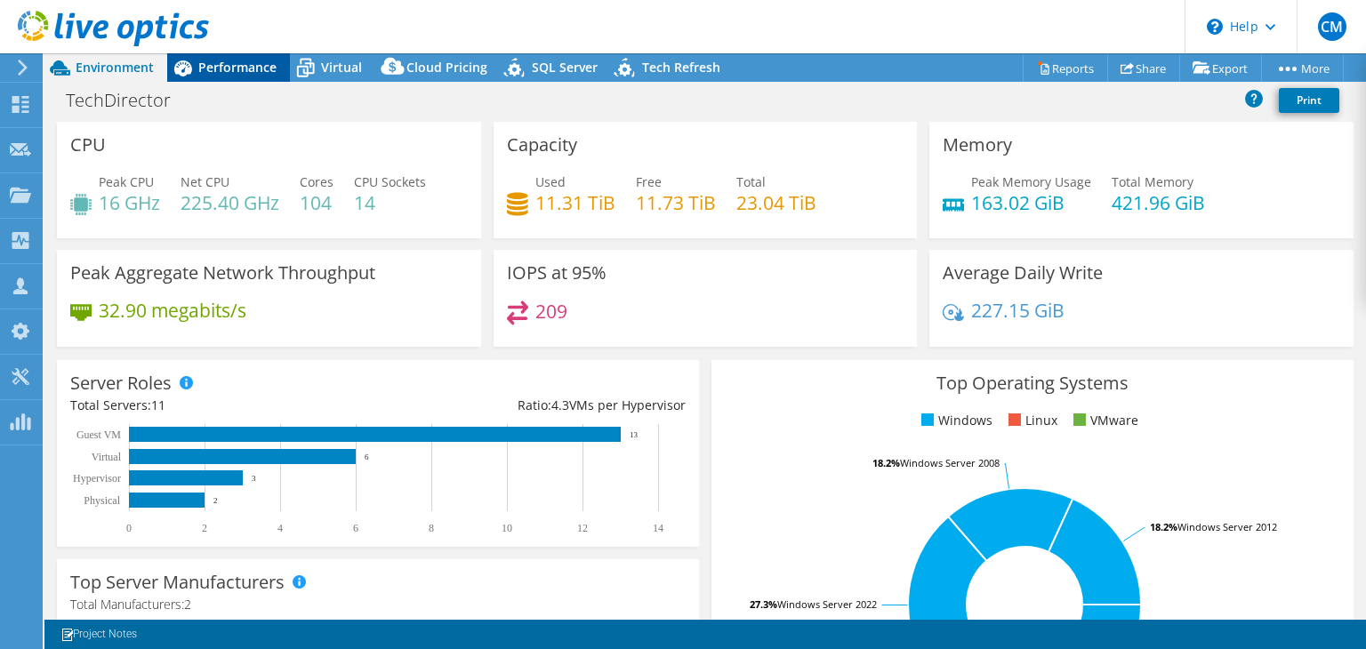
scroll to position [0, 0]
click at [252, 61] on span "Performance" at bounding box center [237, 67] width 78 height 17
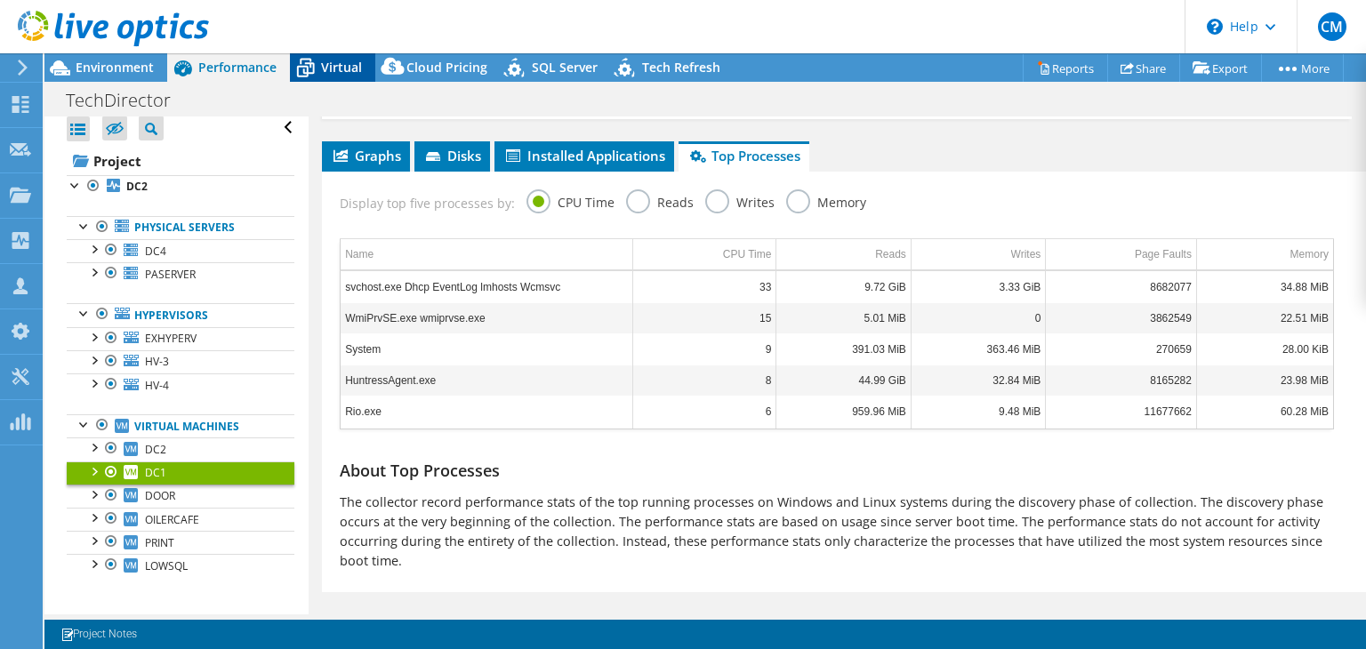
click at [322, 67] on span "Virtual" at bounding box center [341, 67] width 41 height 17
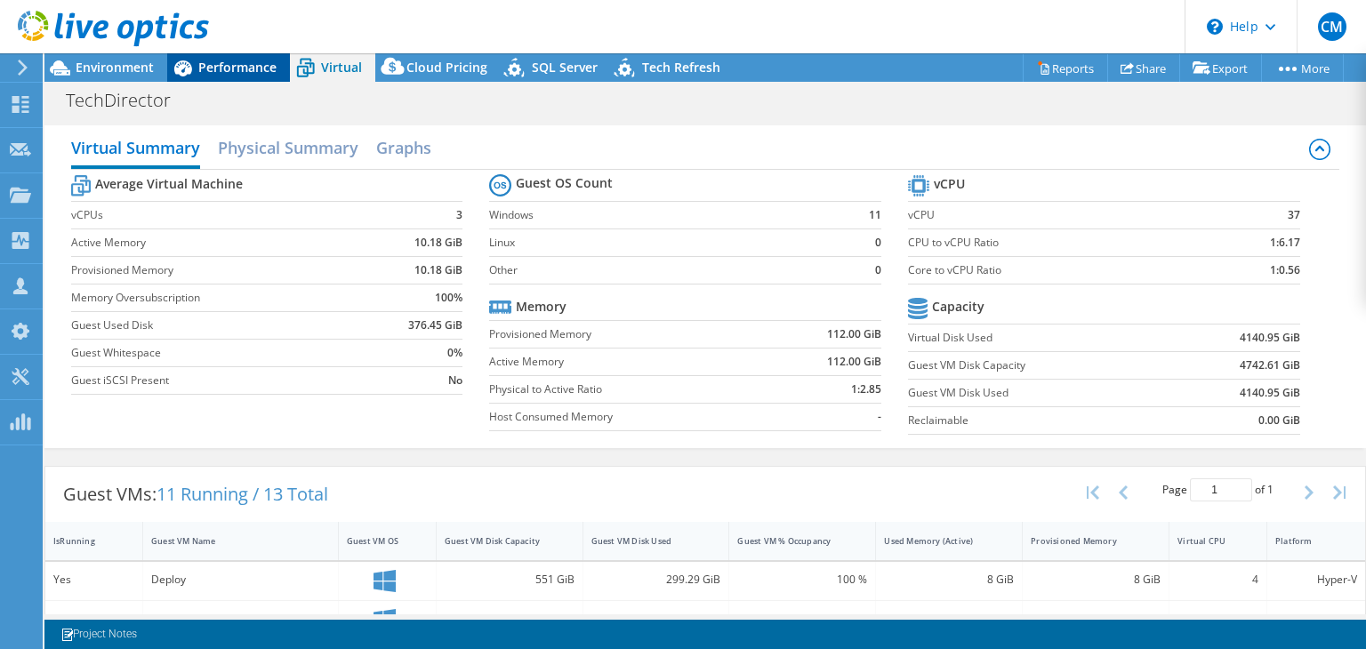
click at [245, 73] on span "Performance" at bounding box center [237, 67] width 78 height 17
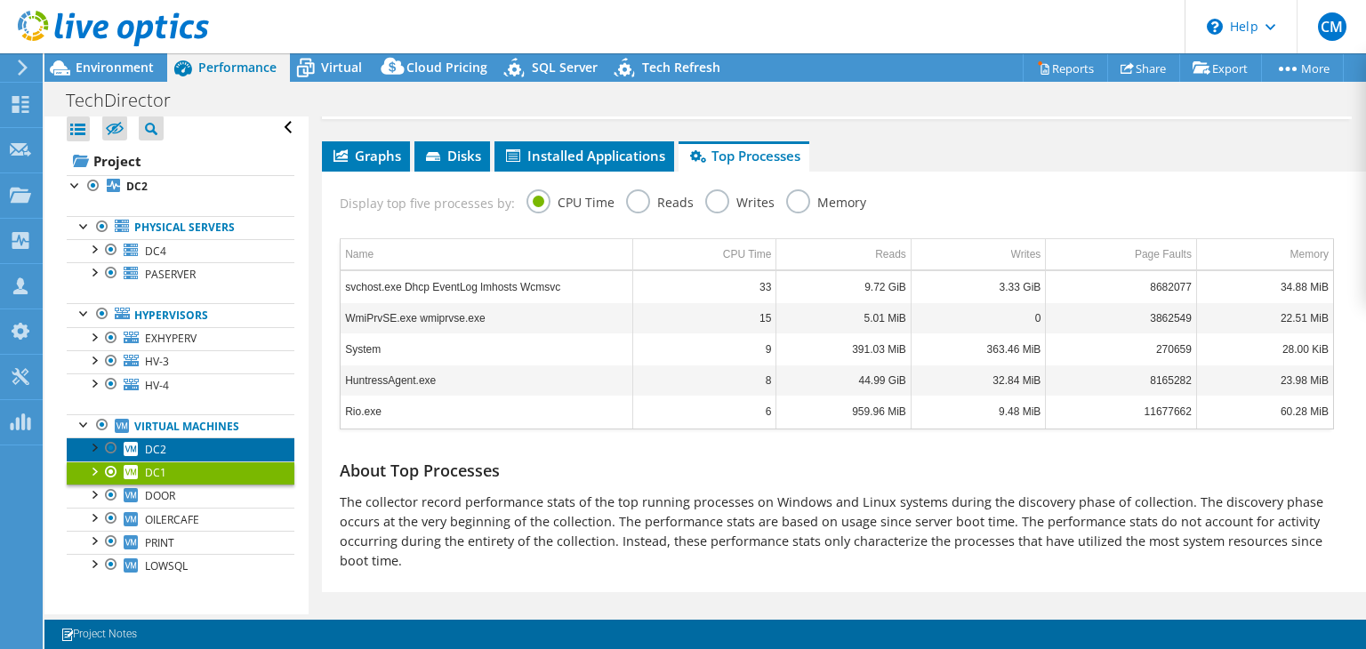
click at [197, 446] on link "DC2" at bounding box center [181, 449] width 228 height 23
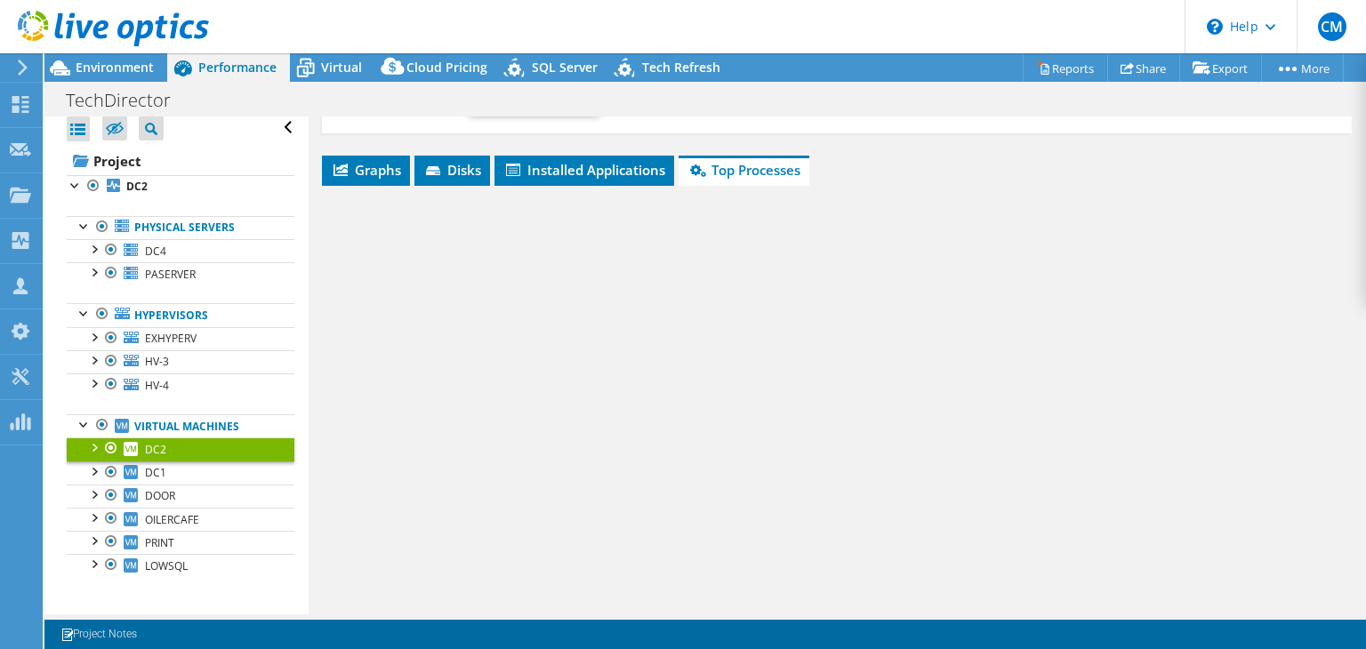
scroll to position [292, 0]
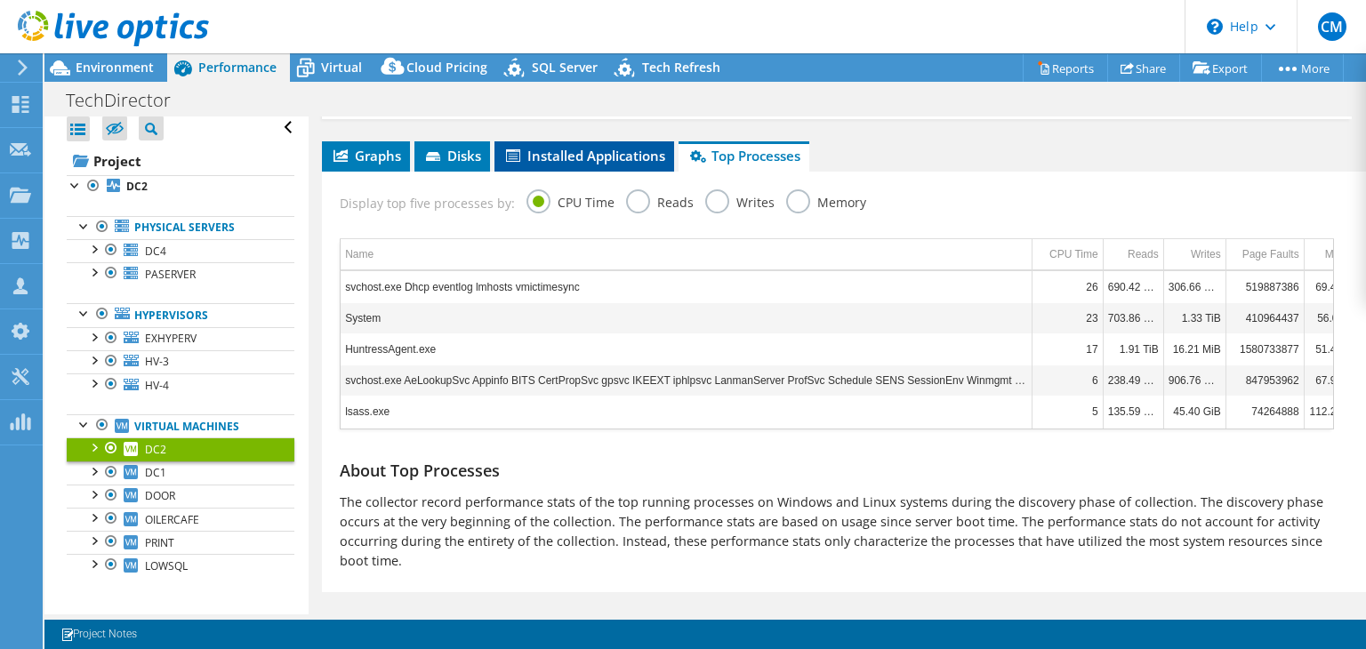
click at [537, 155] on span "Installed Applications" at bounding box center [584, 156] width 162 height 18
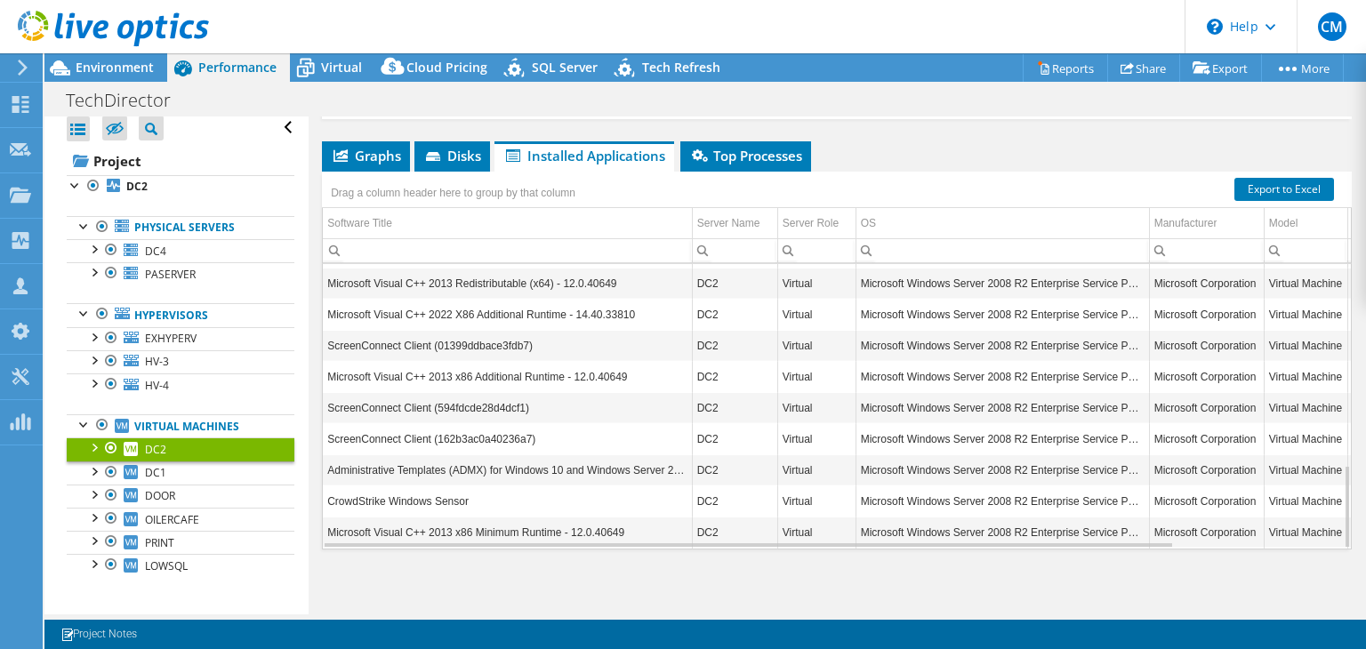
scroll to position [682, 0]
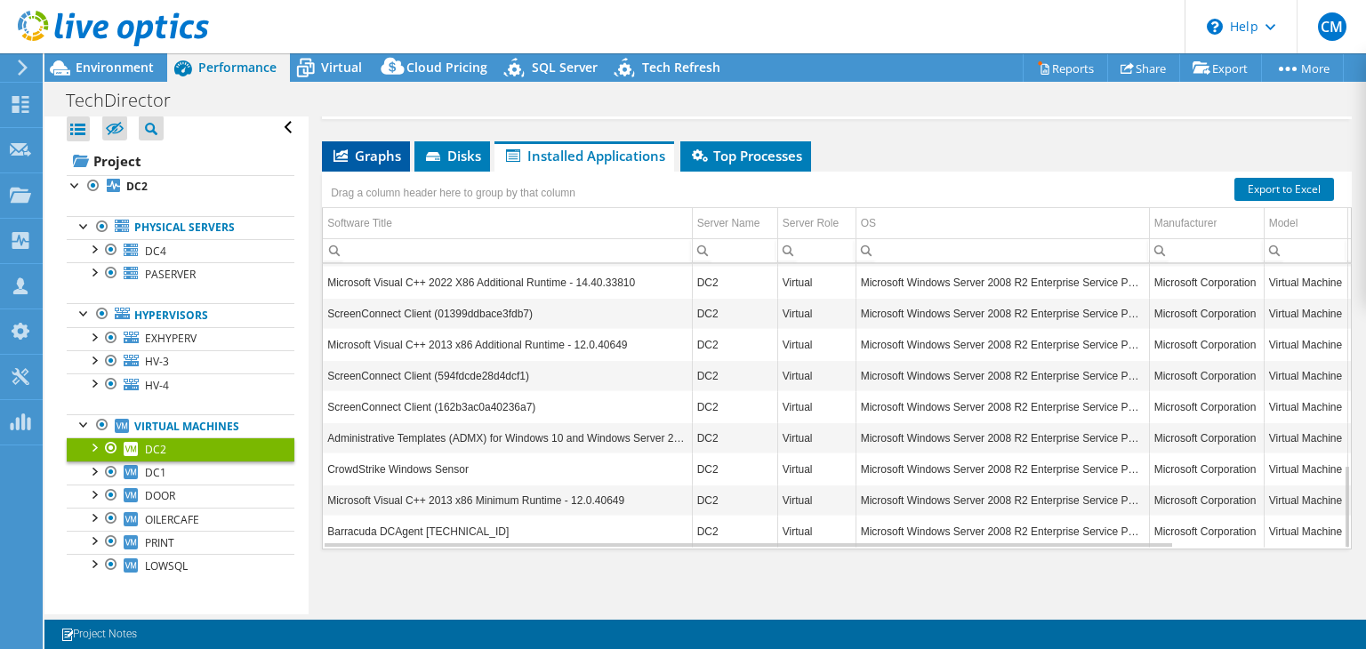
click at [408, 150] on li "Graphs" at bounding box center [366, 156] width 88 height 30
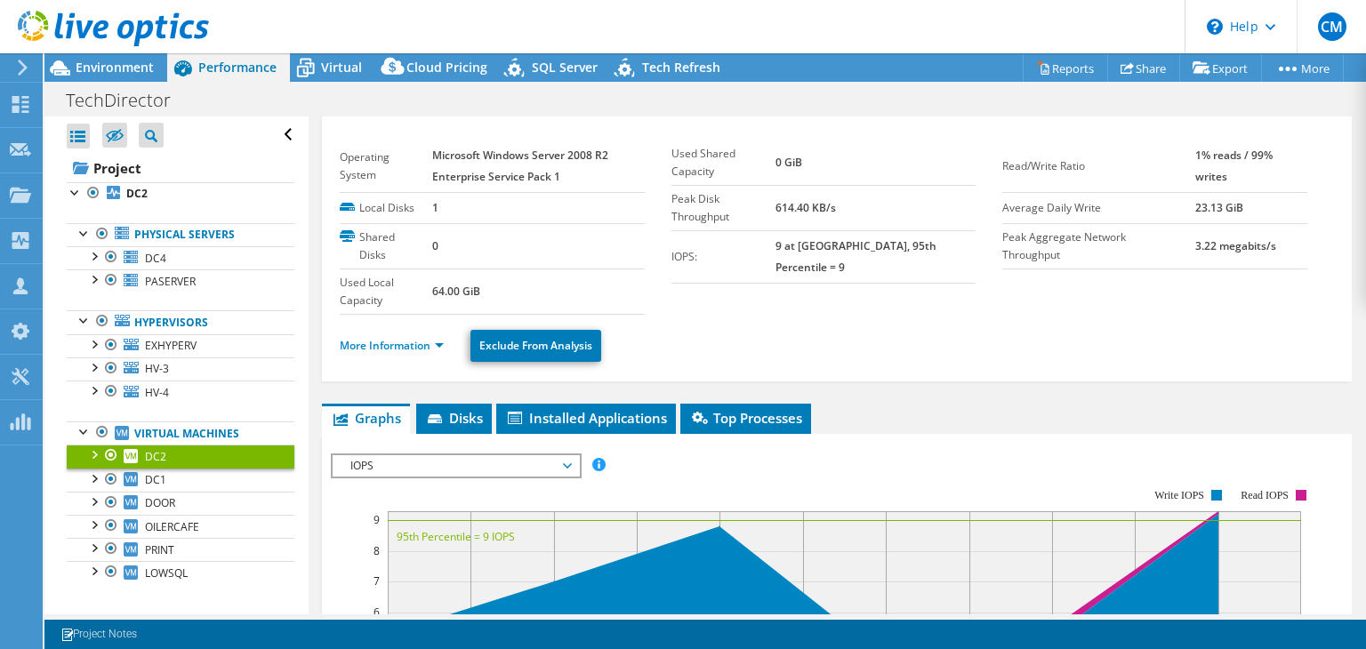
scroll to position [0, 0]
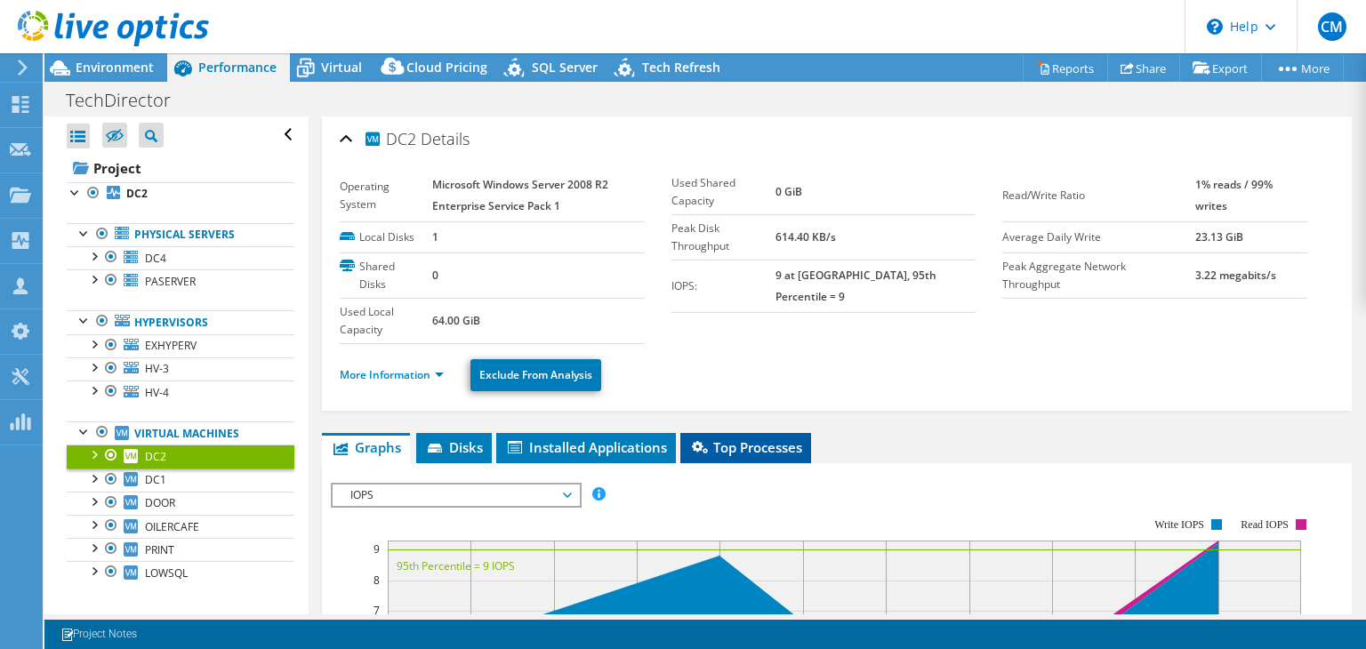
click at [763, 442] on span "Top Processes" at bounding box center [745, 447] width 113 height 18
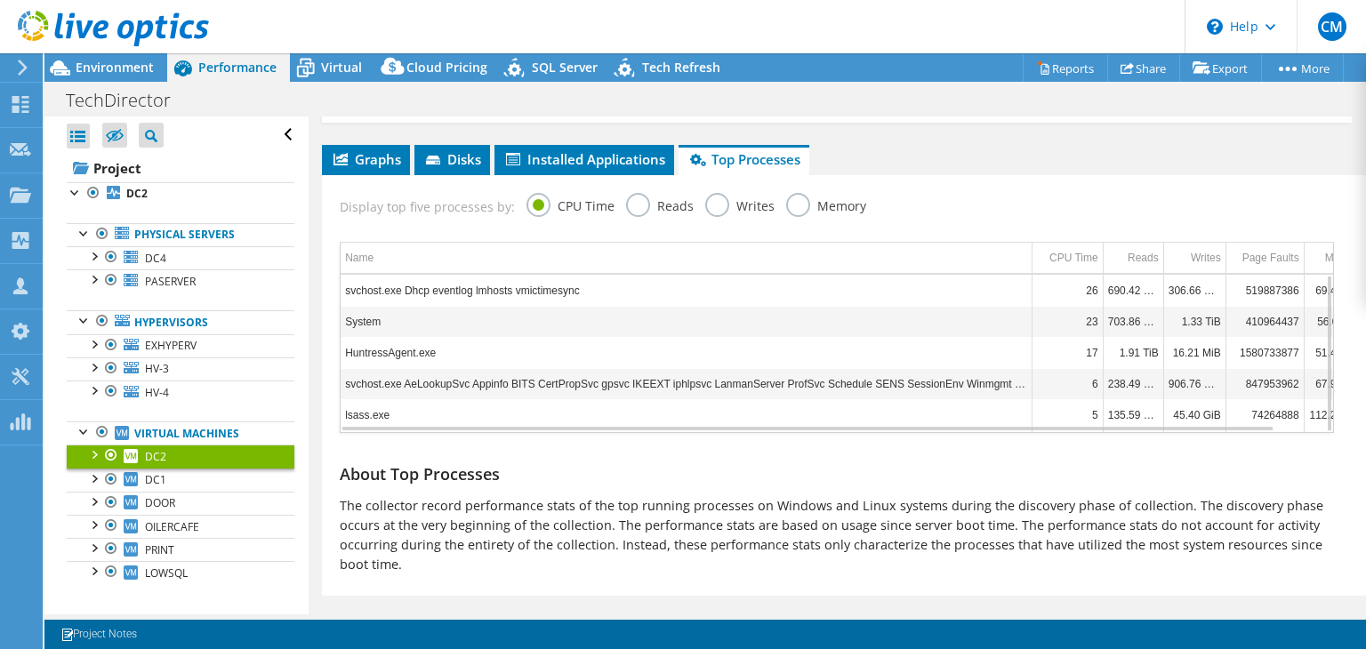
scroll to position [299, 0]
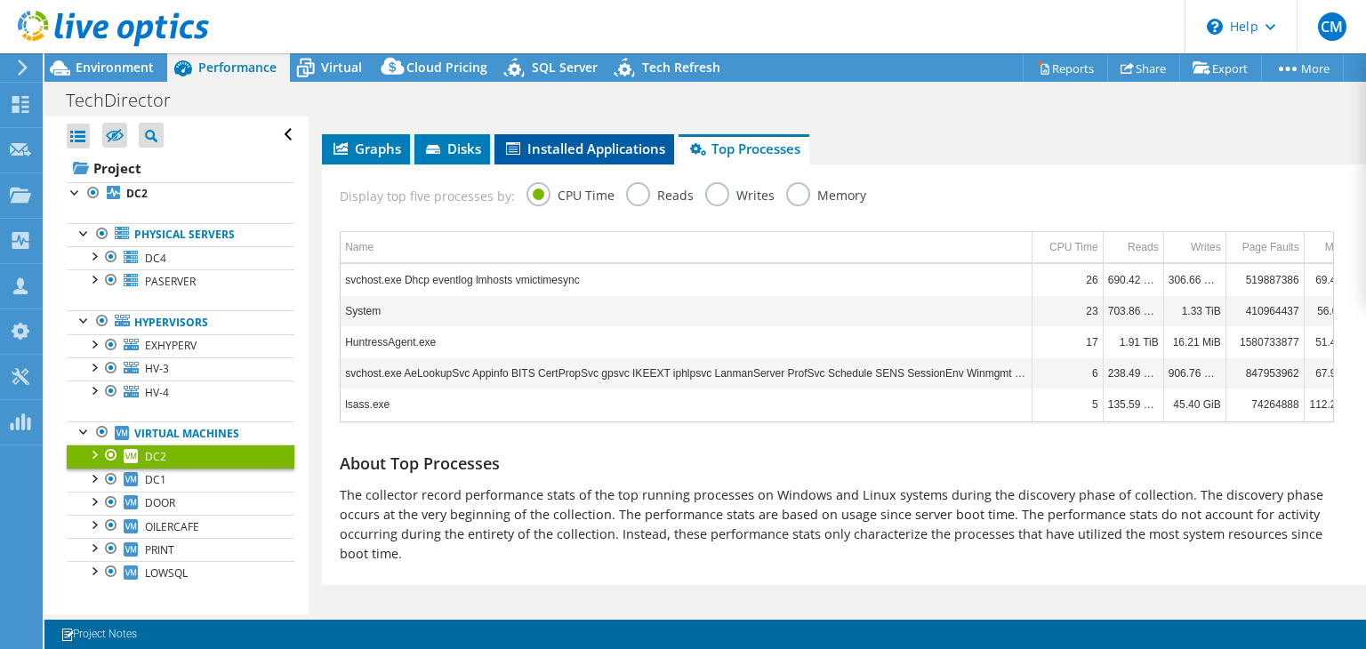
click at [593, 149] on span "Installed Applications" at bounding box center [584, 149] width 162 height 18
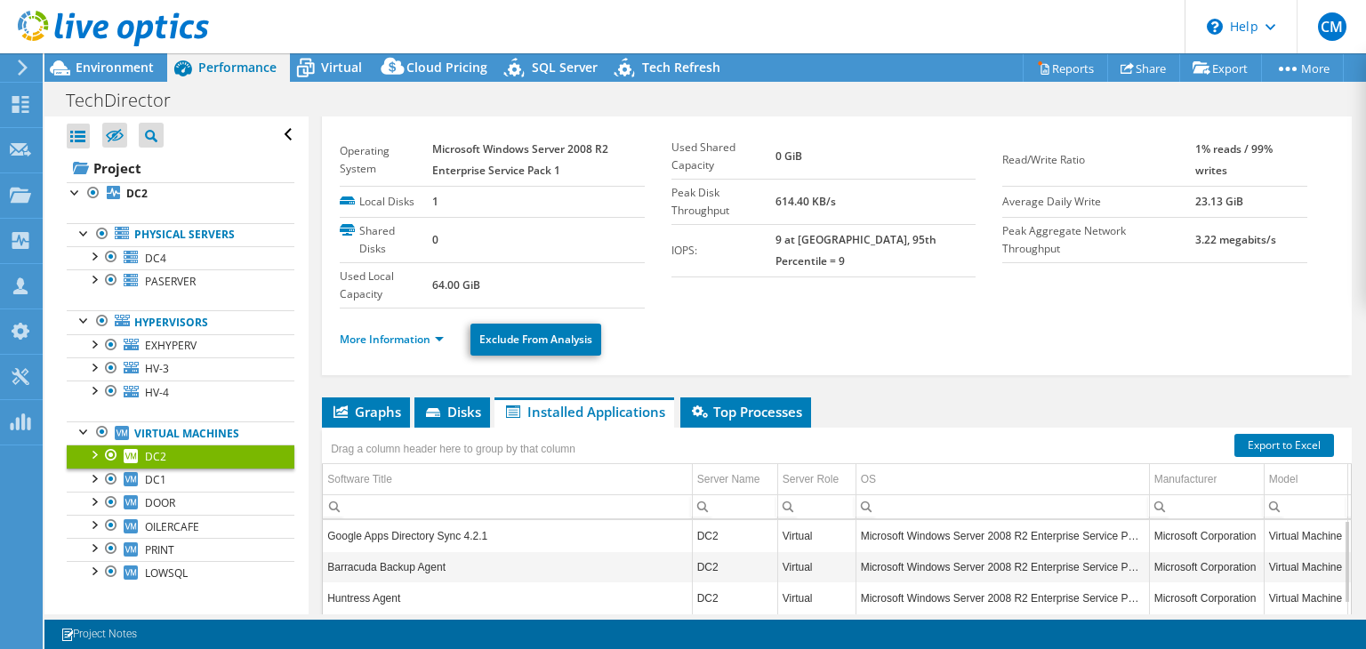
scroll to position [0, 0]
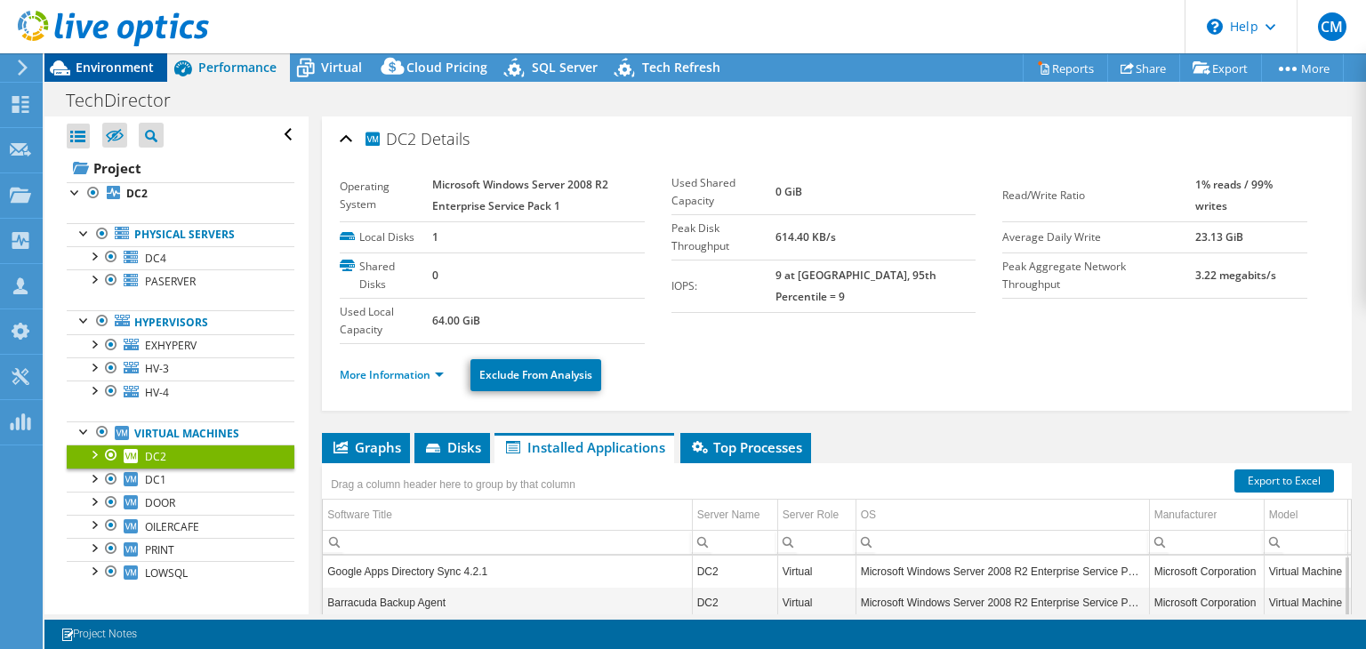
click at [106, 70] on span "Environment" at bounding box center [115, 67] width 78 height 17
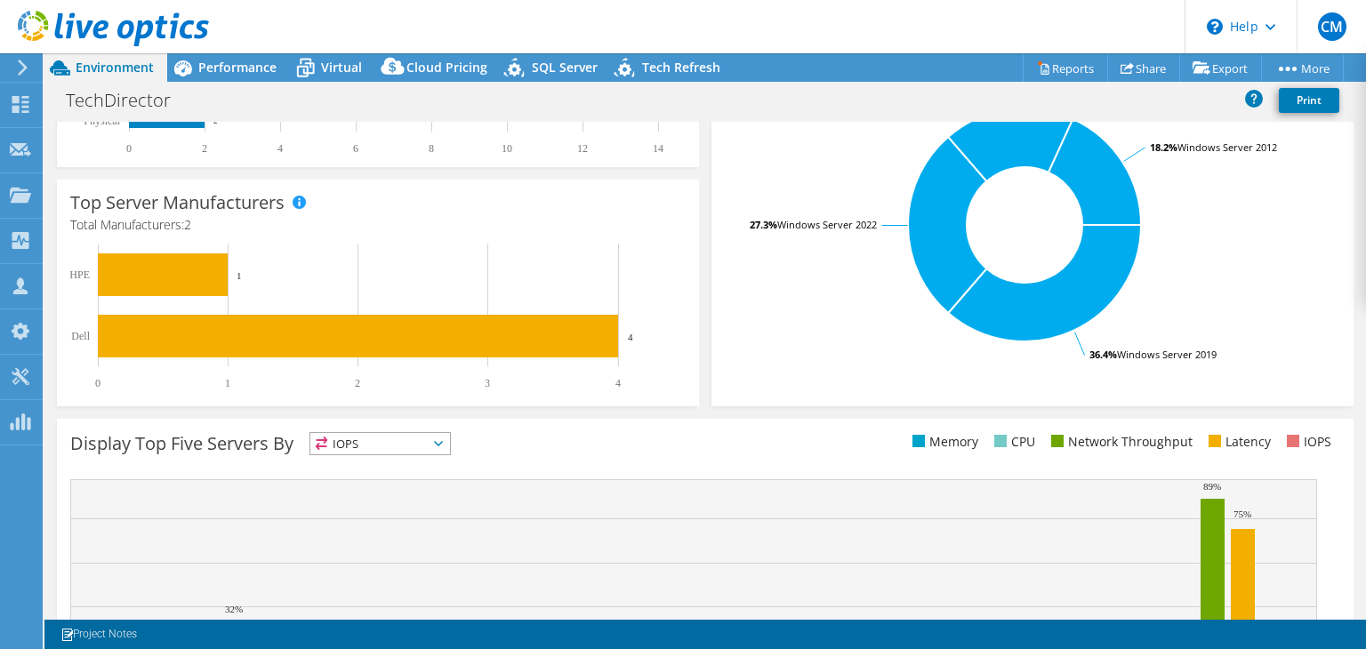
scroll to position [537, 0]
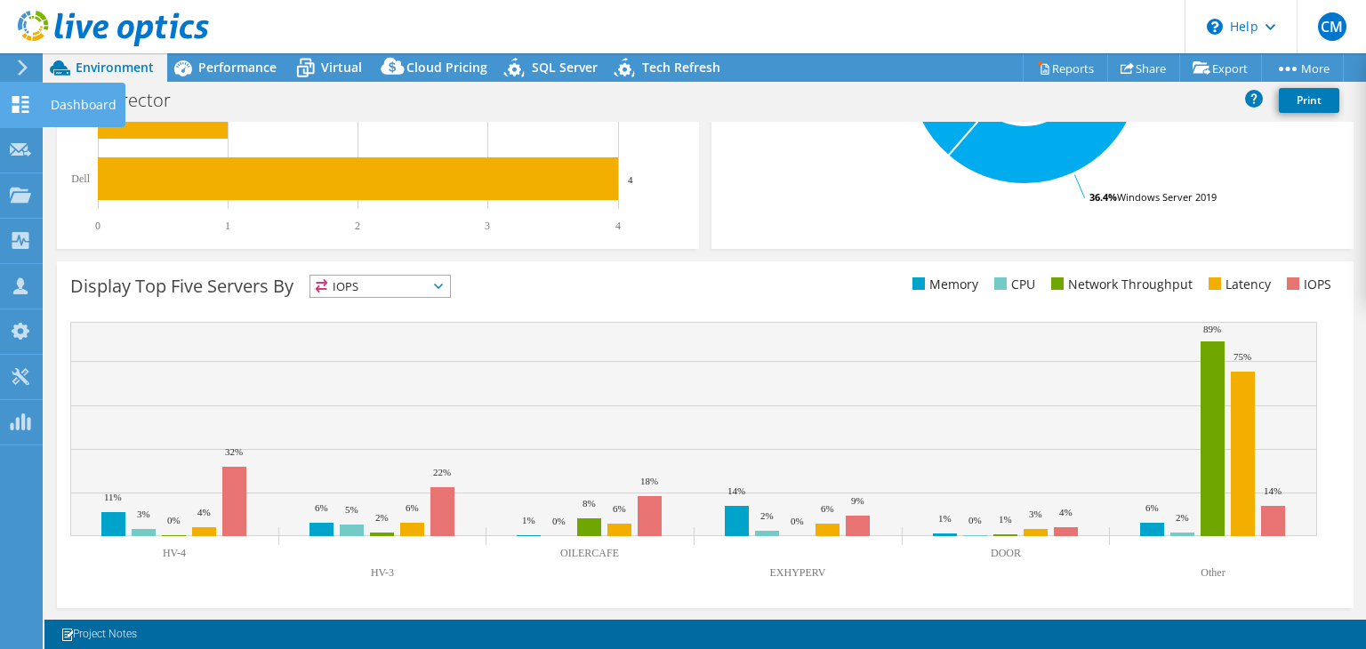
click at [24, 116] on div at bounding box center [20, 107] width 21 height 20
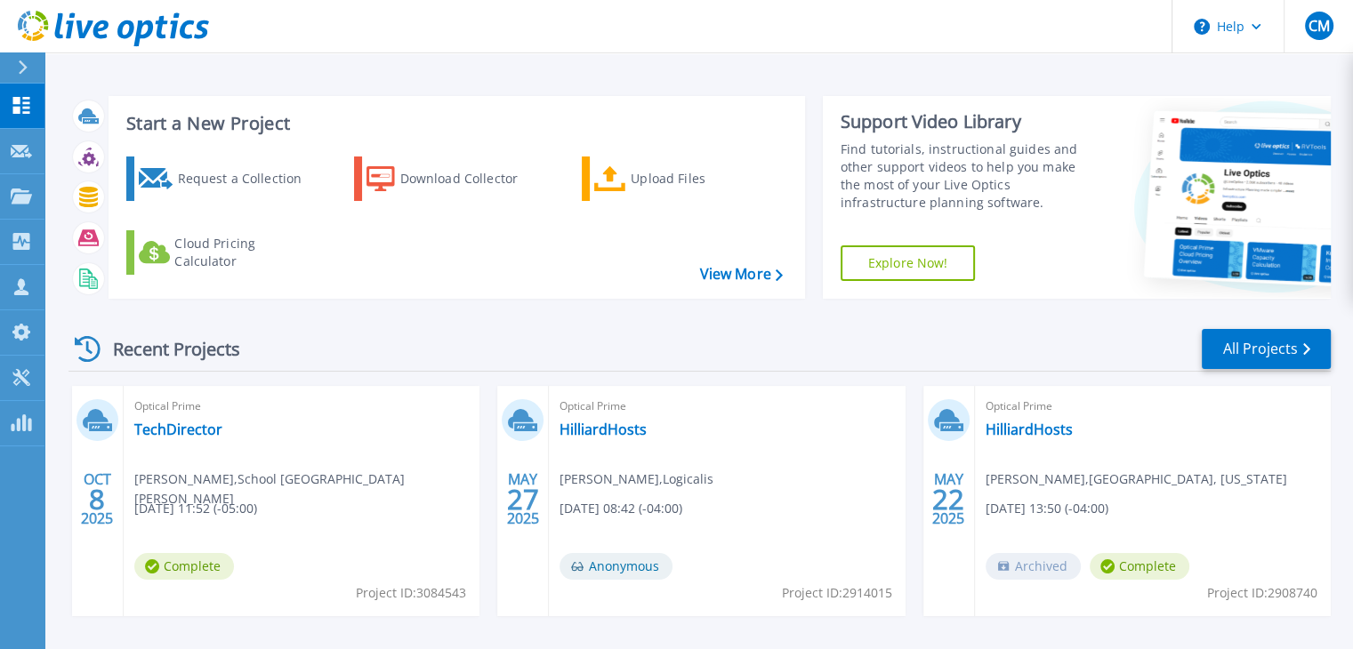
click at [209, 454] on div "Optical Prime TechDirector [PERSON_NAME] , [GEOGRAPHIC_DATA][PERSON_NAME] [DATE…" at bounding box center [302, 501] width 356 height 230
click at [206, 432] on link "TechDirector" at bounding box center [178, 430] width 88 height 18
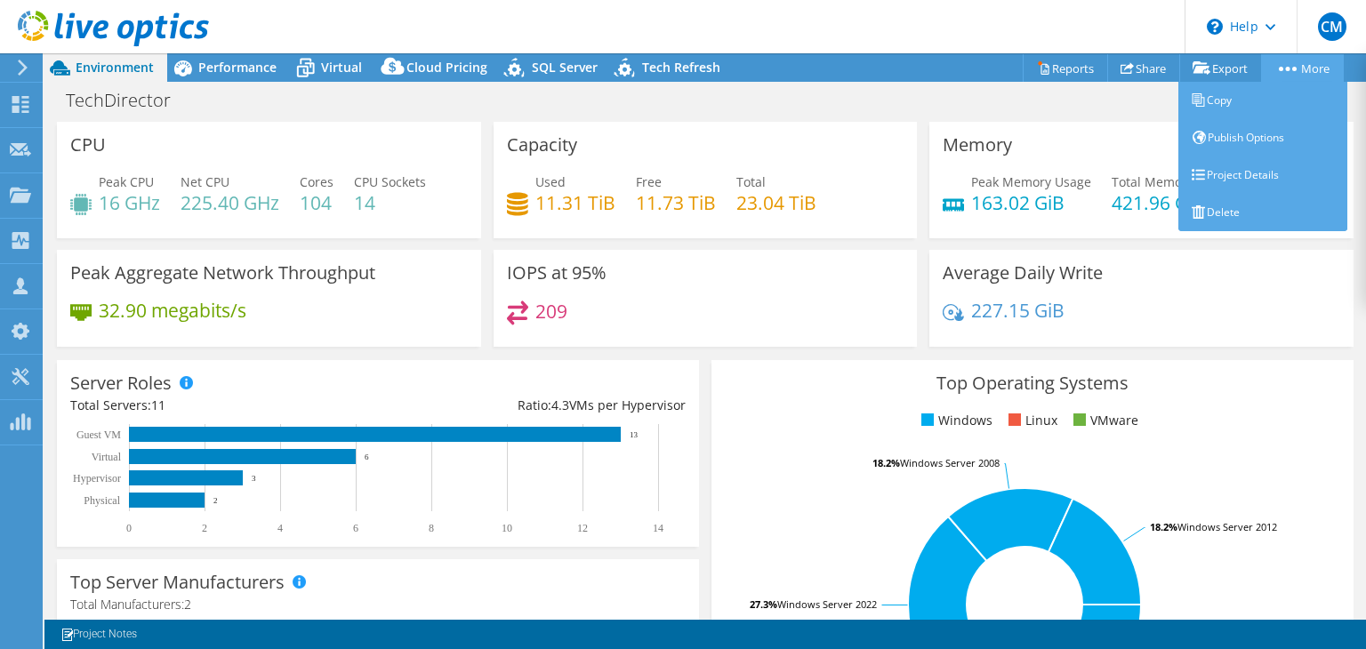
click at [1269, 61] on link "More" at bounding box center [1302, 68] width 83 height 28
click at [1259, 164] on link "Project Details" at bounding box center [1262, 175] width 169 height 37
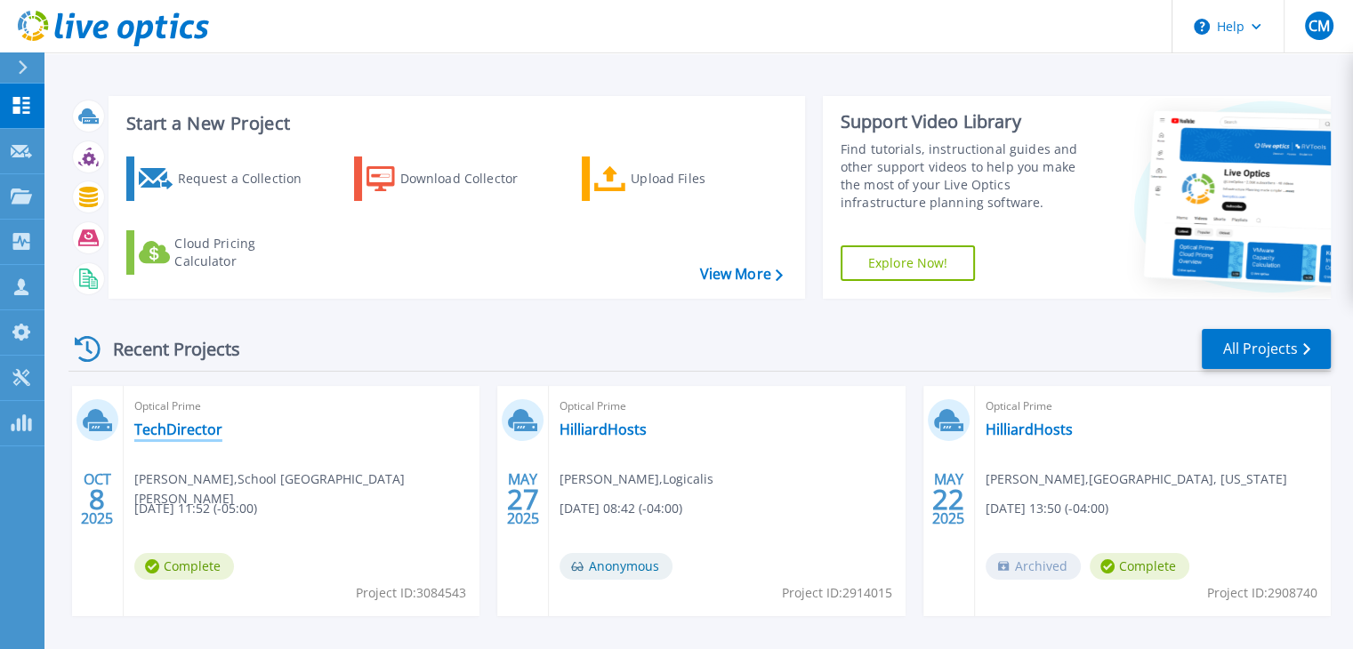
click at [171, 432] on link "TechDirector" at bounding box center [178, 430] width 88 height 18
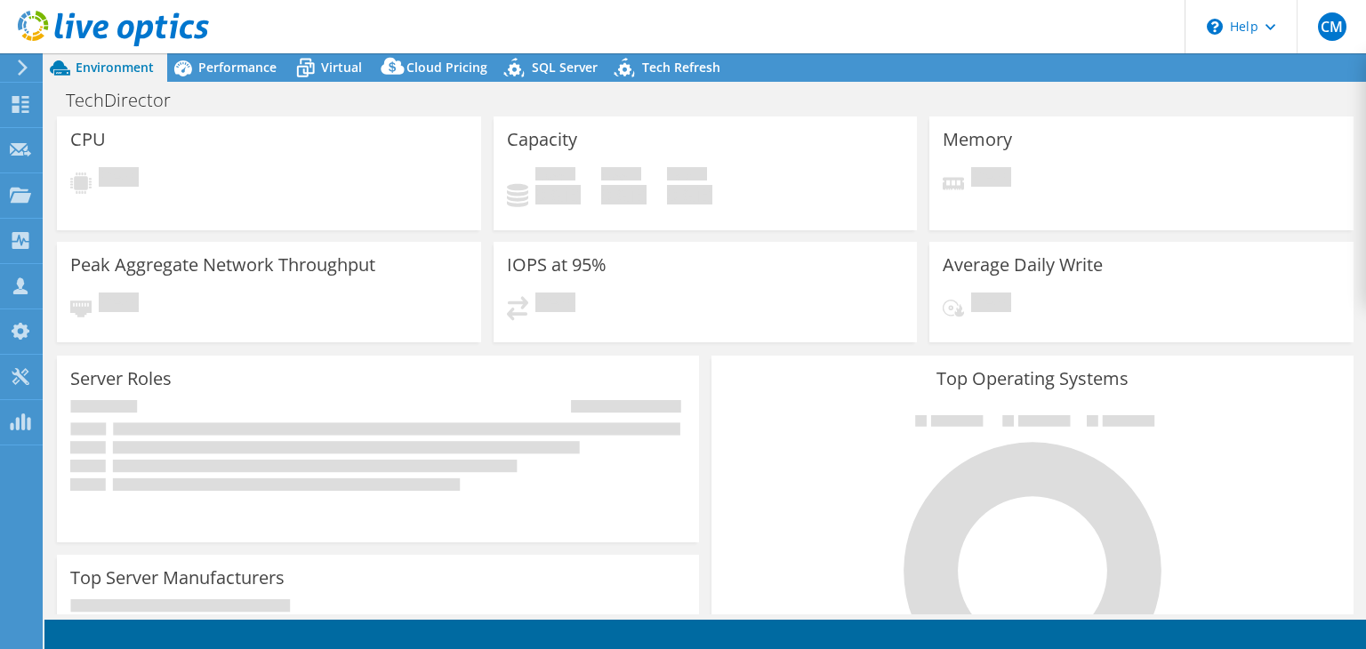
select select "USD"
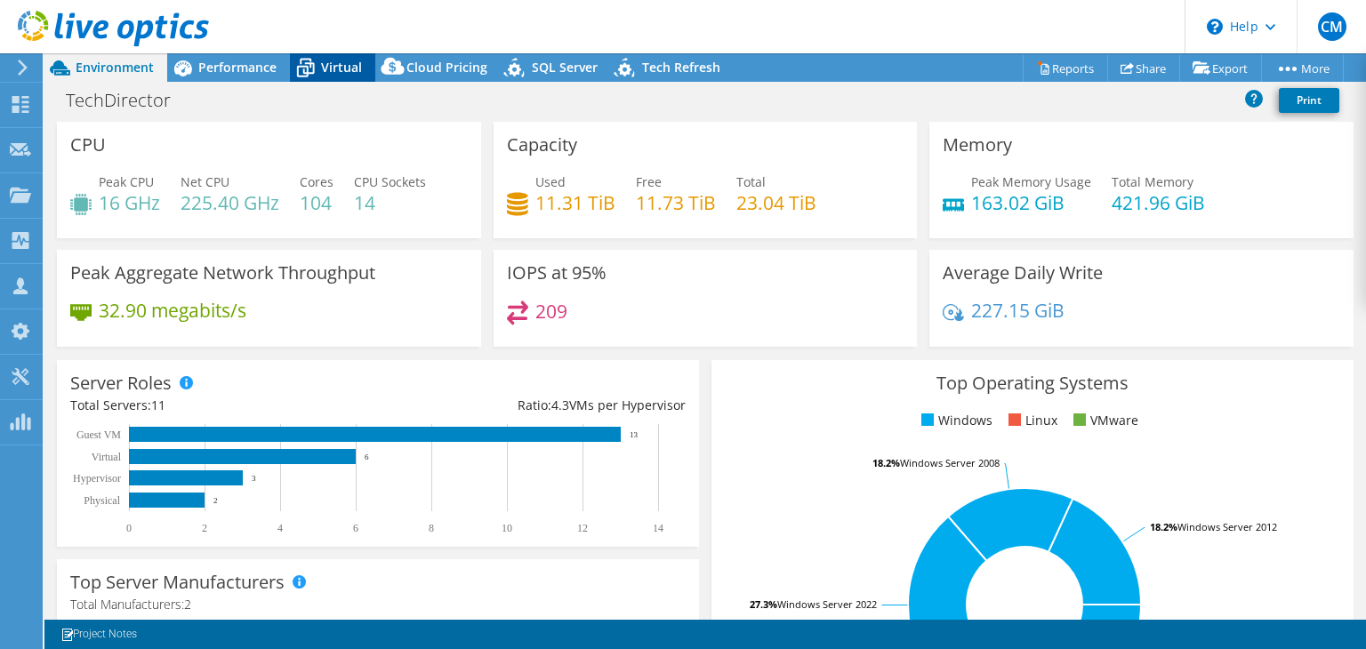
click at [334, 65] on span "Virtual" at bounding box center [341, 67] width 41 height 17
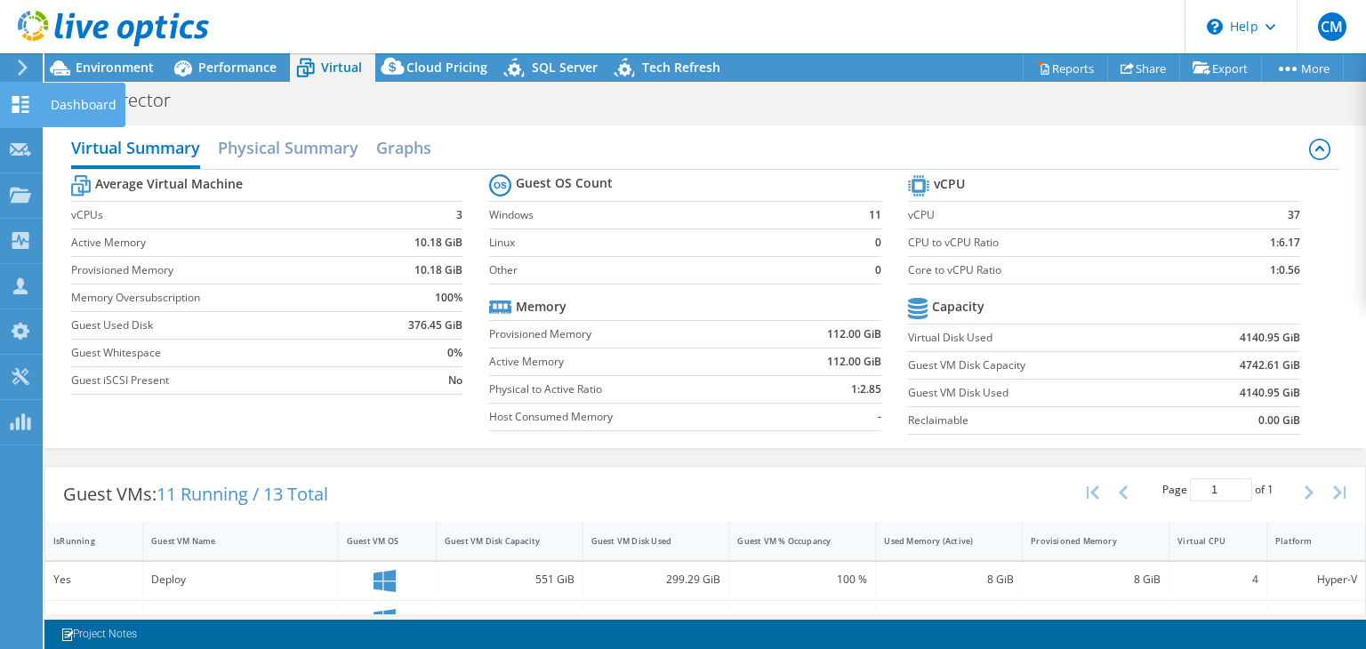
click at [13, 112] on div at bounding box center [20, 107] width 21 height 20
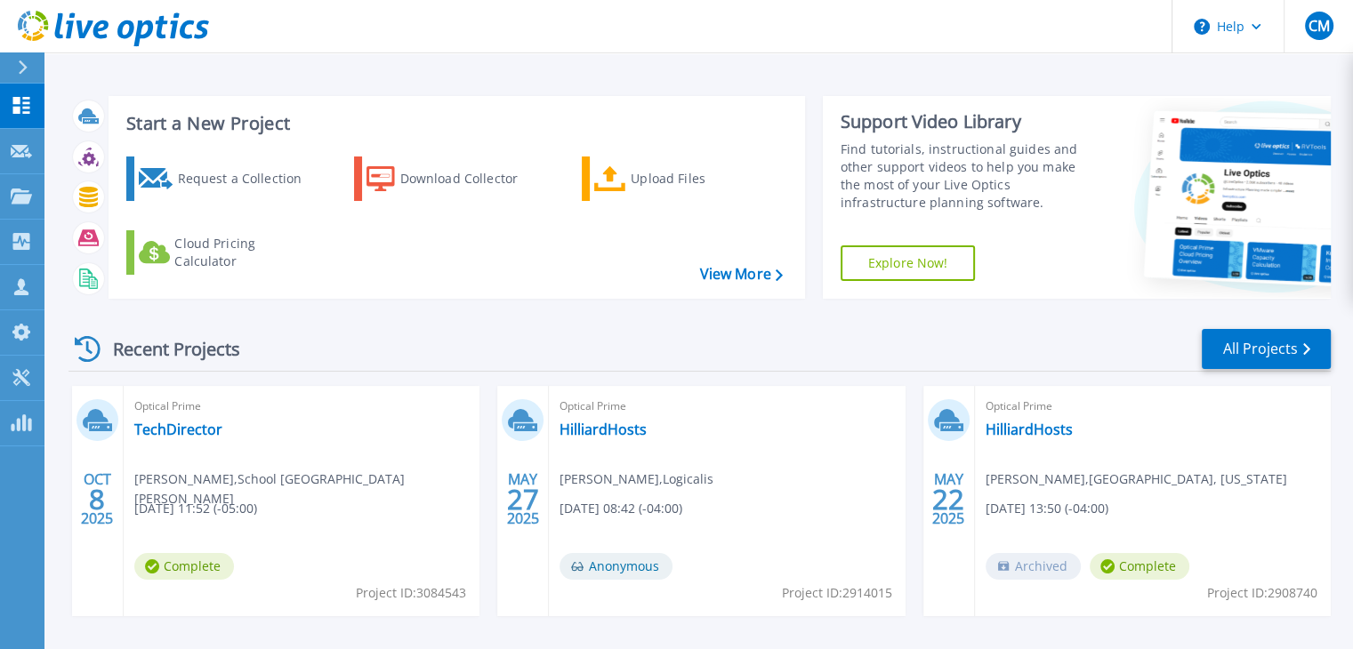
click at [234, 358] on div "Recent Projects" at bounding box center [166, 349] width 196 height 44
click at [203, 422] on link "TechDirector" at bounding box center [178, 430] width 88 height 18
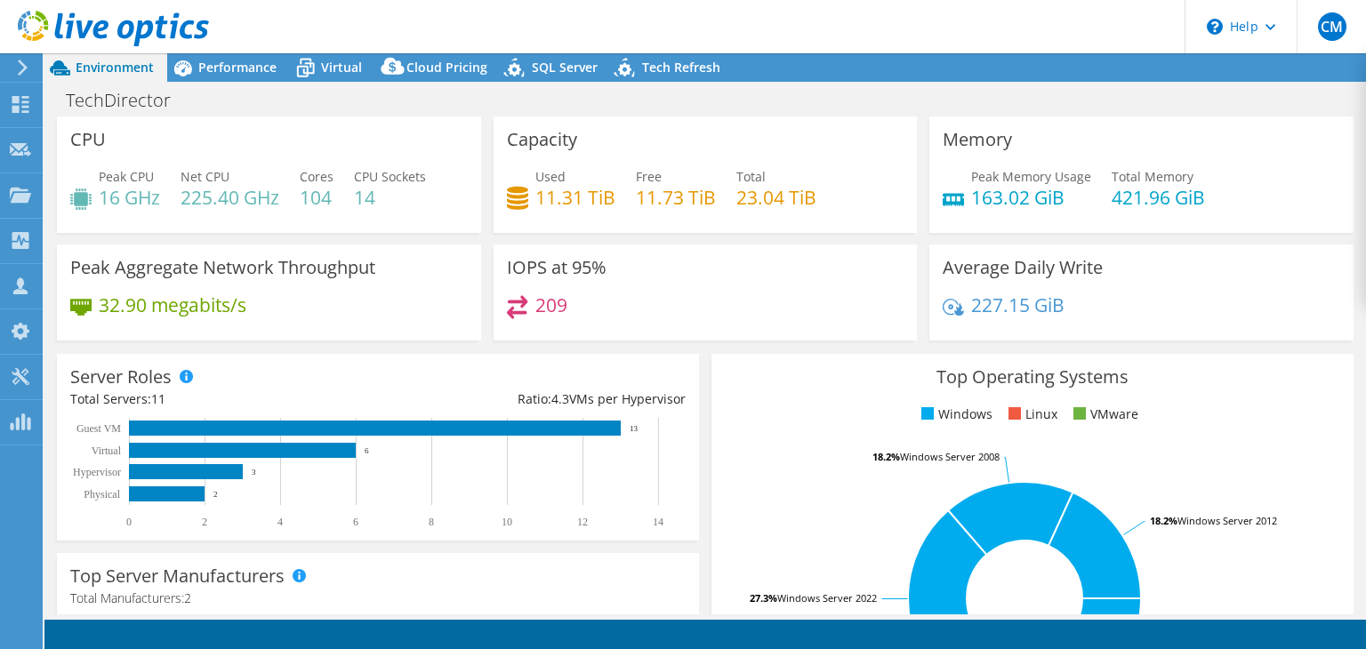
select select "USD"
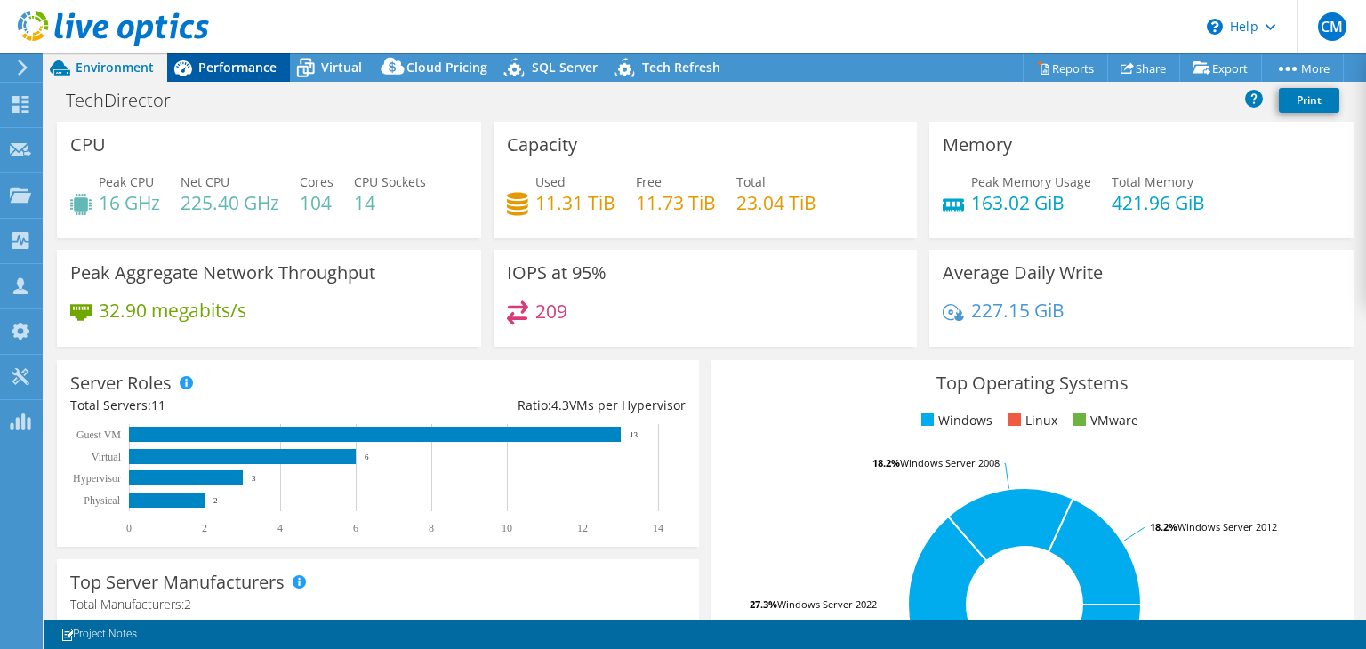
click at [253, 72] on span "Performance" at bounding box center [237, 67] width 78 height 17
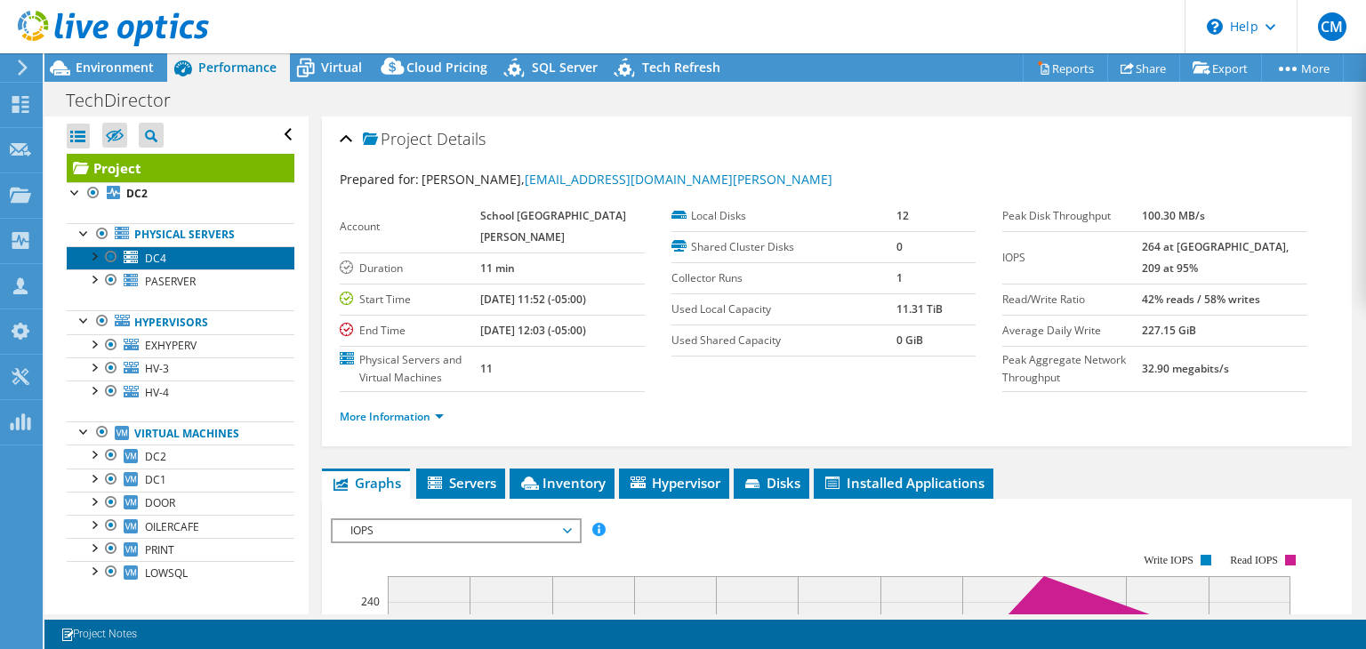
click at [165, 258] on span "DC4" at bounding box center [155, 258] width 21 height 15
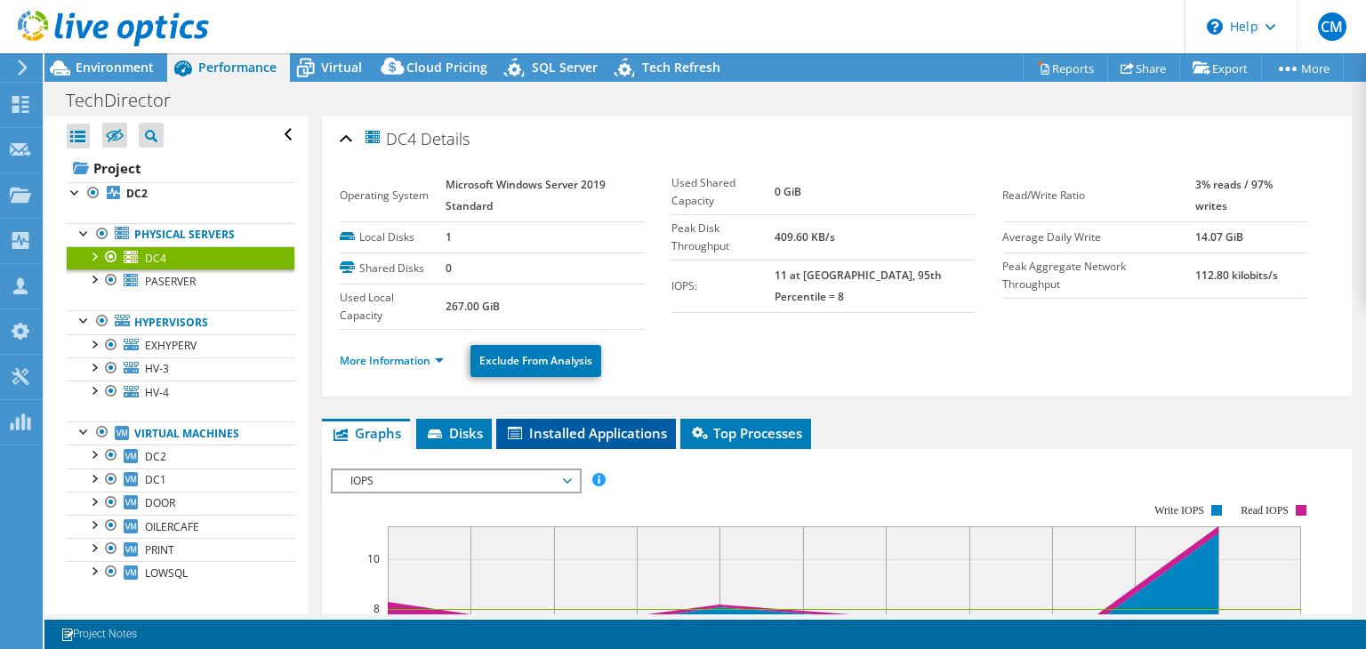
click at [544, 431] on span "Installed Applications" at bounding box center [586, 433] width 162 height 18
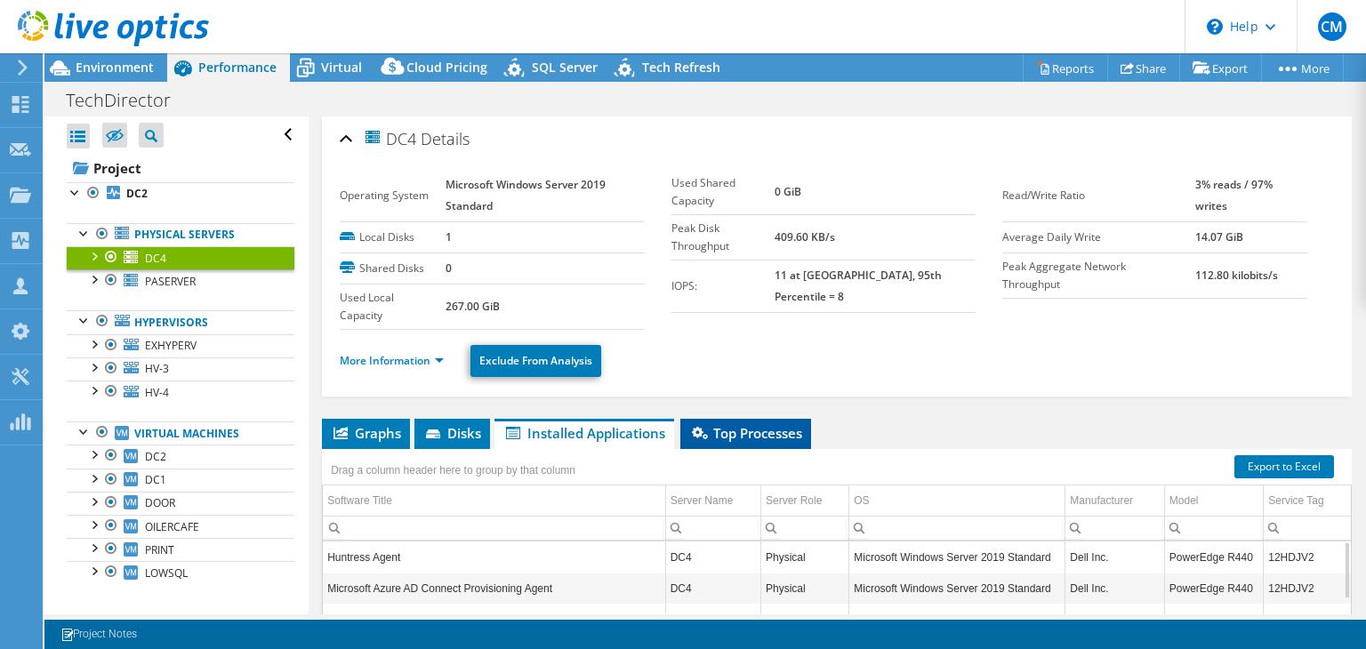
click at [784, 419] on li "Top Processes" at bounding box center [745, 434] width 131 height 30
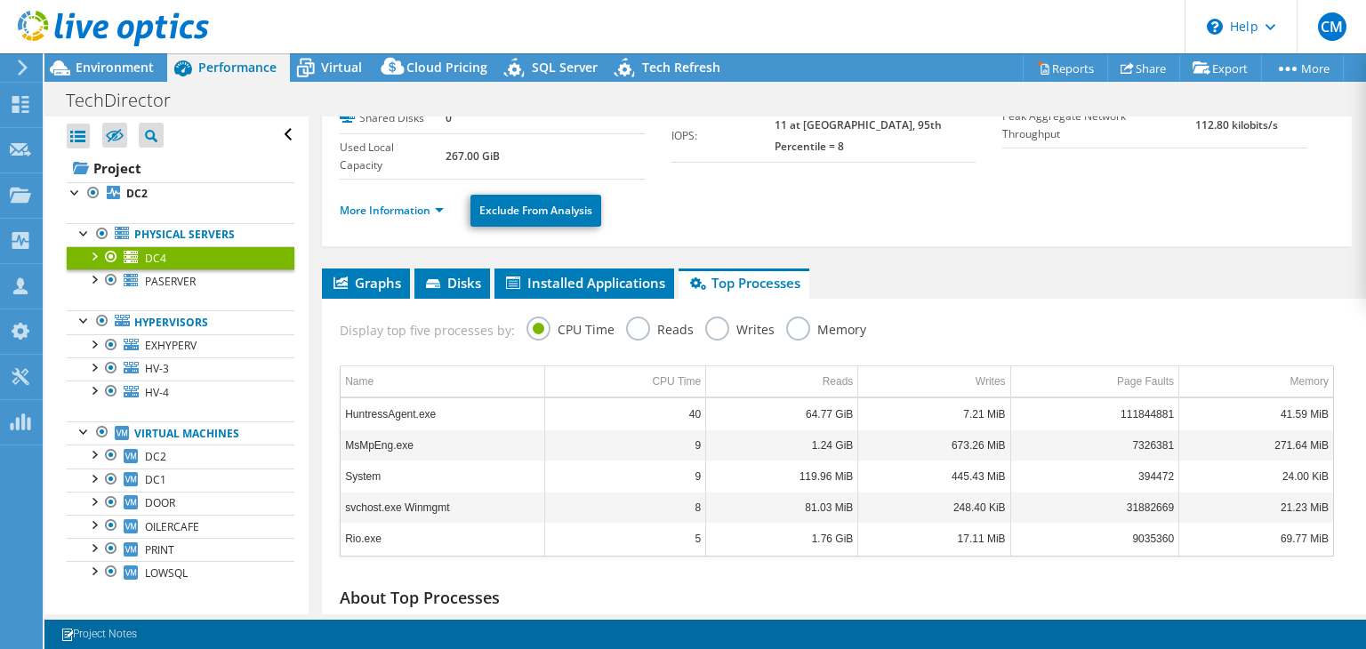
scroll to position [285, 0]
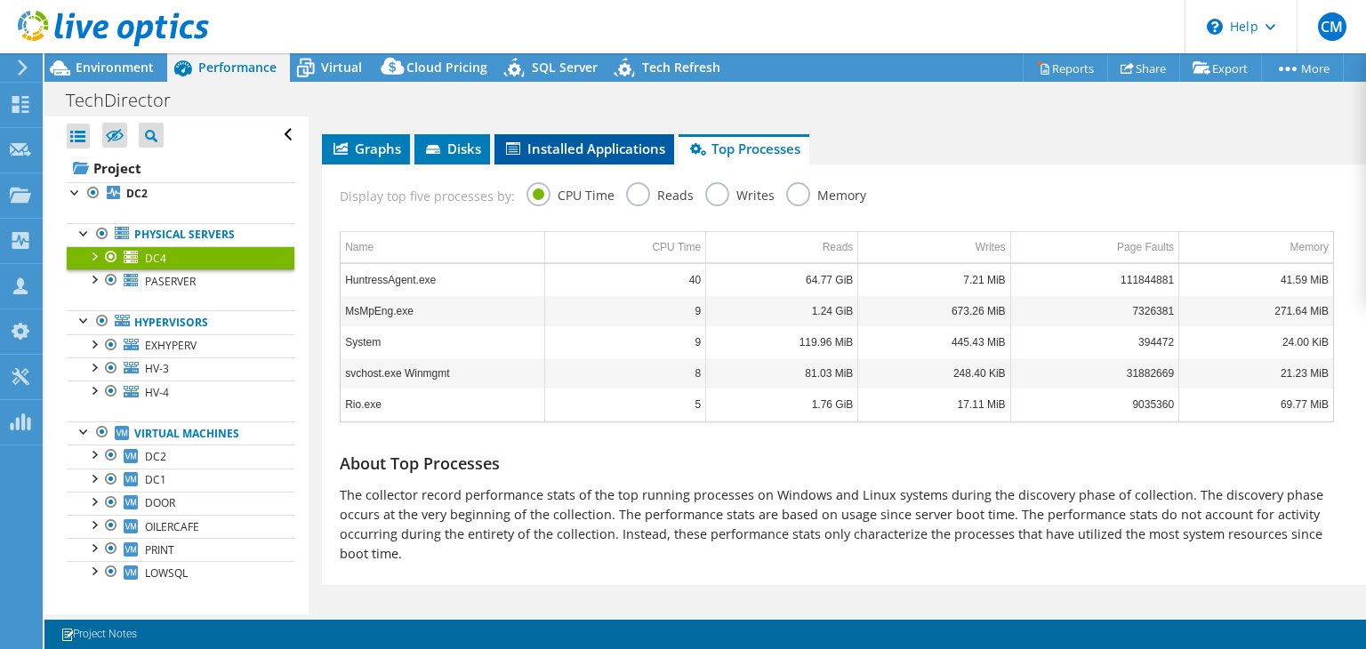
click at [567, 140] on span "Installed Applications" at bounding box center [584, 149] width 162 height 18
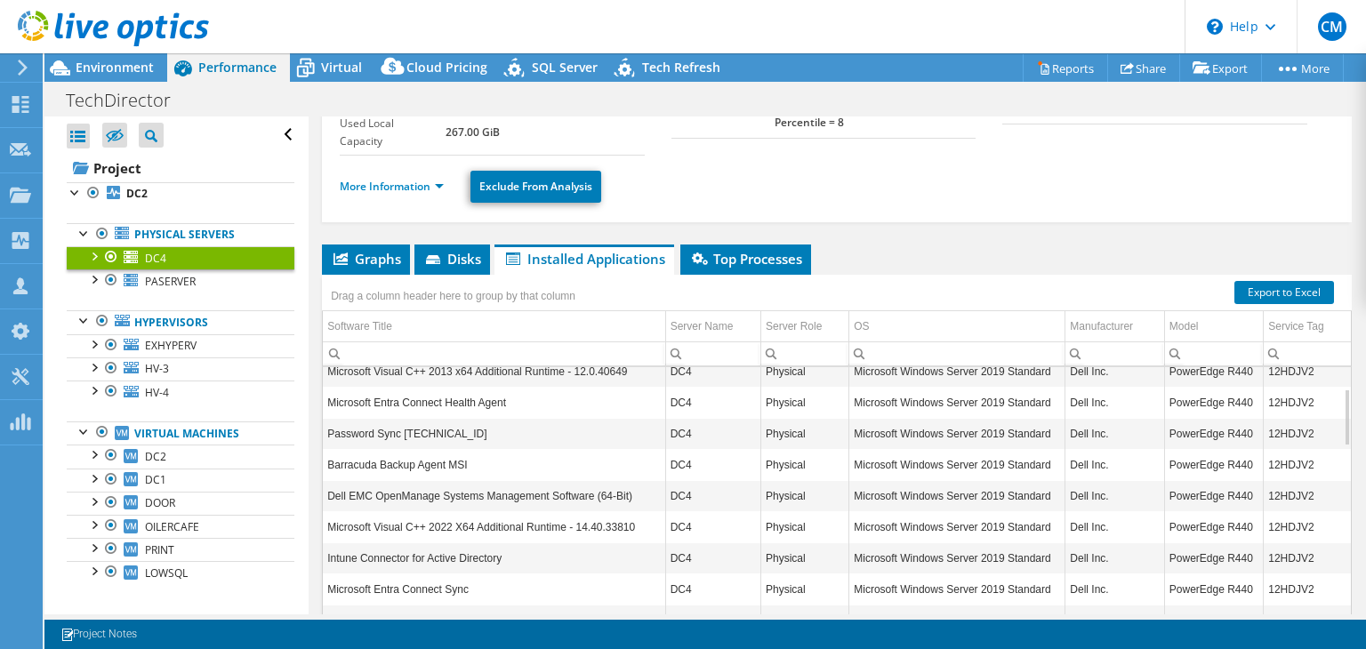
scroll to position [176, 0]
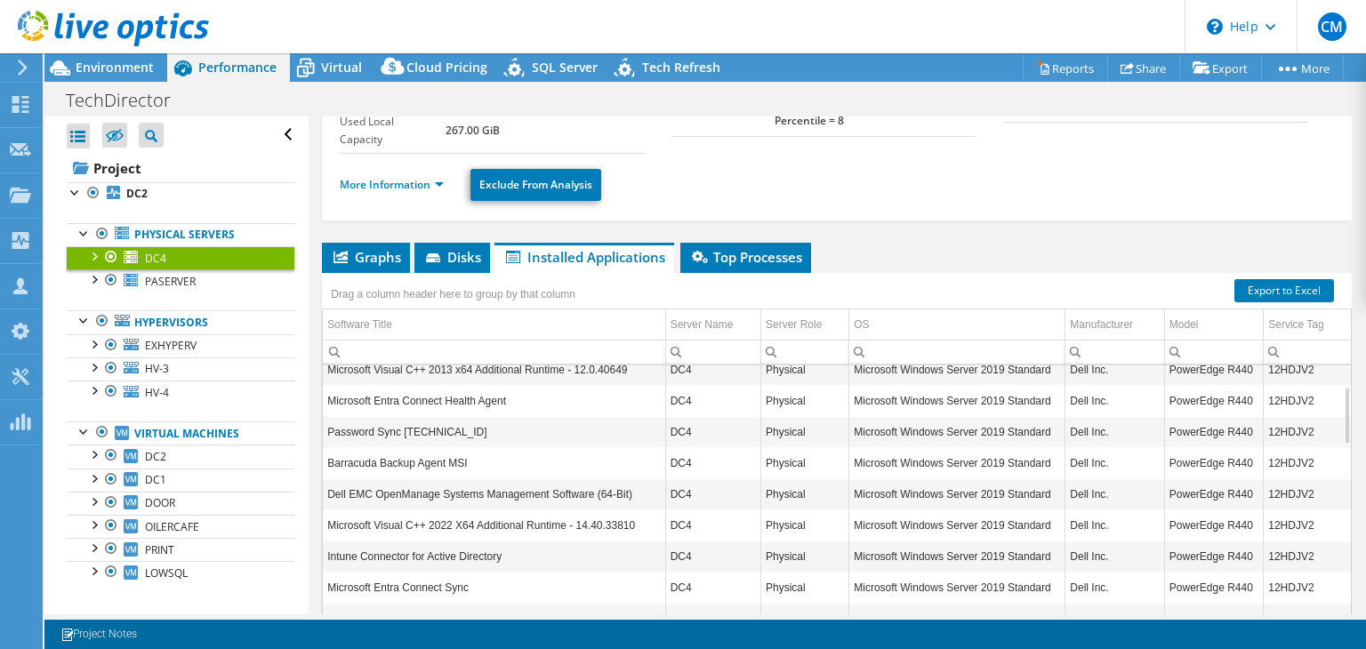
click at [515, 424] on td "Password Sync [TECHNICAL_ID]" at bounding box center [494, 431] width 342 height 31
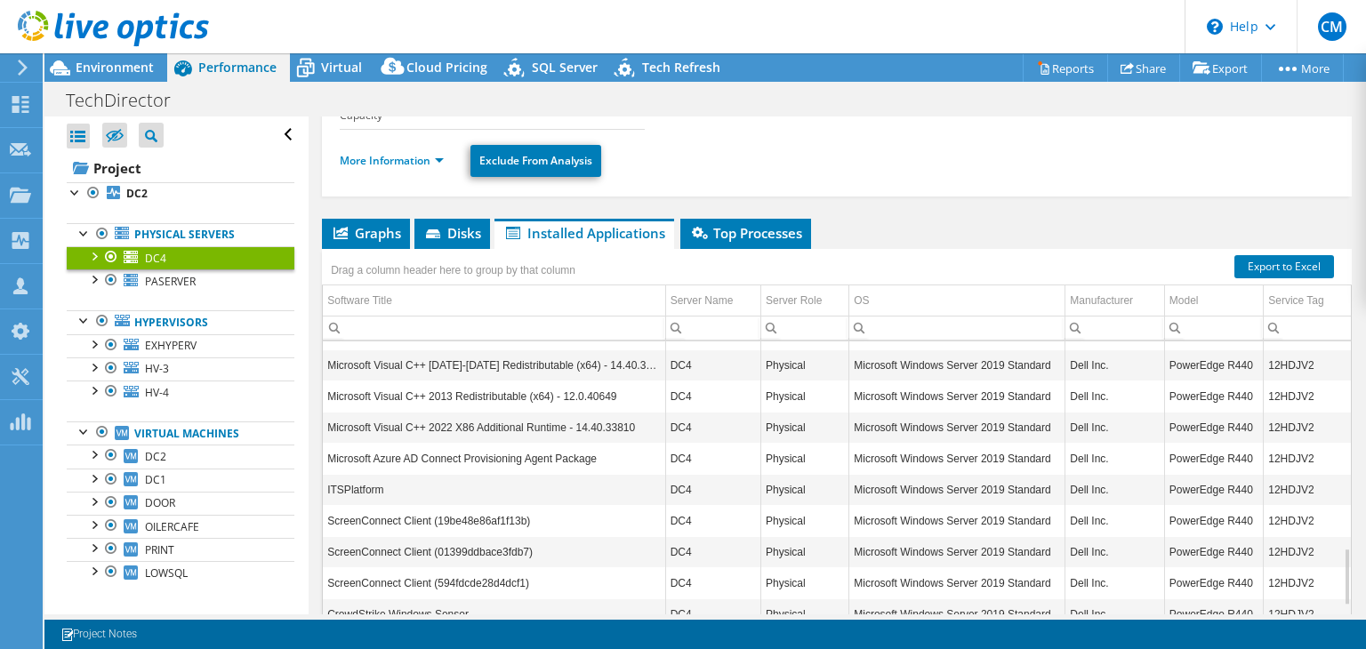
scroll to position [0, 0]
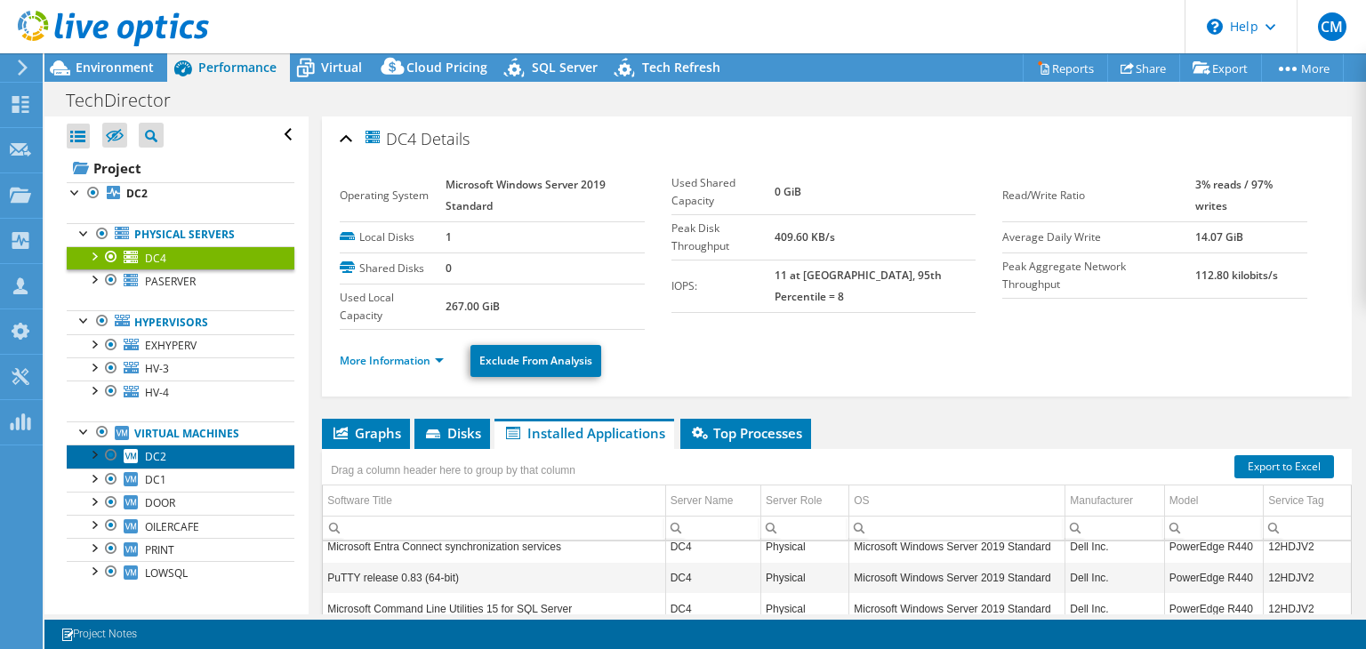
click at [164, 454] on span "DC2" at bounding box center [155, 456] width 21 height 15
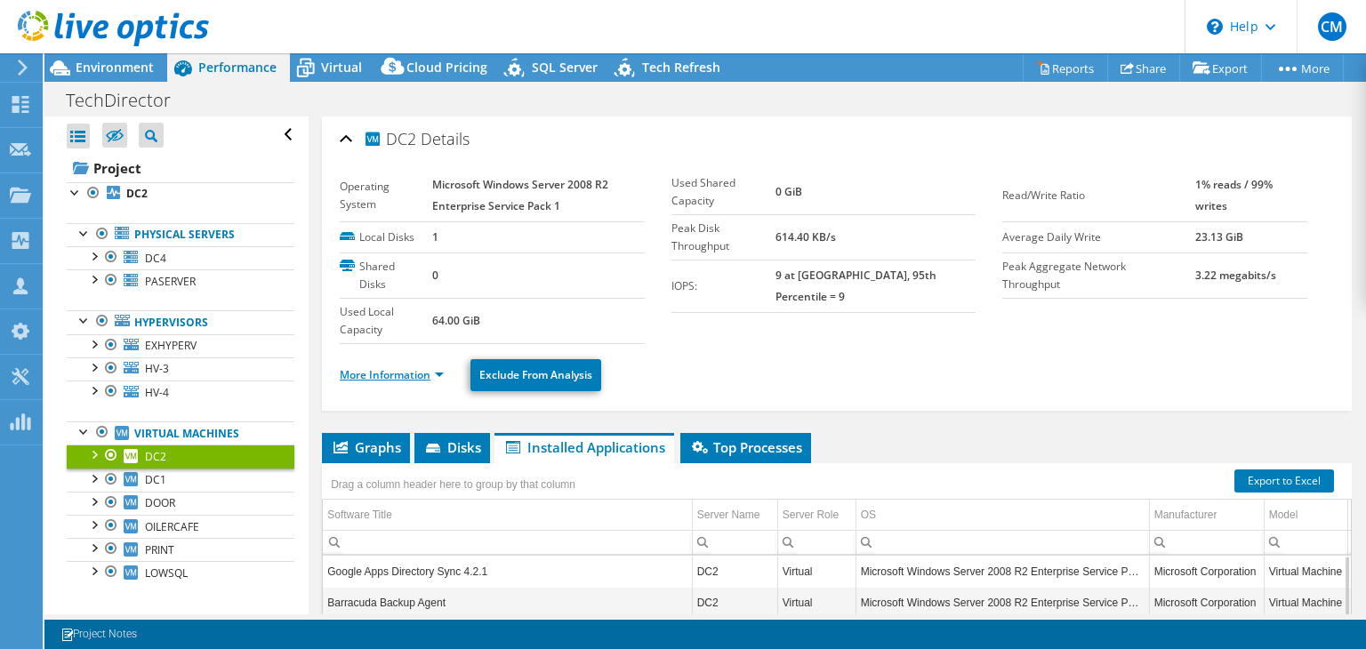
click at [401, 378] on link "More Information" at bounding box center [392, 374] width 104 height 15
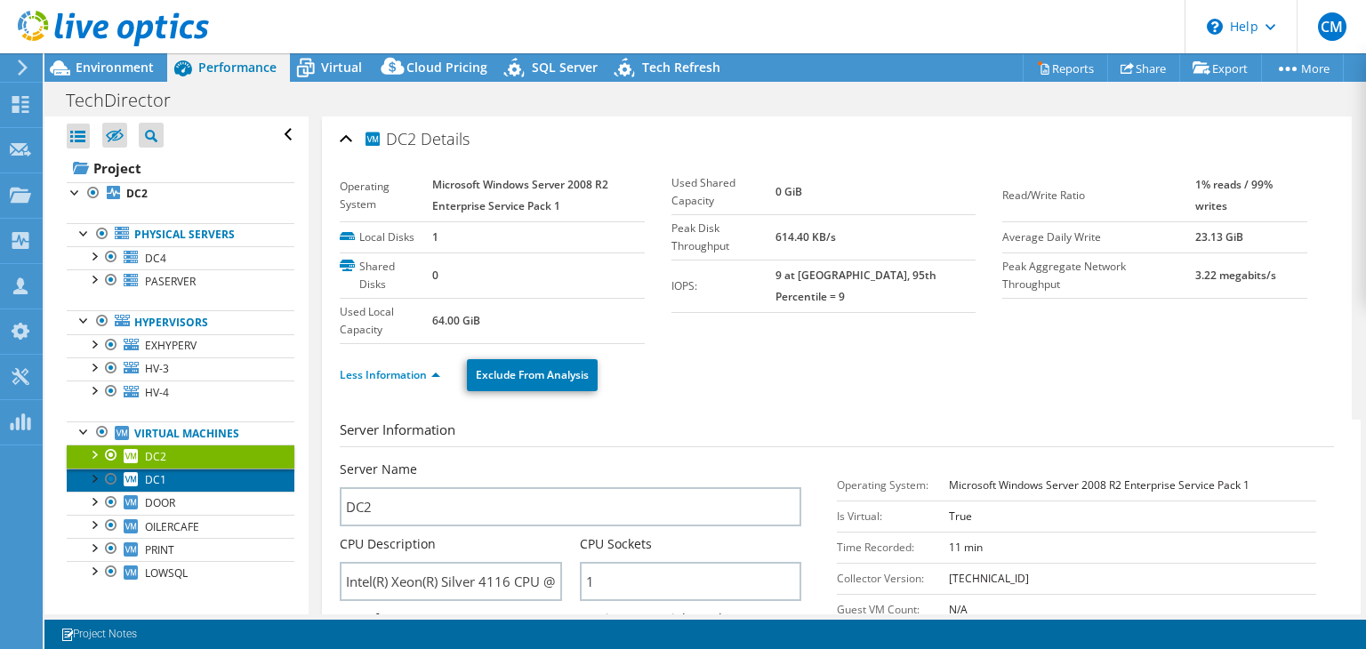
click at [156, 479] on span "DC1" at bounding box center [155, 479] width 21 height 15
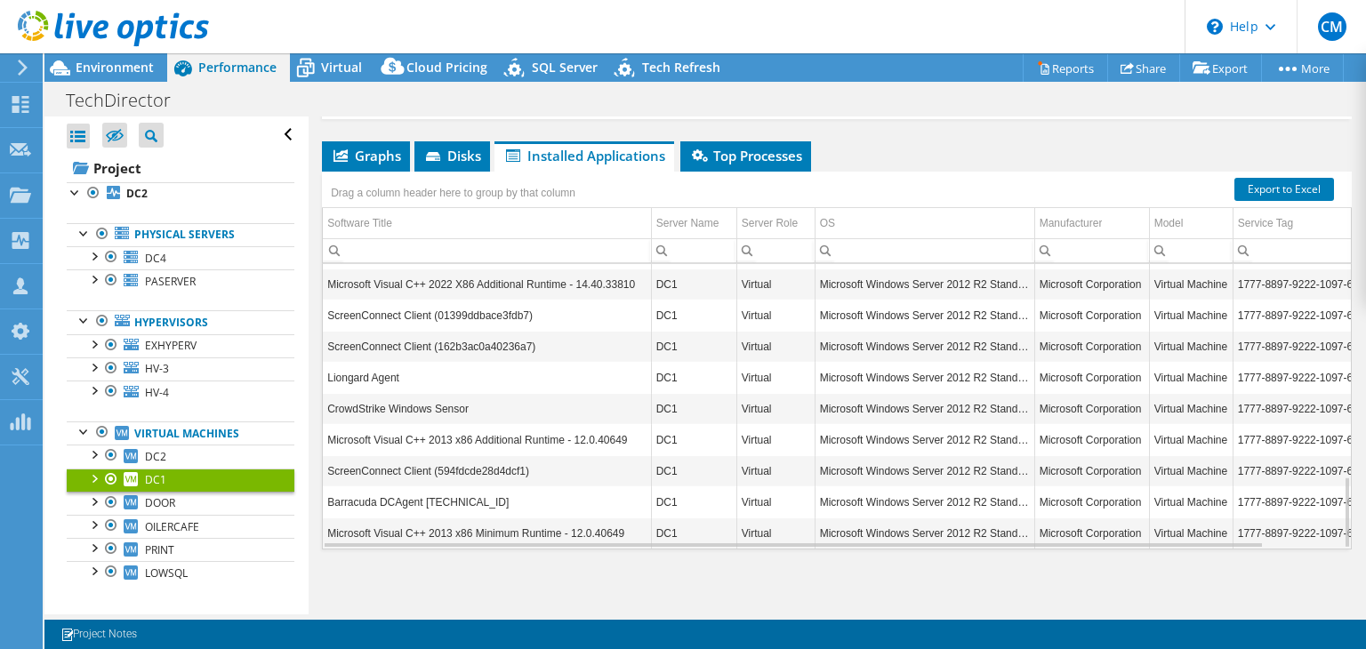
click at [412, 364] on td "Liongard Agent" at bounding box center [487, 377] width 328 height 31
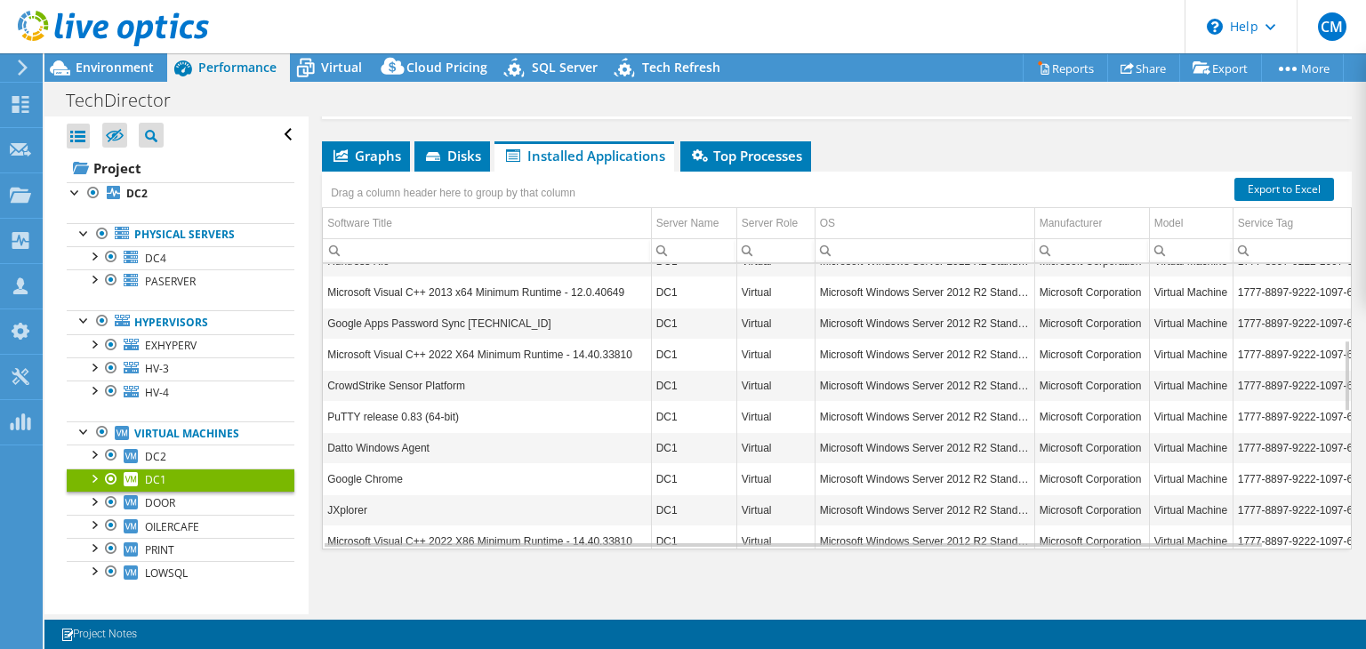
scroll to position [78, 0]
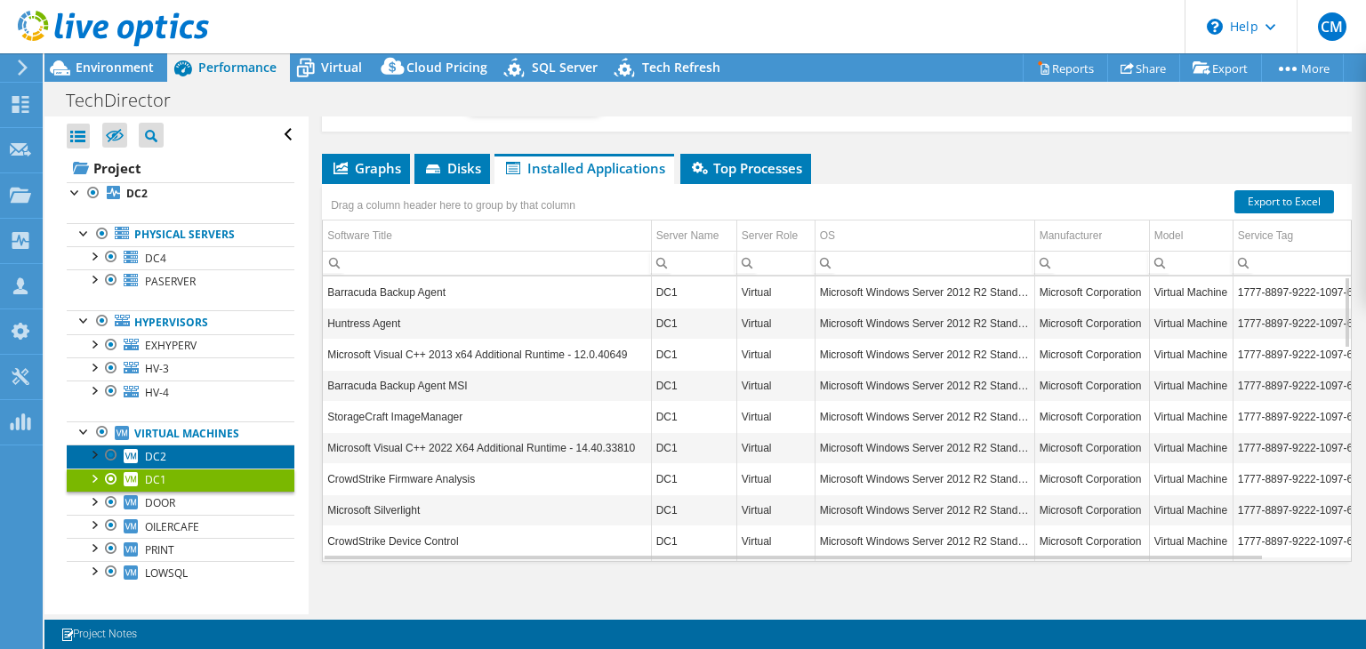
click at [147, 456] on span "DC2" at bounding box center [155, 456] width 21 height 15
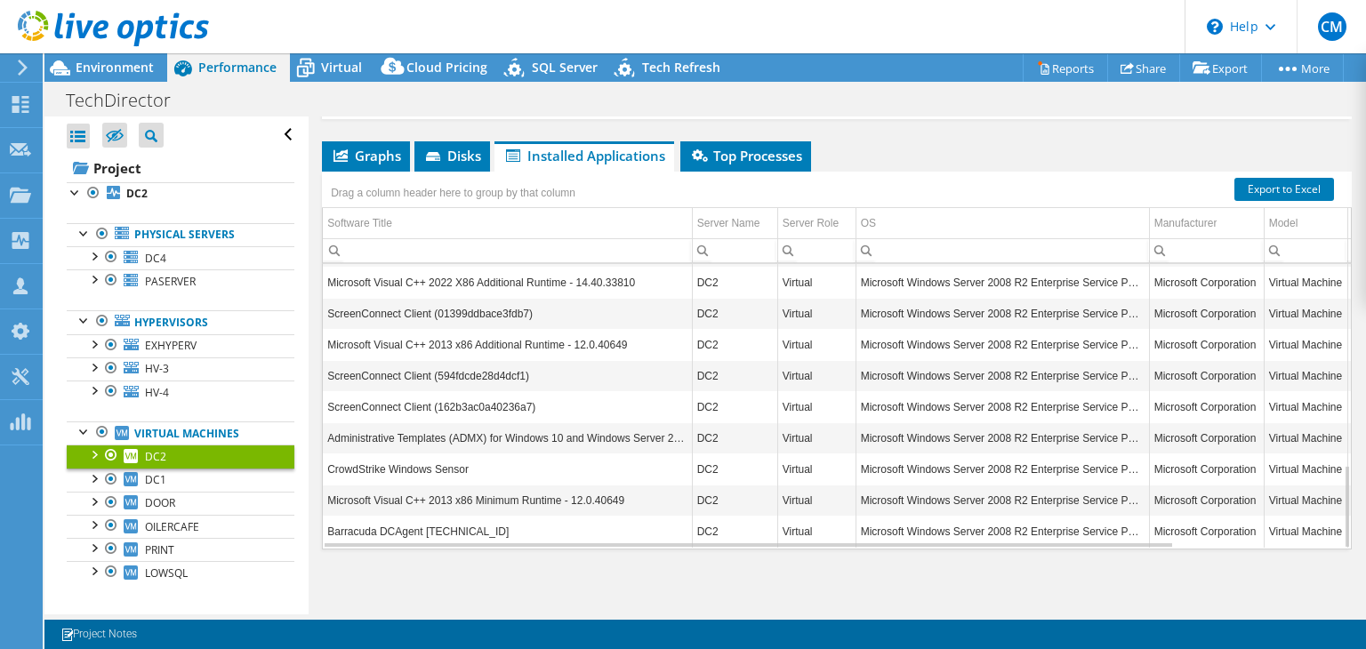
click at [547, 426] on td "Administrative Templates (ADMX) for Windows 10 and Windows Server 2016" at bounding box center [507, 437] width 369 height 31
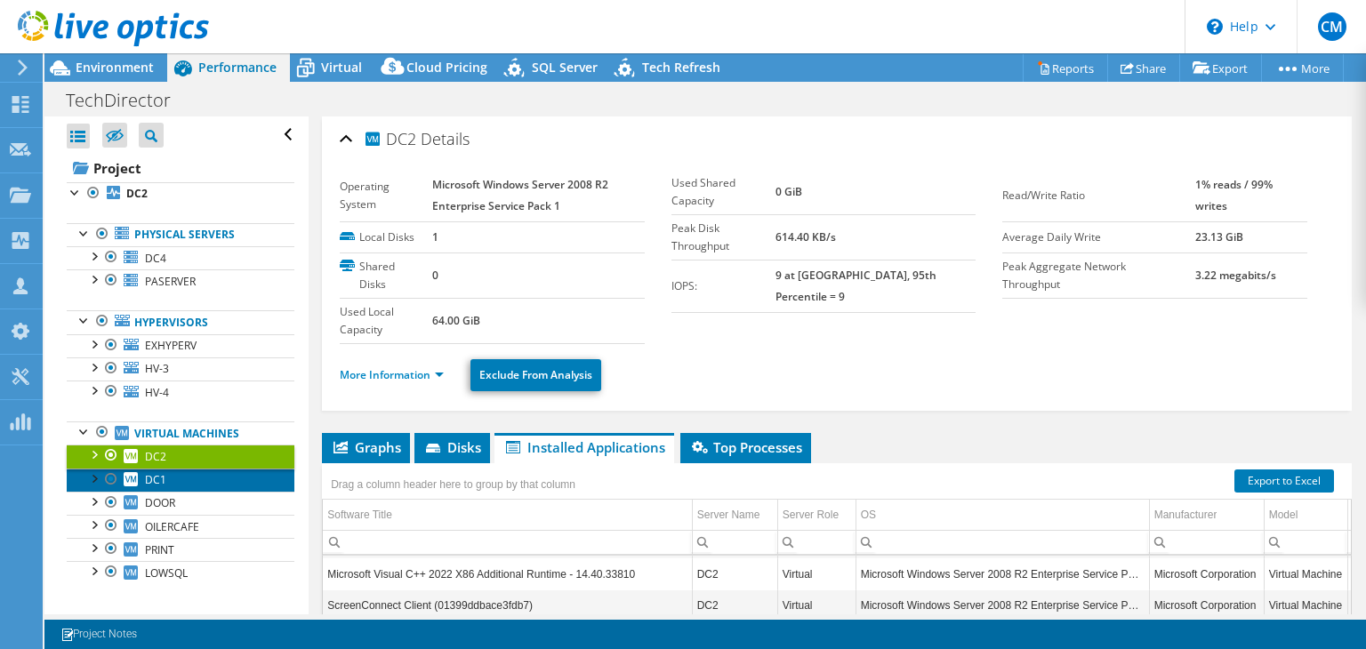
click at [209, 476] on link "DC1" at bounding box center [181, 480] width 228 height 23
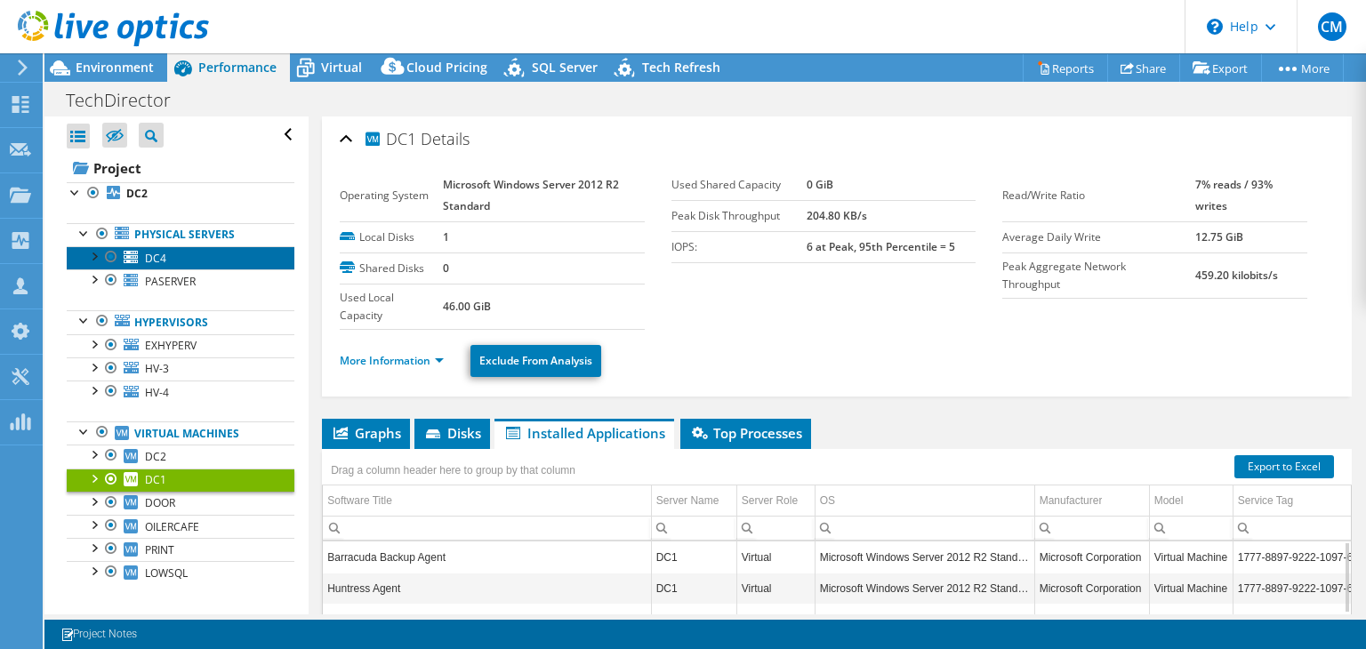
click at [169, 260] on link "DC4" at bounding box center [181, 257] width 228 height 23
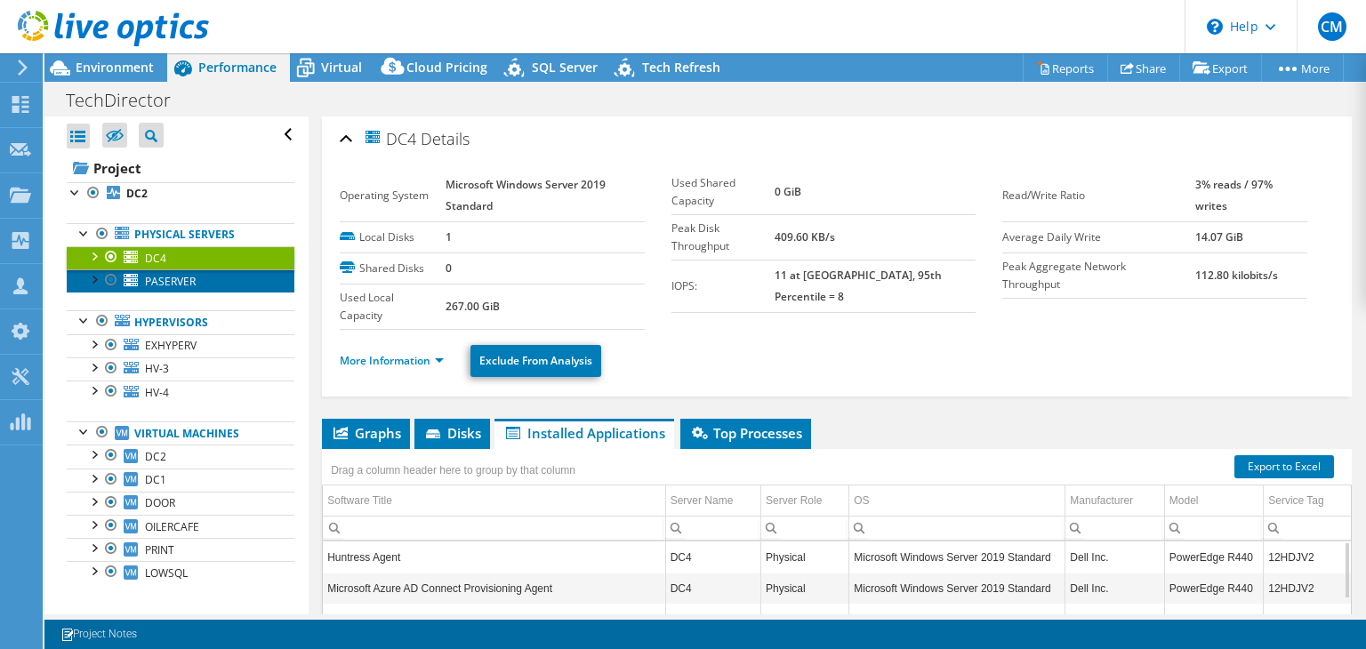
click at [174, 282] on span "PASERVER" at bounding box center [170, 281] width 51 height 15
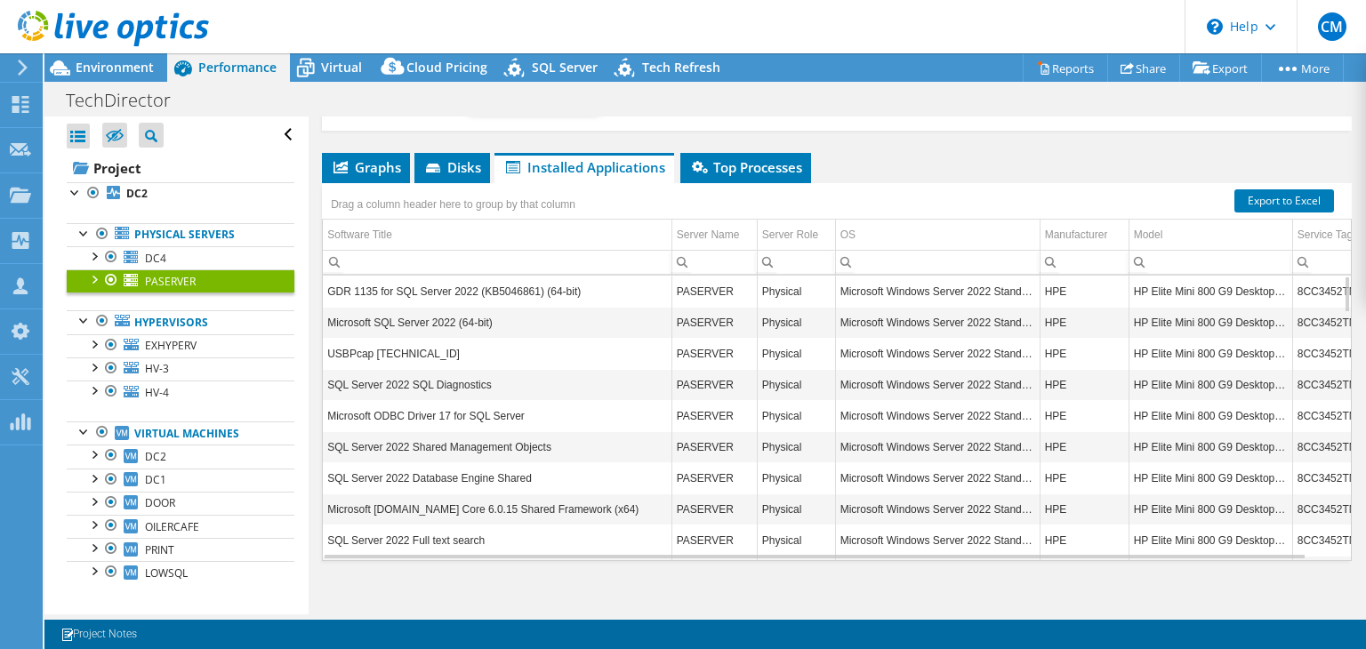
scroll to position [0, 0]
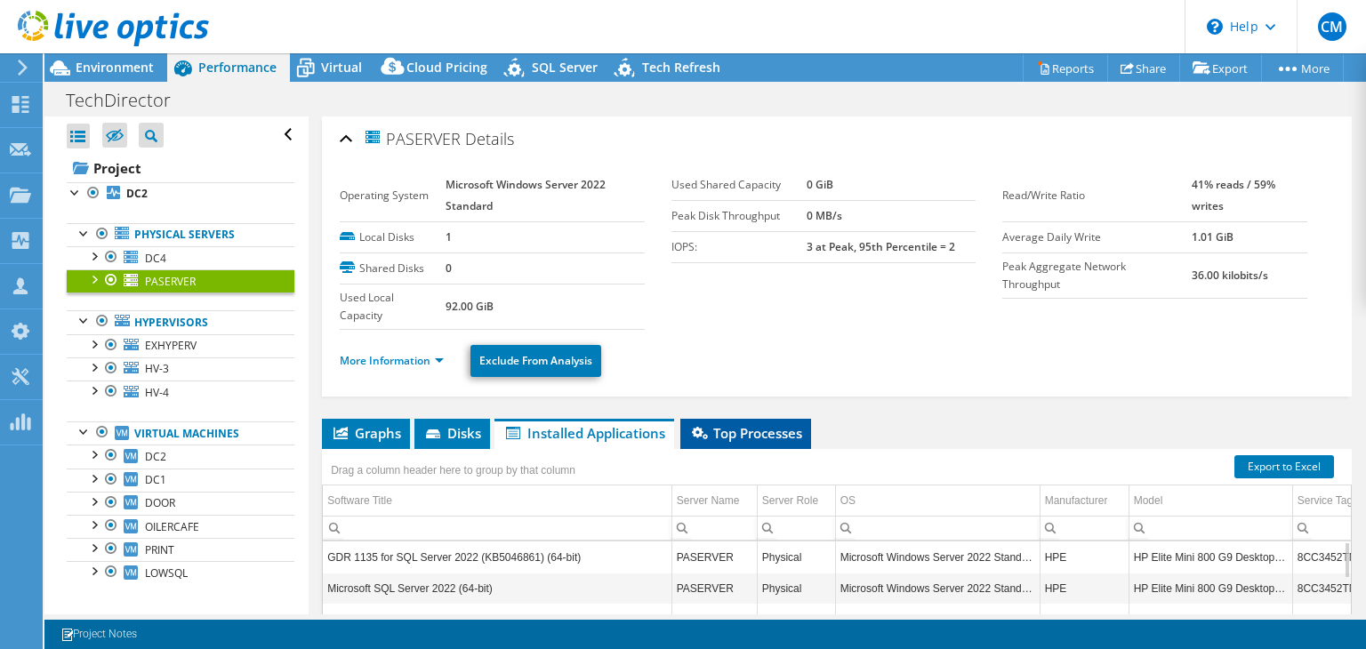
click at [723, 424] on span "Top Processes" at bounding box center [745, 433] width 113 height 18
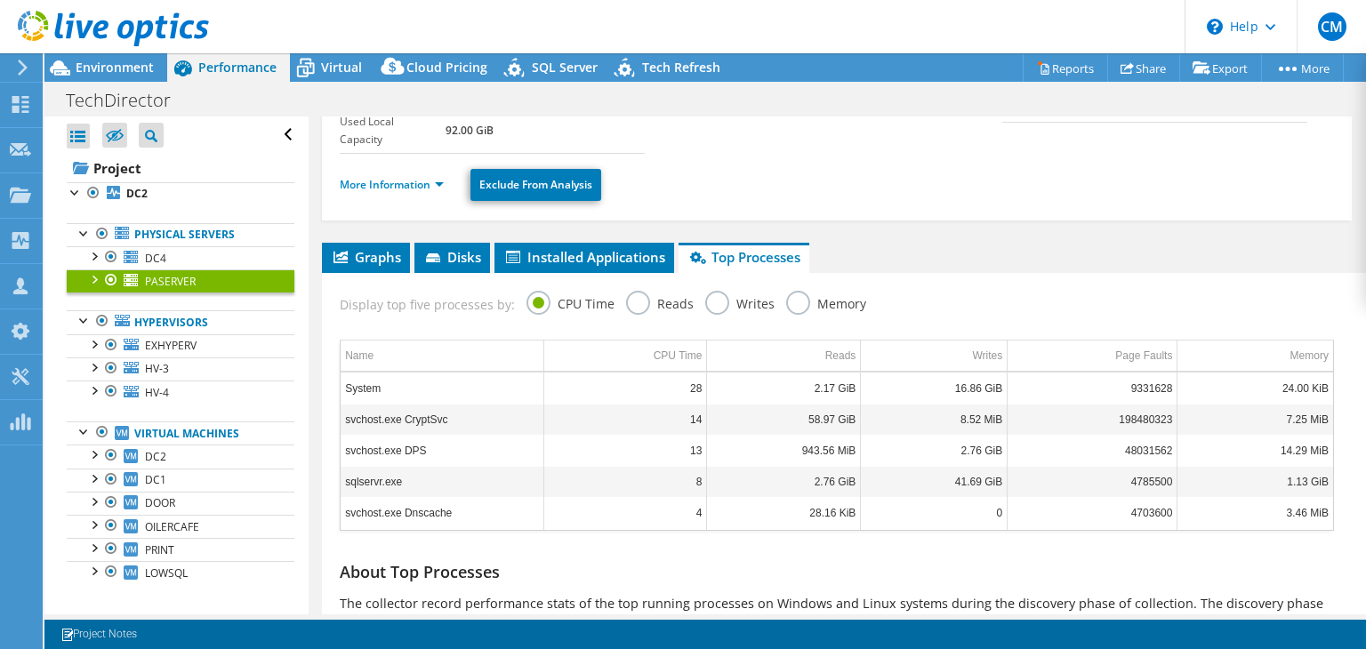
scroll to position [177, 0]
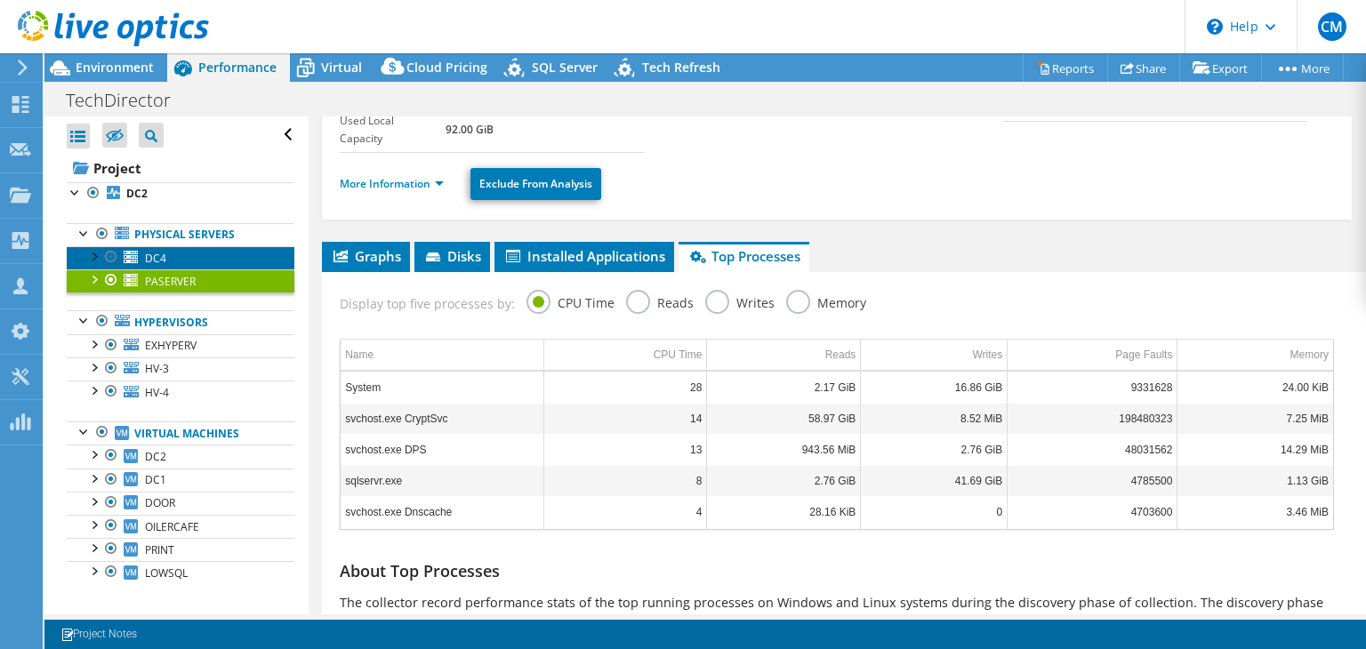
click at [164, 252] on span "DC4" at bounding box center [155, 258] width 21 height 15
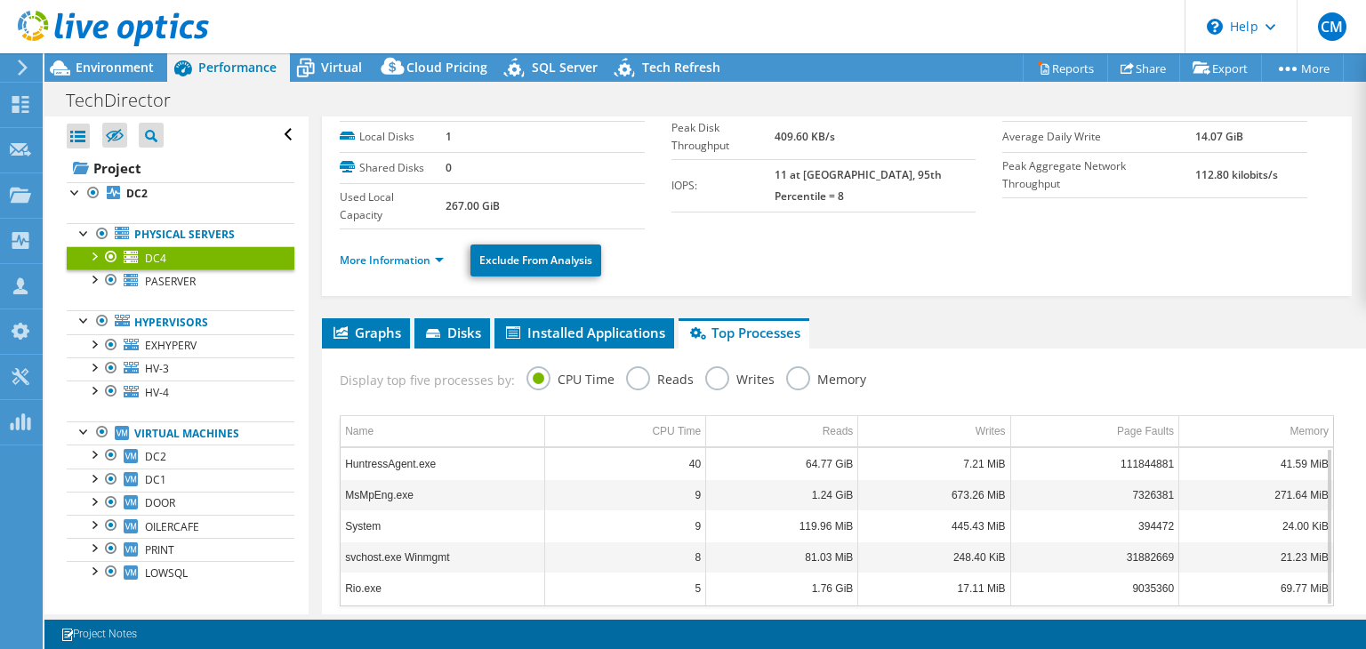
scroll to position [0, 0]
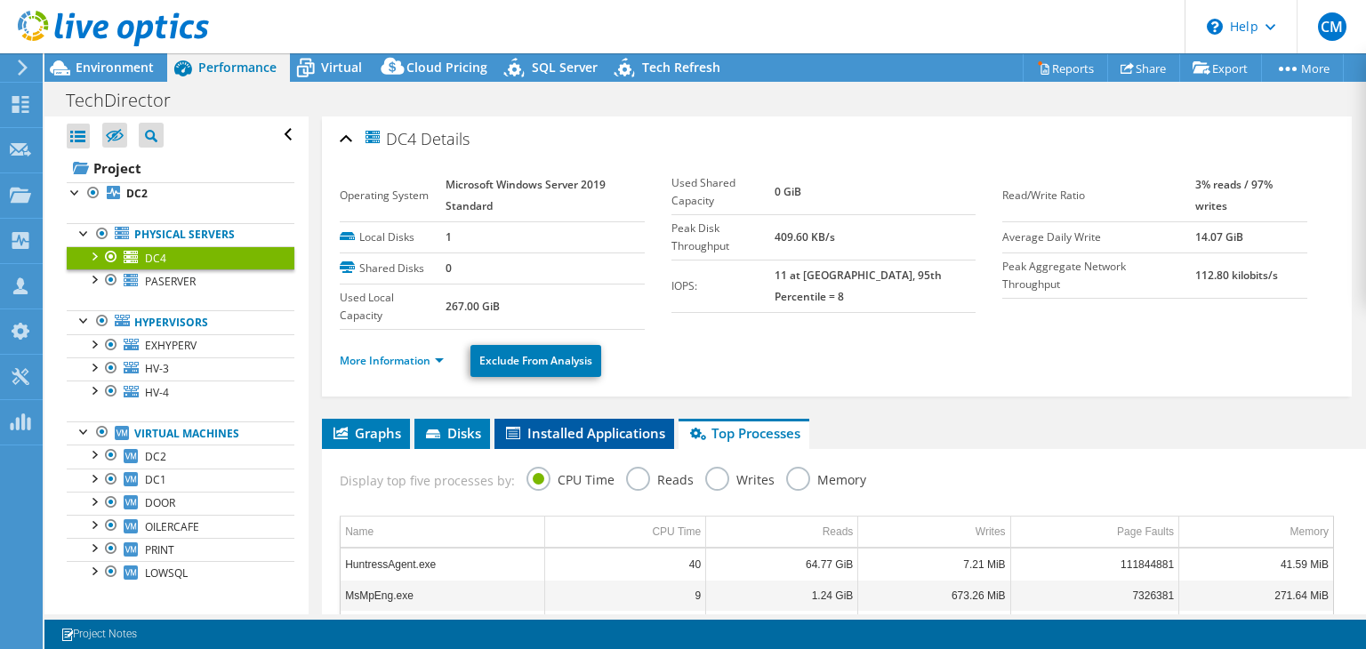
click at [578, 427] on span "Installed Applications" at bounding box center [584, 433] width 162 height 18
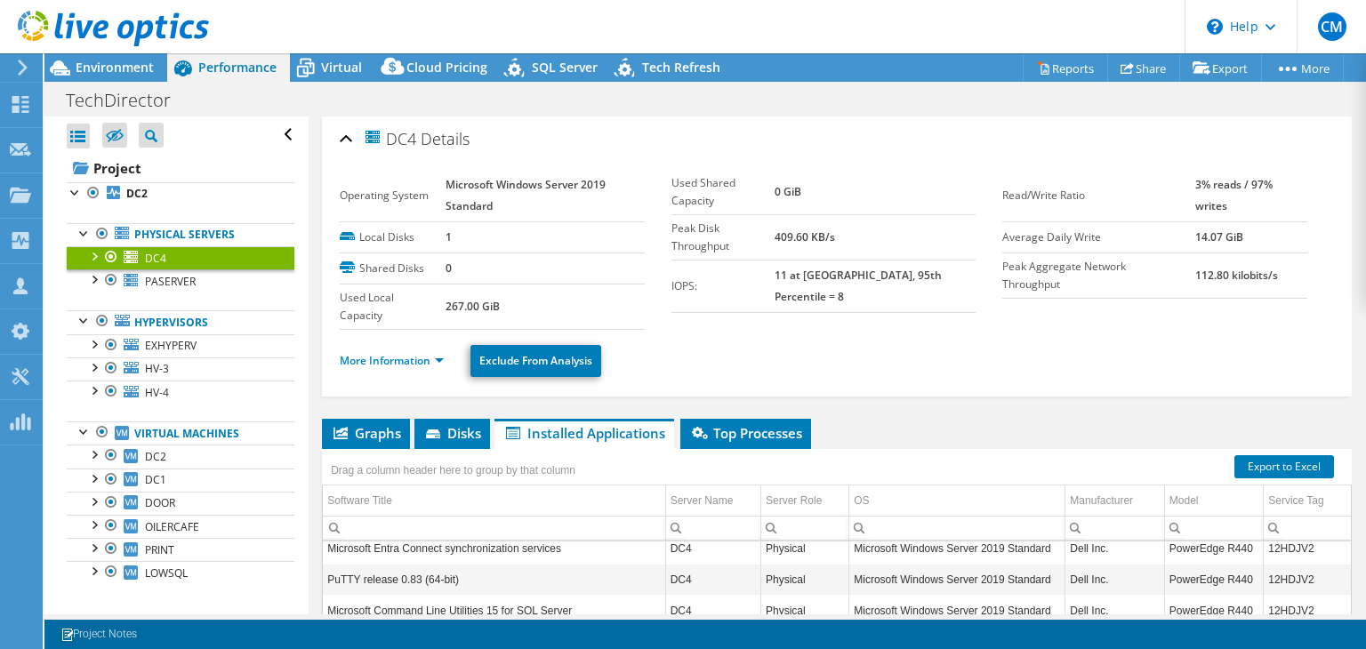
scroll to position [694, 0]
click at [169, 450] on link "DC2" at bounding box center [181, 456] width 228 height 23
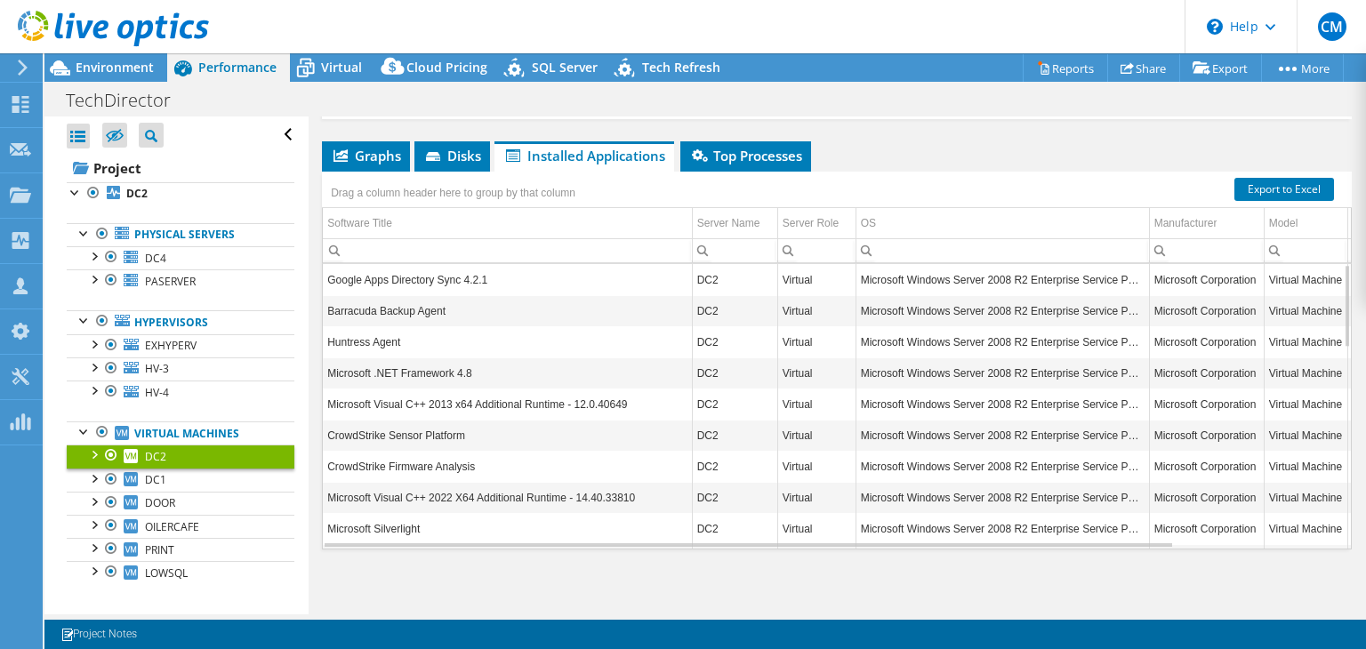
scroll to position [0, 0]
click at [189, 474] on link "DC1" at bounding box center [181, 480] width 228 height 23
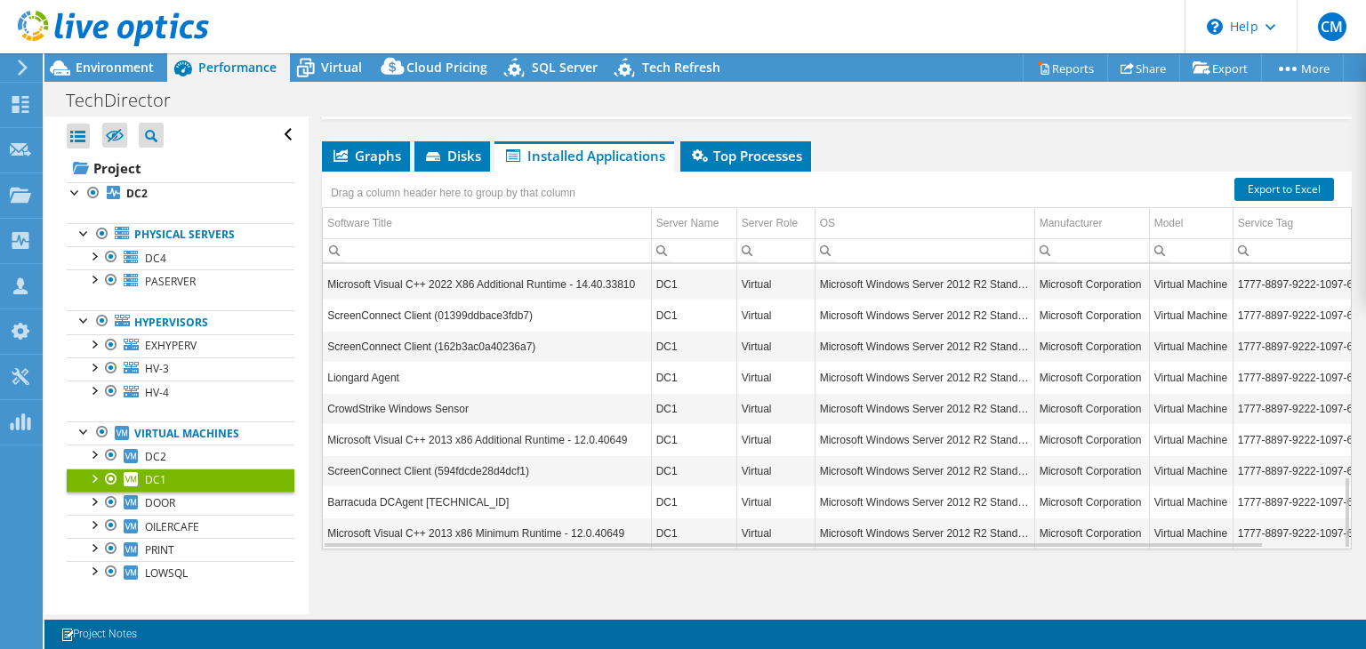
scroll to position [800, 0]
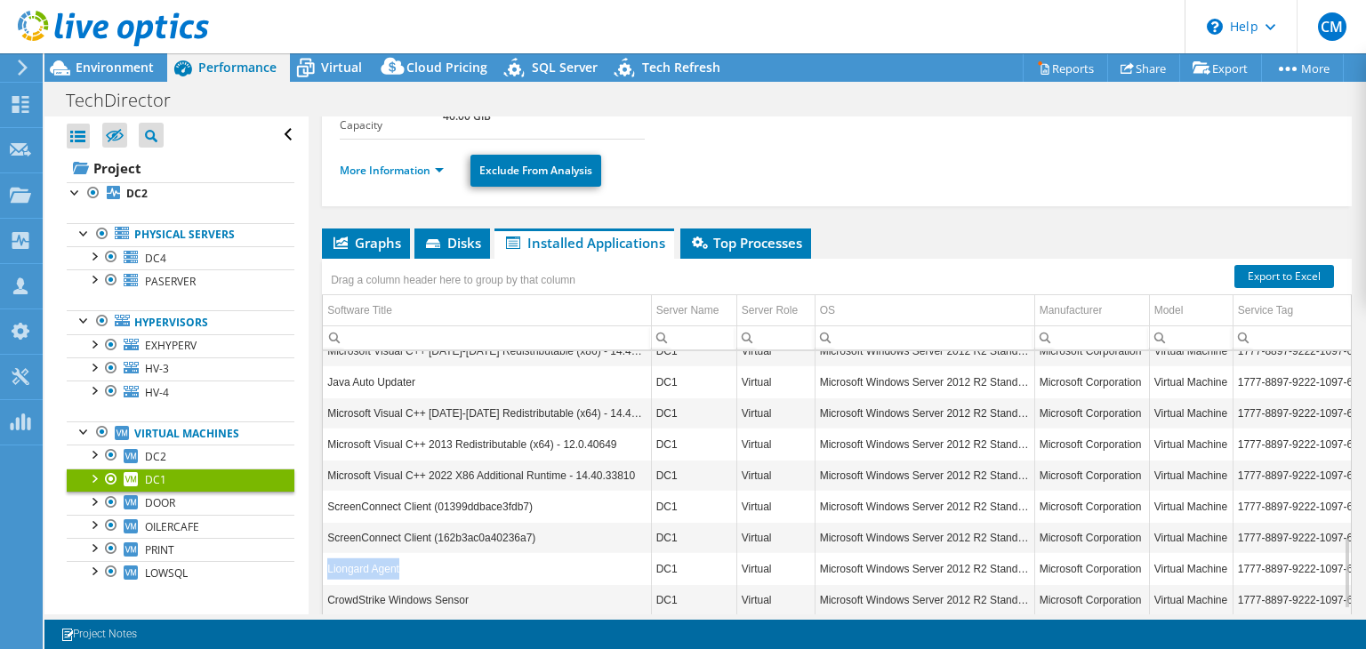
drag, startPoint x: 409, startPoint y: 567, endPoint x: 327, endPoint y: 563, distance: 81.9
click at [327, 563] on td "Liongard Agent" at bounding box center [487, 568] width 328 height 31
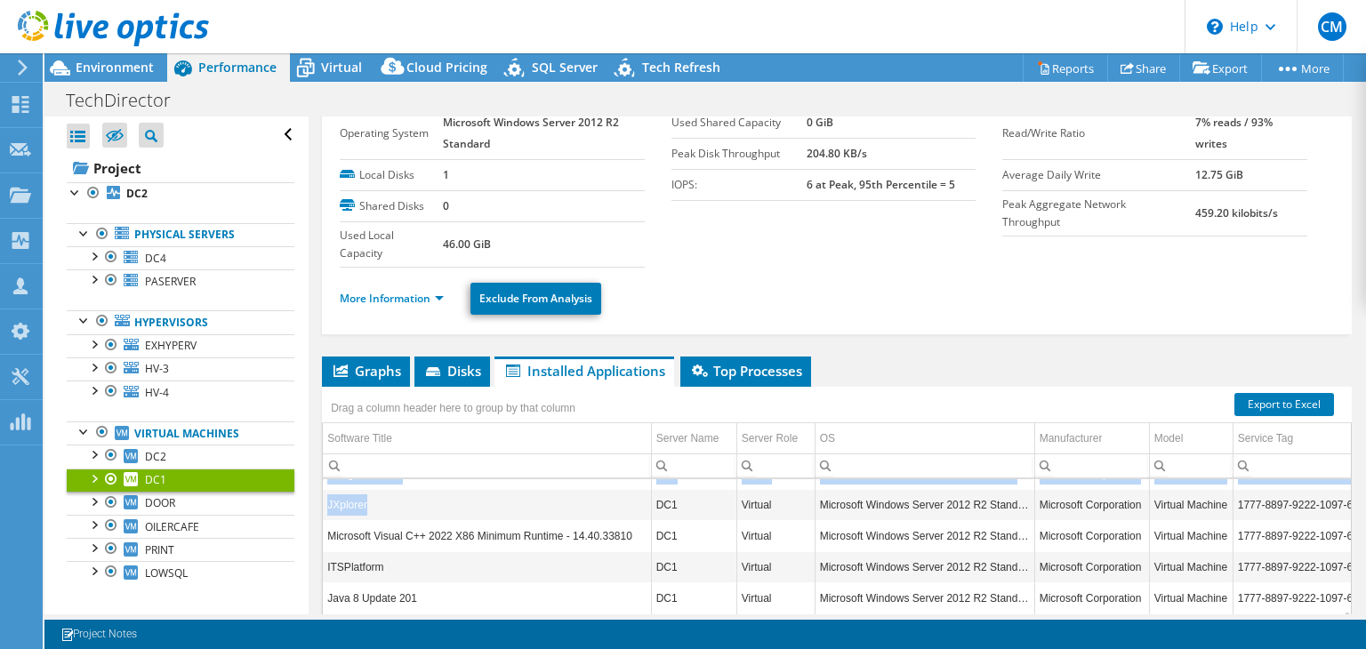
drag, startPoint x: 394, startPoint y: 500, endPoint x: 314, endPoint y: 509, distance: 80.5
click at [314, 509] on div "DC1 Details Operating System Microsoft Windows Server 2012 R2 Standard Local Di…" at bounding box center [837, 443] width 1057 height 778
drag, startPoint x: 352, startPoint y: 494, endPoint x: 330, endPoint y: 498, distance: 22.7
click at [330, 498] on td "JXplorer" at bounding box center [487, 504] width 328 height 31
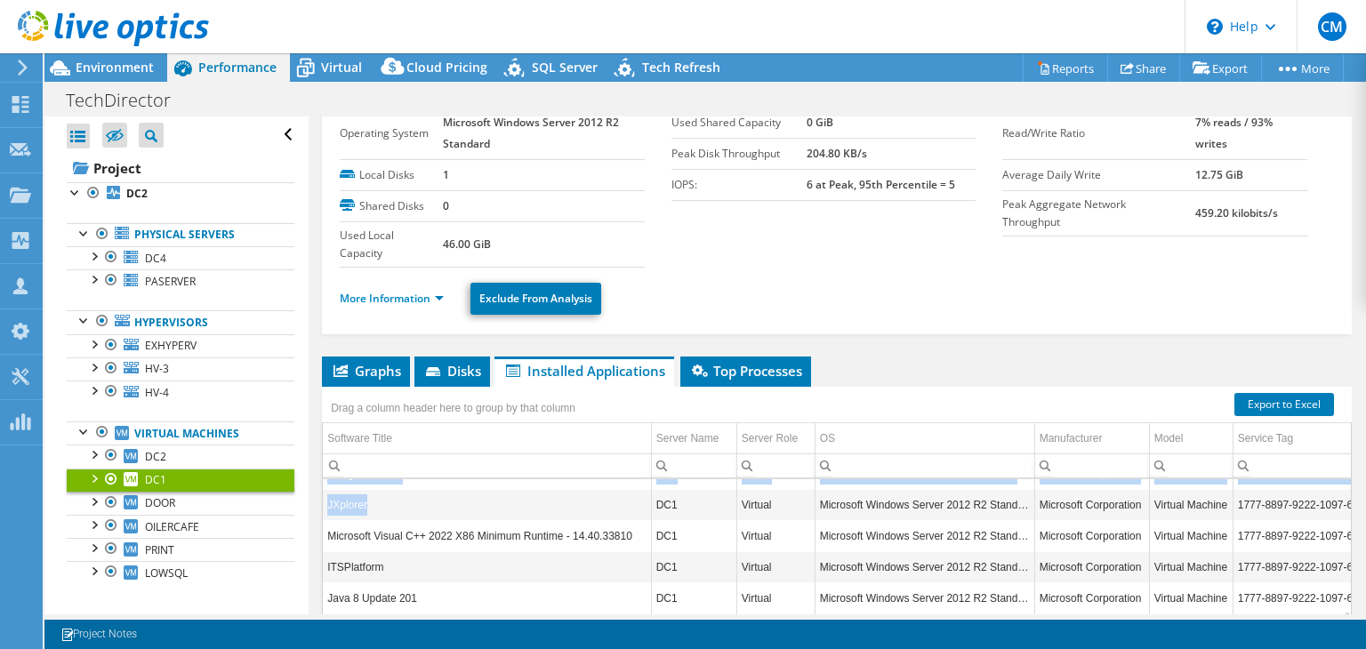
click at [352, 500] on td "JXplorer" at bounding box center [487, 504] width 328 height 31
click at [446, 489] on td "JXplorer" at bounding box center [487, 504] width 328 height 31
click at [351, 494] on td "JXplorer" at bounding box center [487, 504] width 328 height 31
click at [350, 494] on td "JXplorer" at bounding box center [487, 504] width 328 height 31
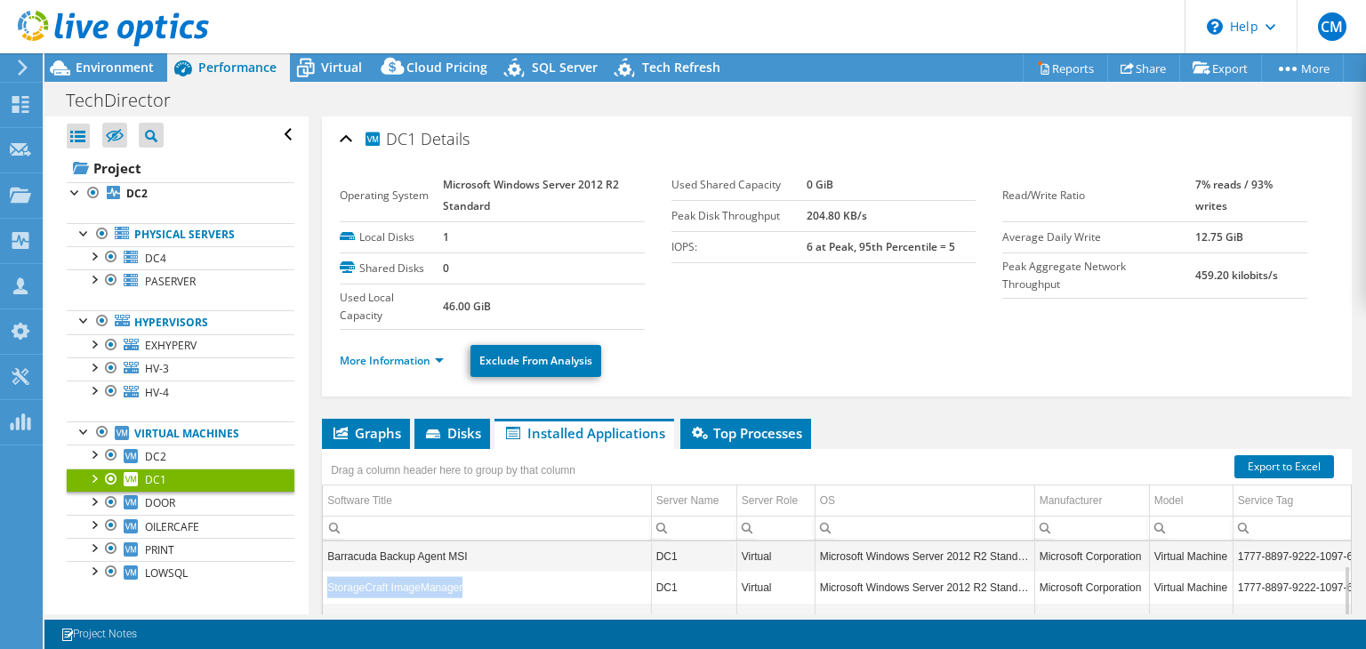
drag, startPoint x: 471, startPoint y: 584, endPoint x: 329, endPoint y: 584, distance: 142.3
click at [329, 584] on td "StorageCraft ImageManager" at bounding box center [487, 587] width 328 height 31
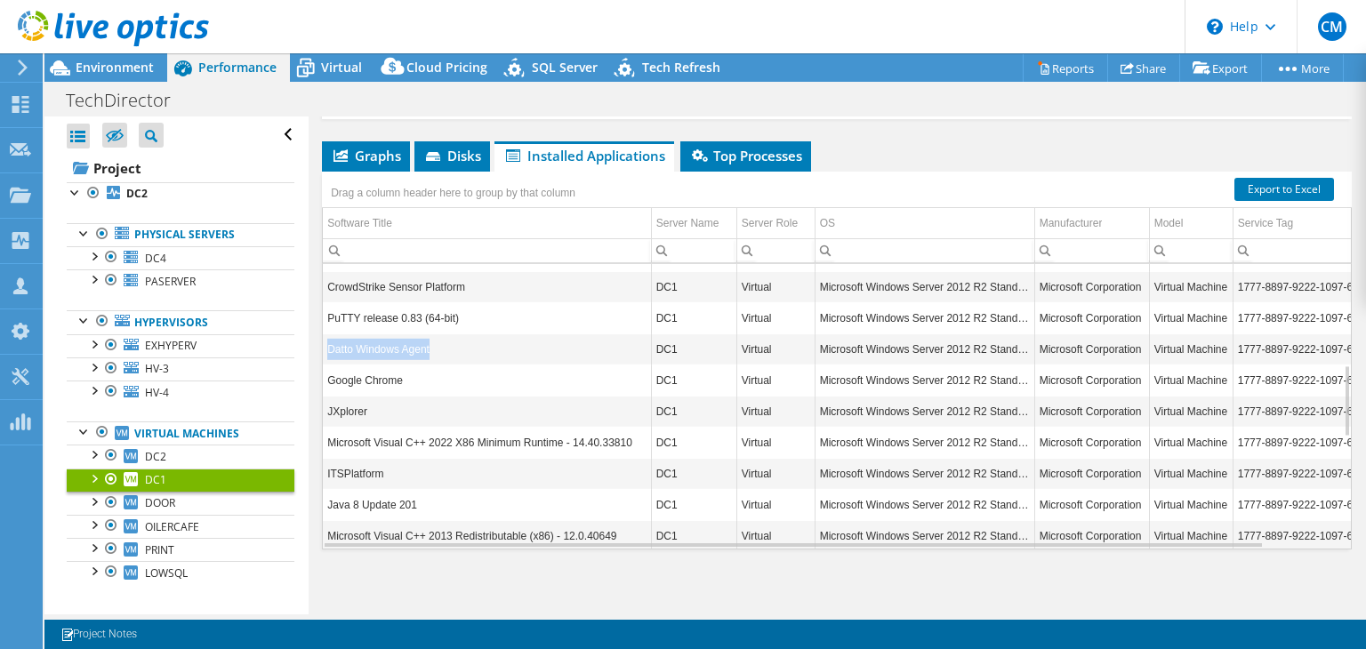
drag, startPoint x: 438, startPoint y: 342, endPoint x: 325, endPoint y: 341, distance: 113.9
click at [325, 341] on td "Datto Windows Agent" at bounding box center [487, 349] width 328 height 31
click at [449, 323] on td "PuTTY release 0.83 (64-bit)" at bounding box center [487, 317] width 328 height 31
click at [162, 452] on span "DC2" at bounding box center [155, 456] width 21 height 15
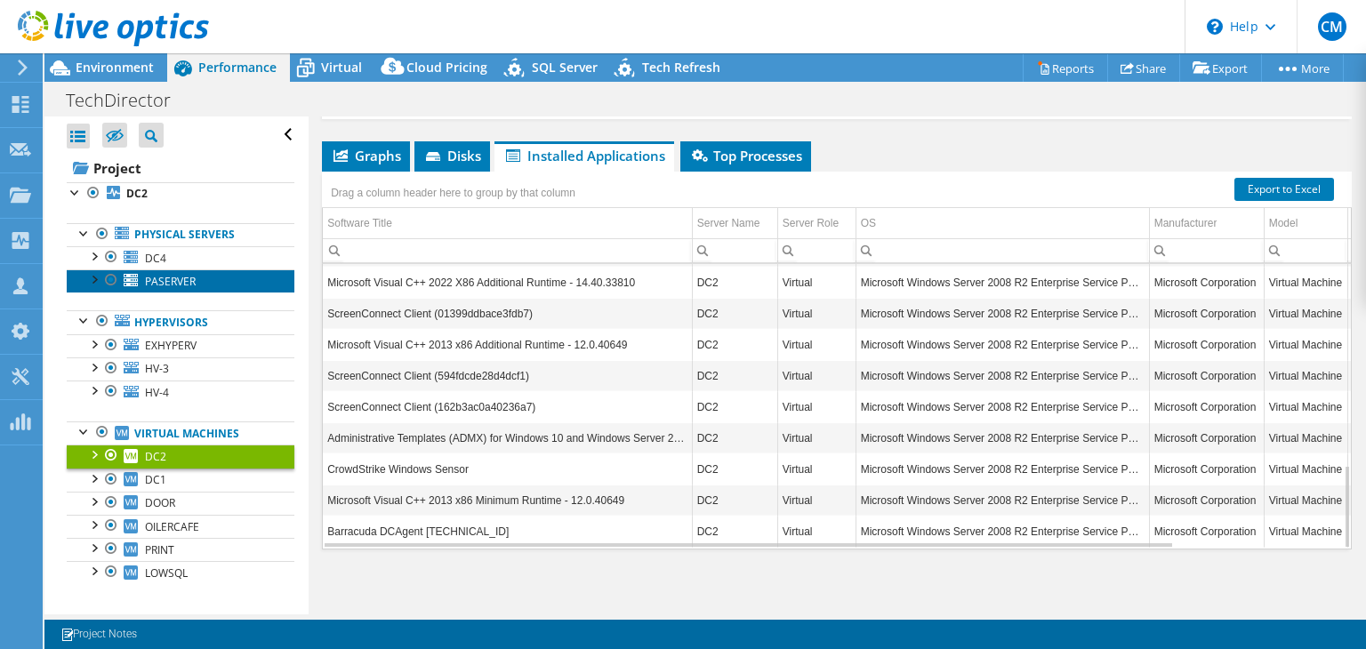
click at [195, 277] on span "PASERVER" at bounding box center [170, 281] width 51 height 15
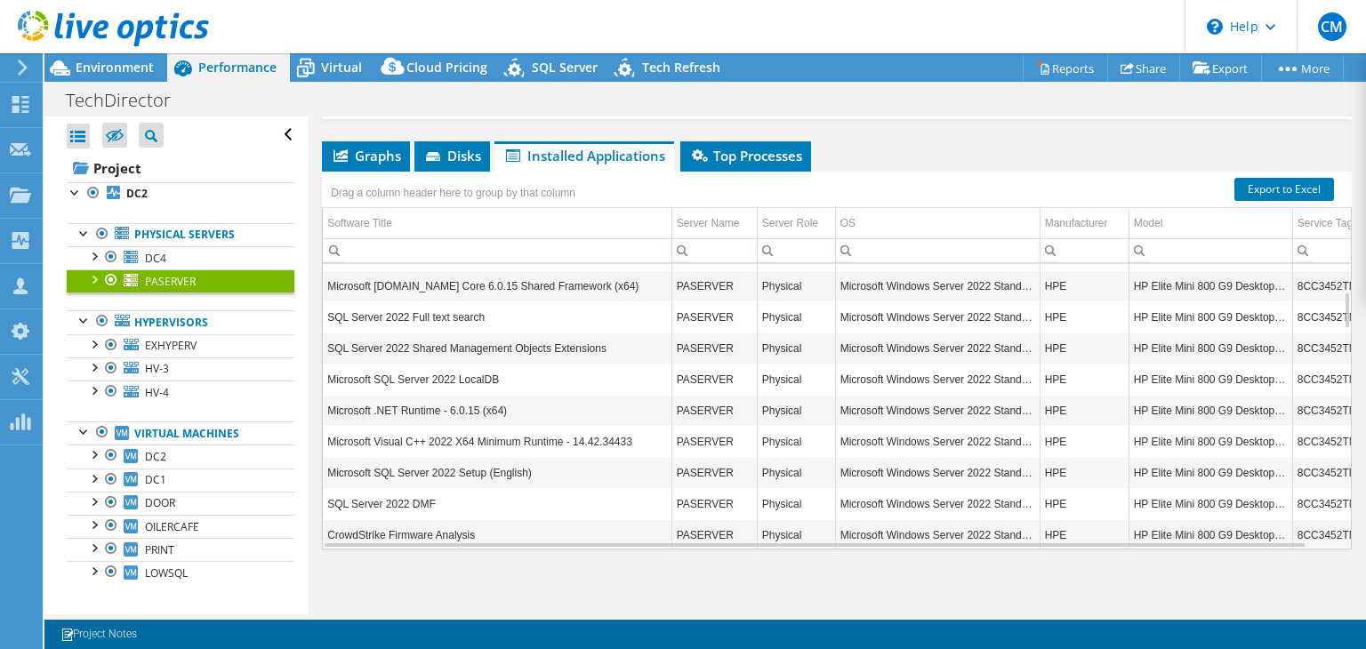
scroll to position [0, 0]
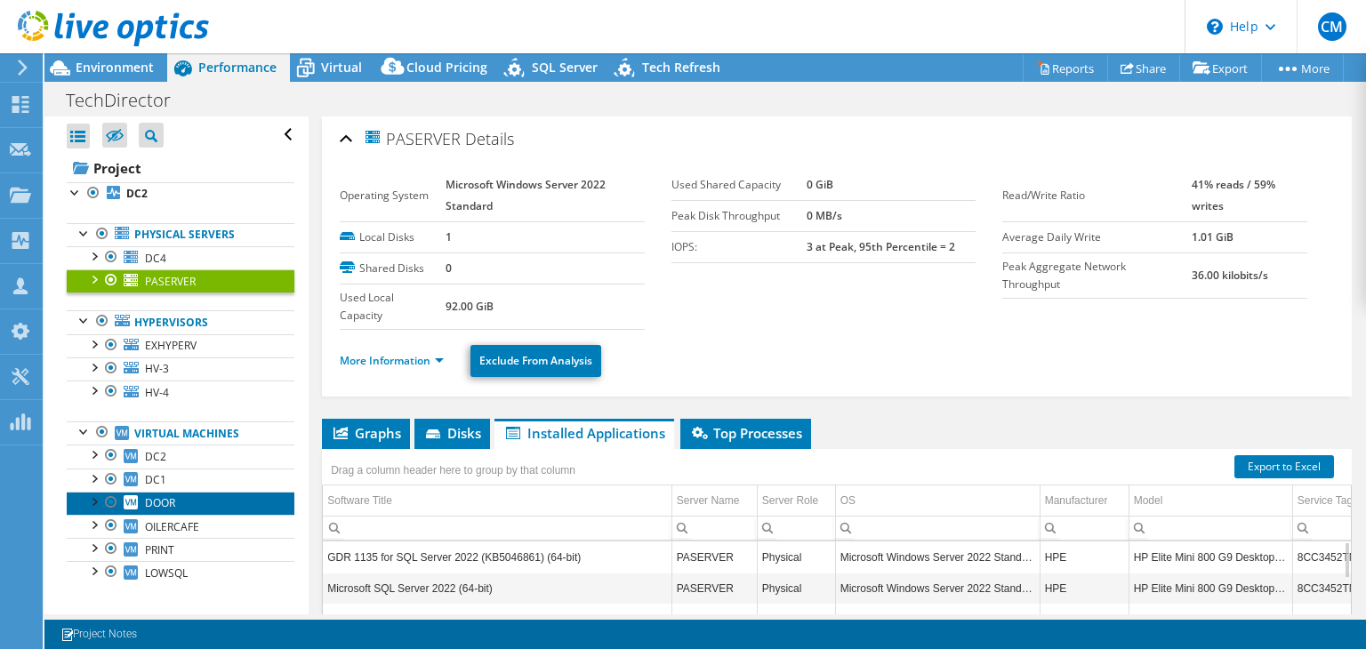
click at [199, 506] on link "DOOR" at bounding box center [181, 503] width 228 height 23
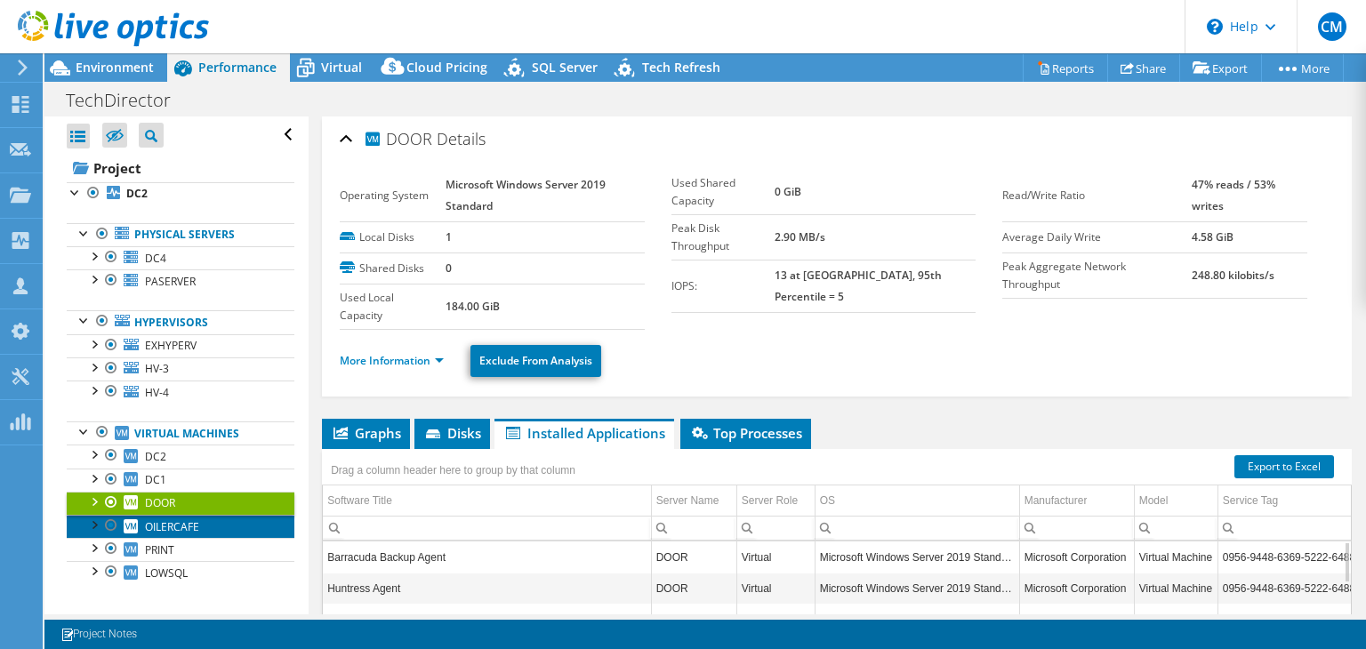
click at [191, 529] on span "OILERCAFE" at bounding box center [172, 526] width 54 height 15
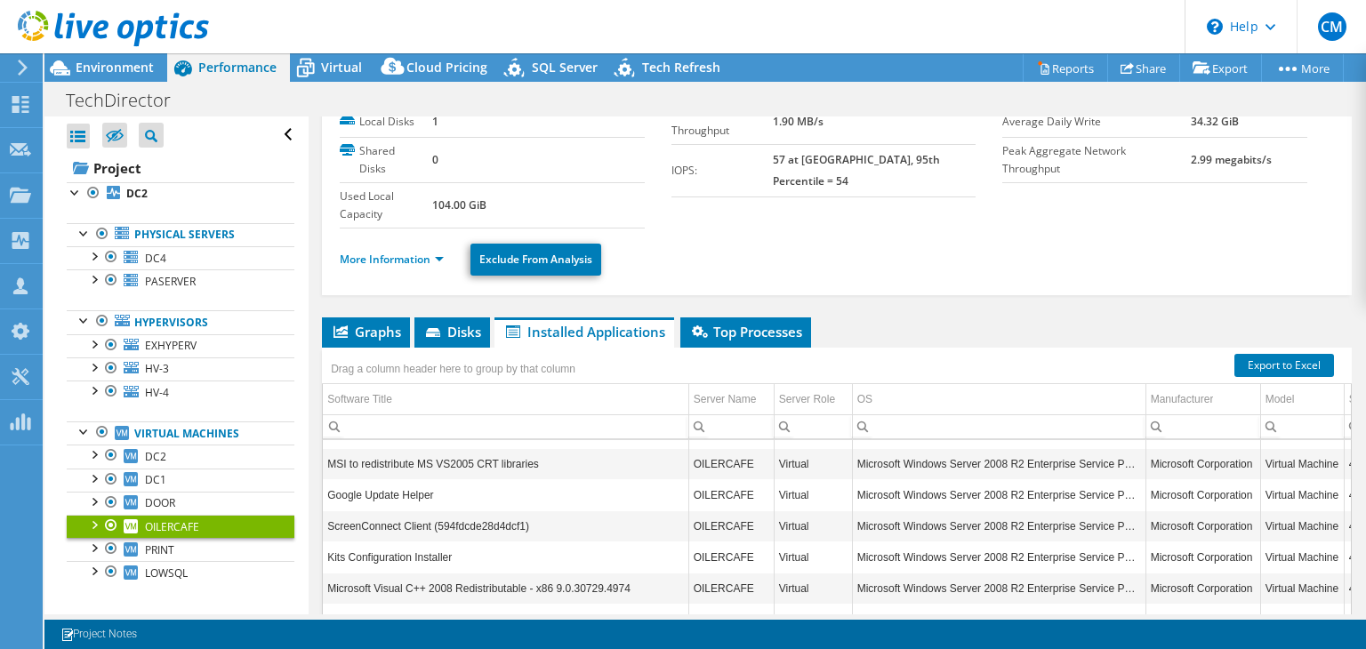
scroll to position [115, 0]
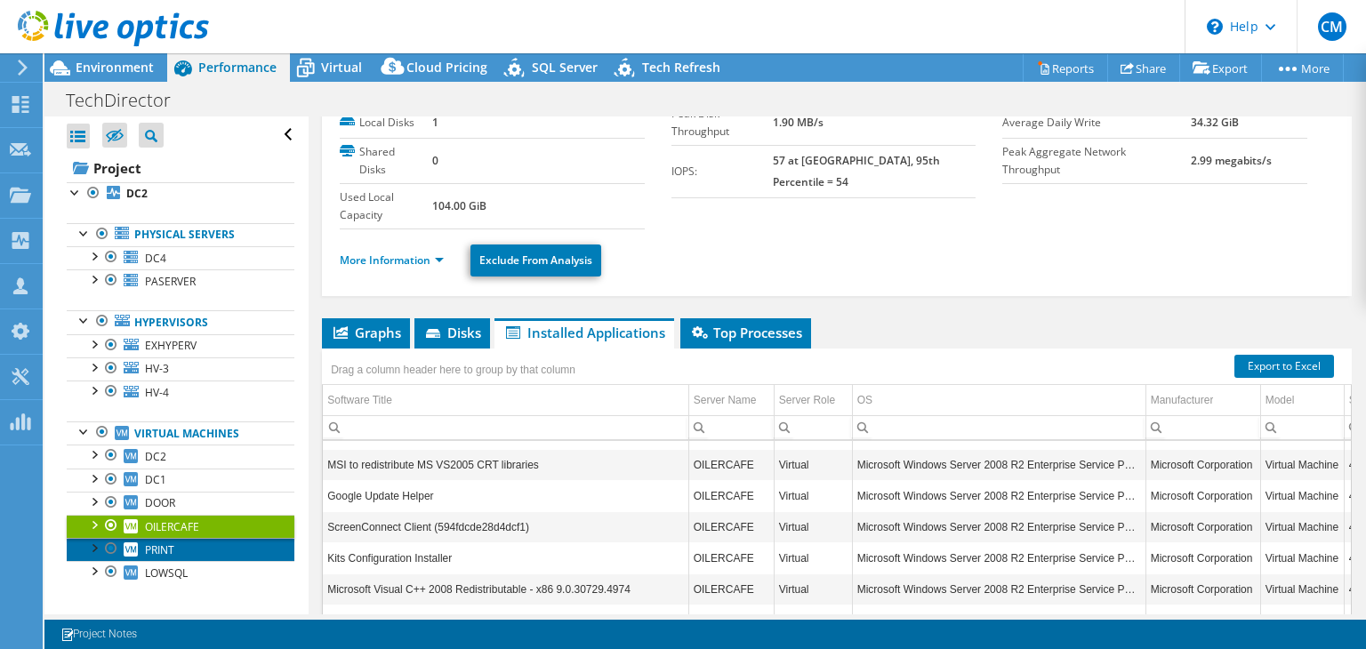
click at [208, 555] on link "PRINT" at bounding box center [181, 549] width 228 height 23
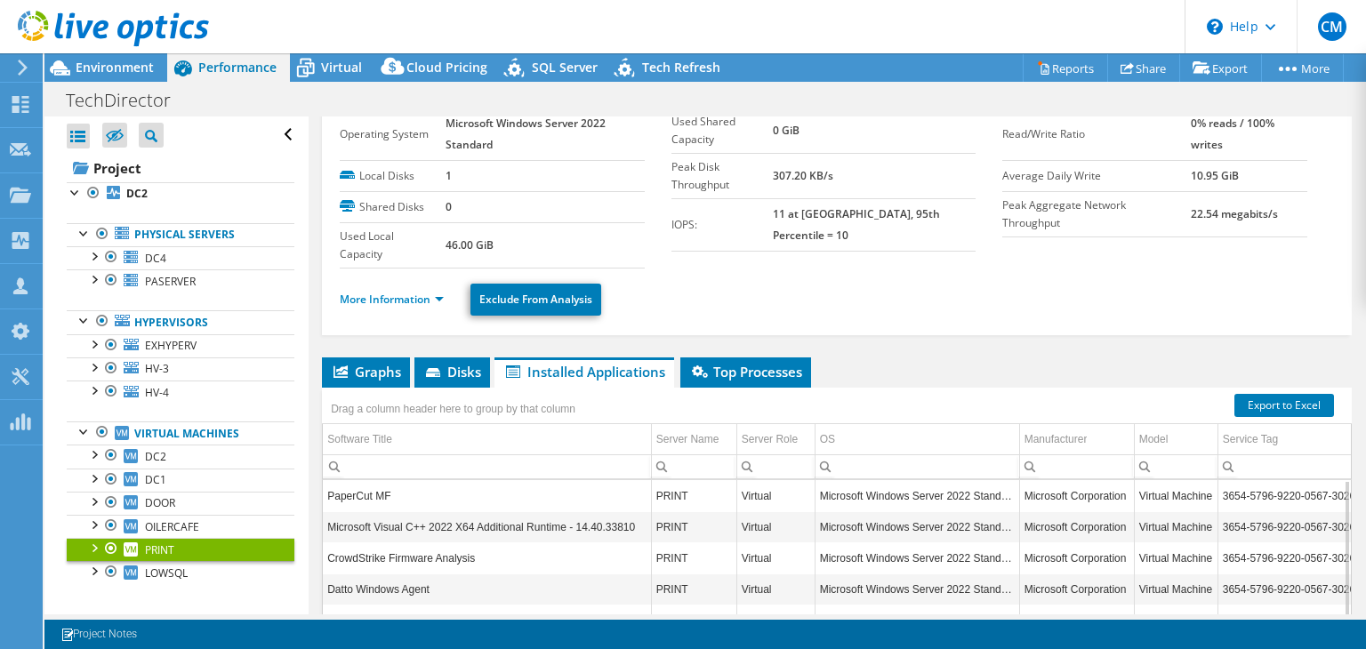
scroll to position [0, 0]
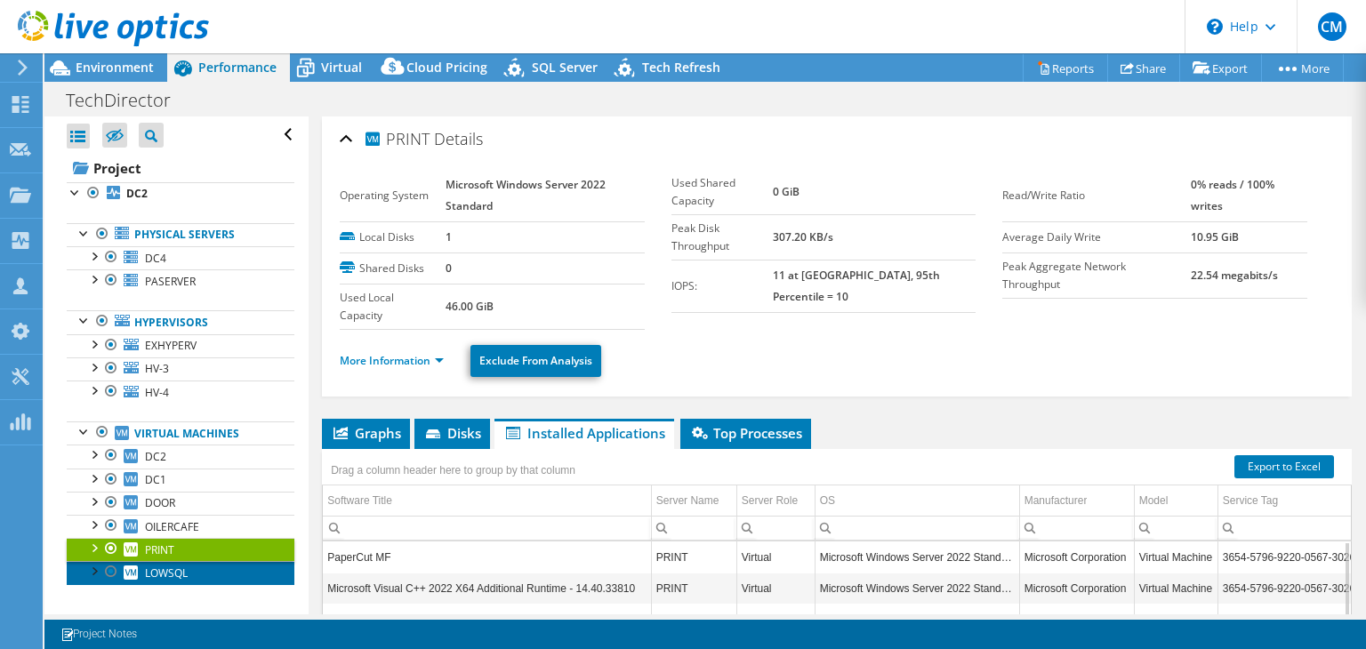
click at [269, 567] on link "LOWSQL" at bounding box center [181, 572] width 228 height 23
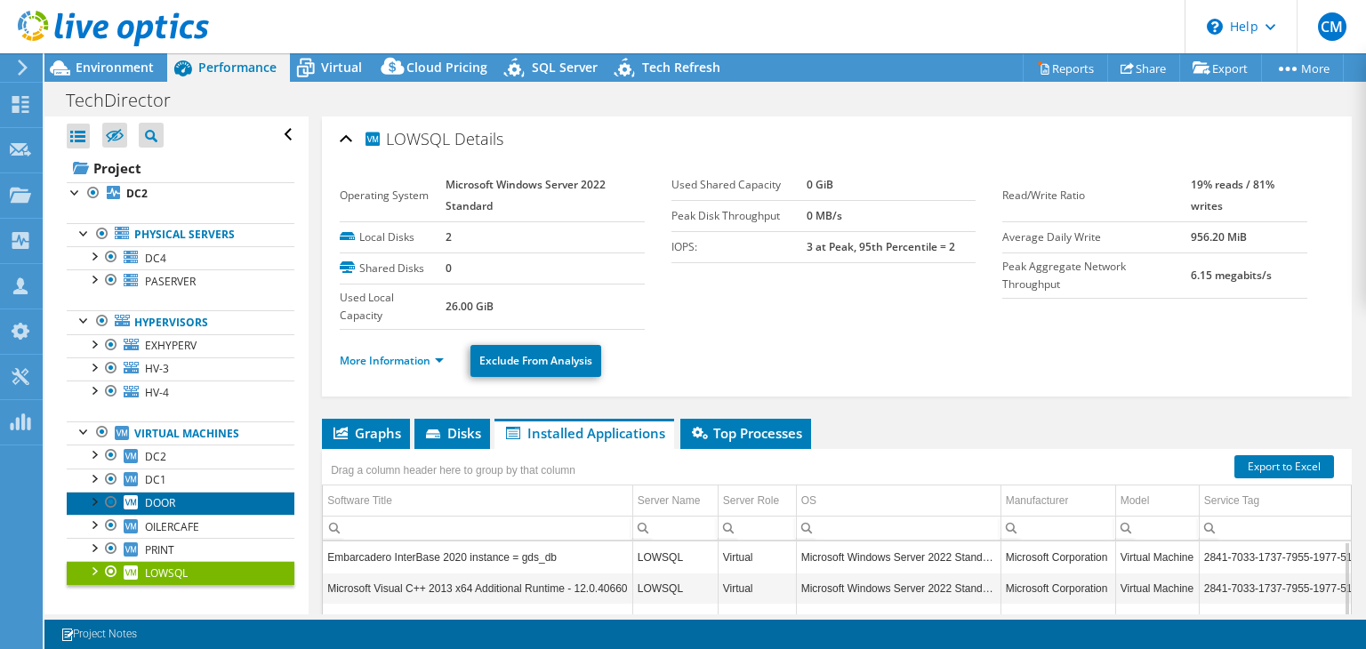
click at [233, 499] on link "DOOR" at bounding box center [181, 503] width 228 height 23
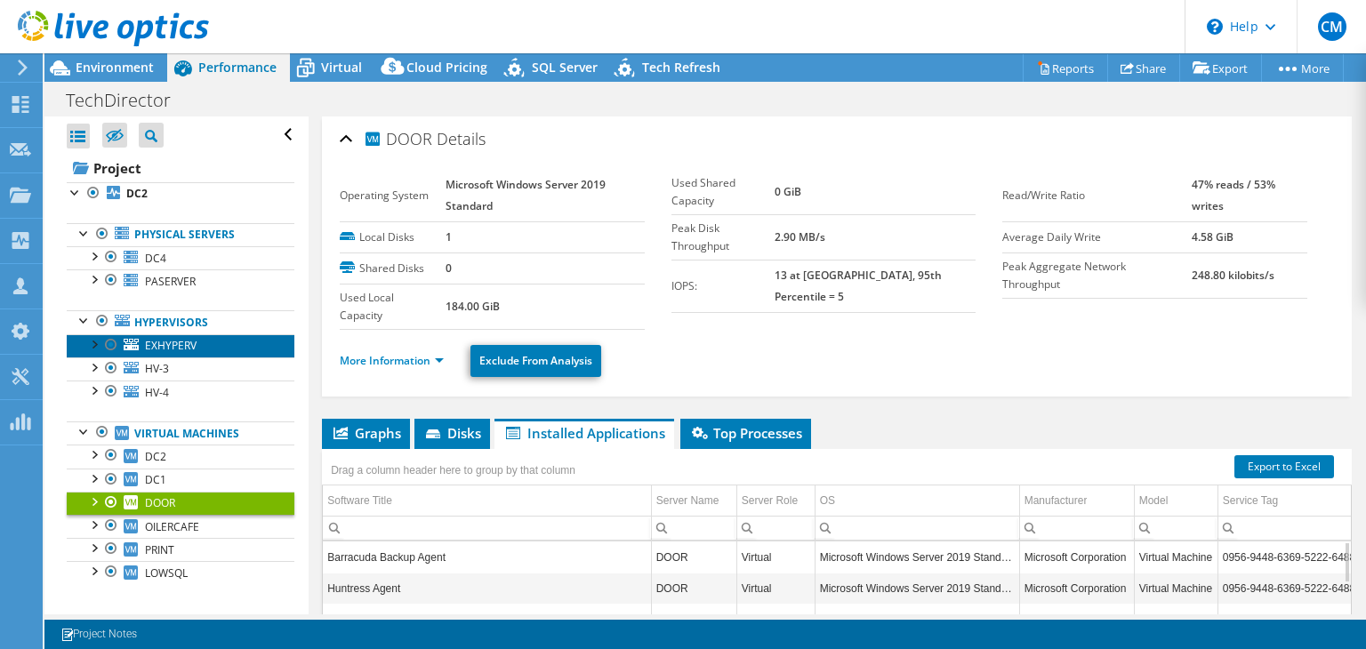
click at [181, 342] on span "EXHYPERV" at bounding box center [171, 345] width 52 height 15
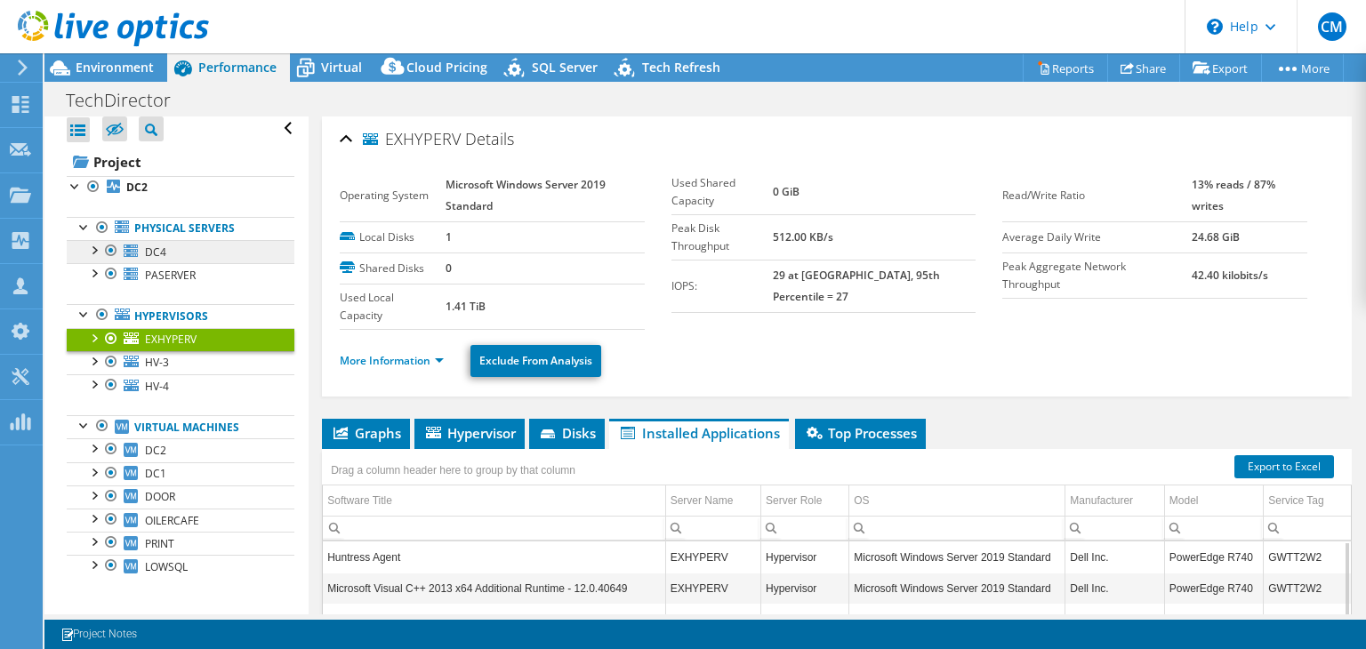
scroll to position [7, 0]
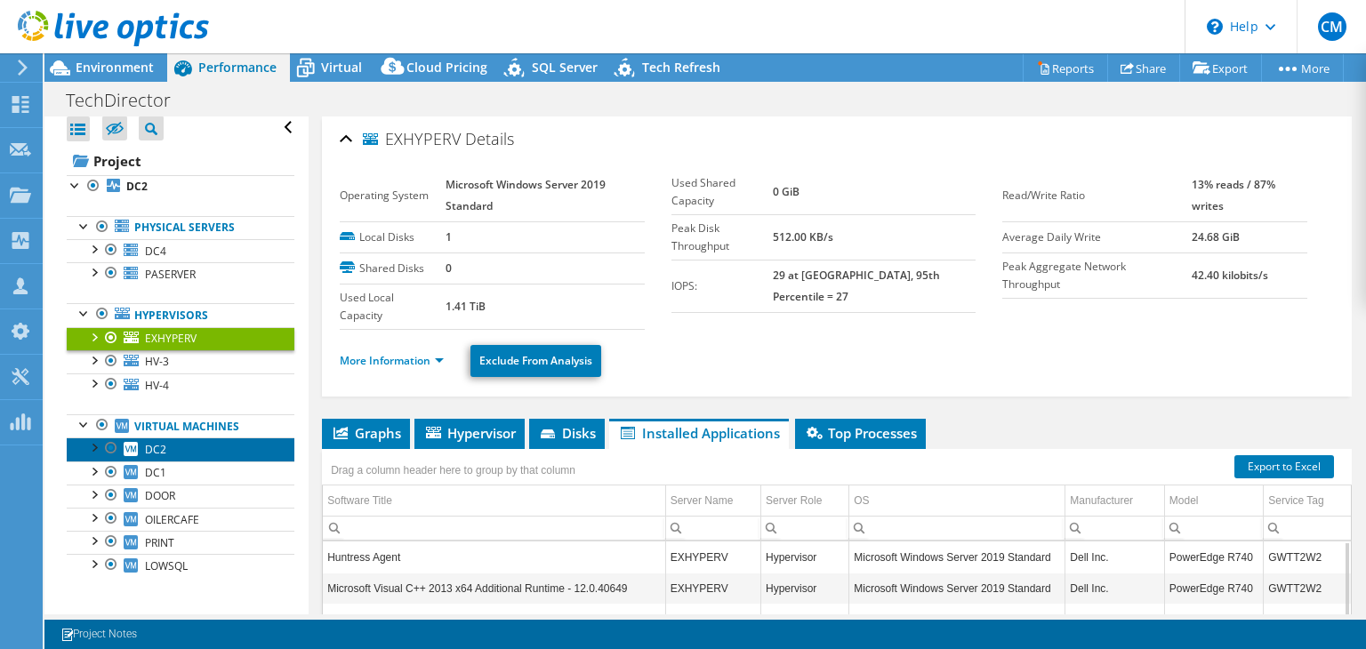
click at [169, 450] on link "DC2" at bounding box center [181, 449] width 228 height 23
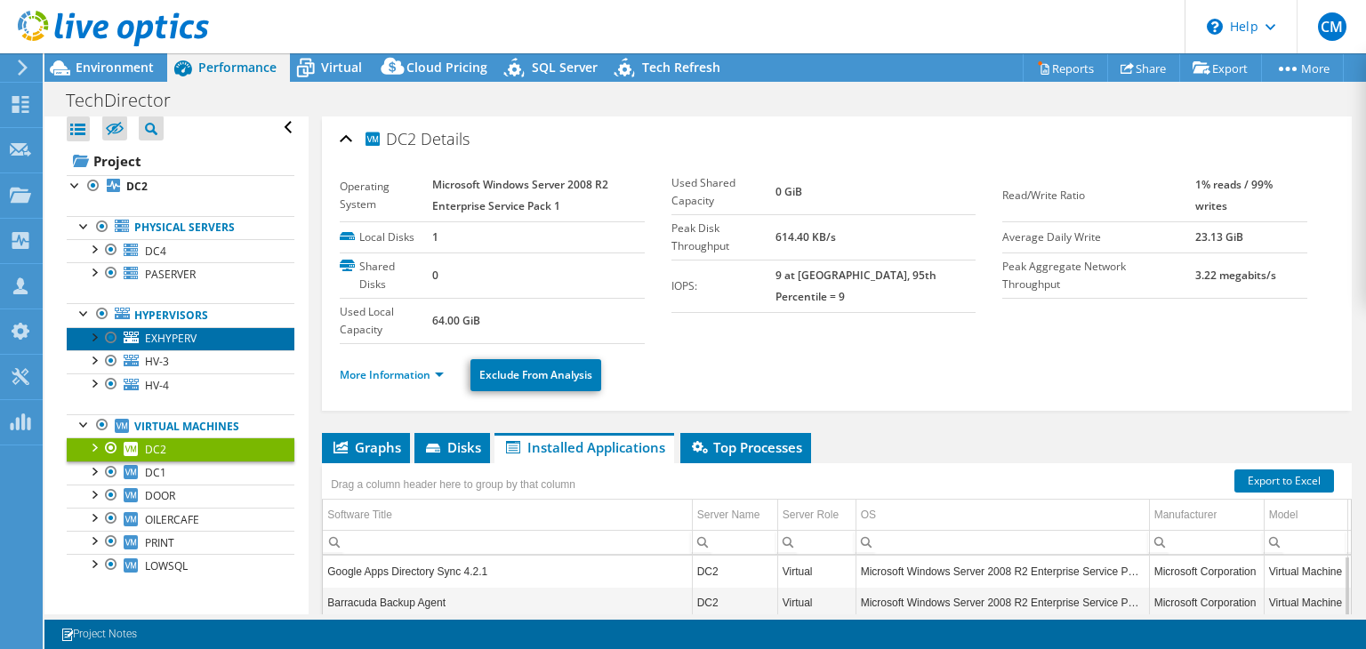
click at [164, 344] on span "EXHYPERV" at bounding box center [171, 338] width 52 height 15
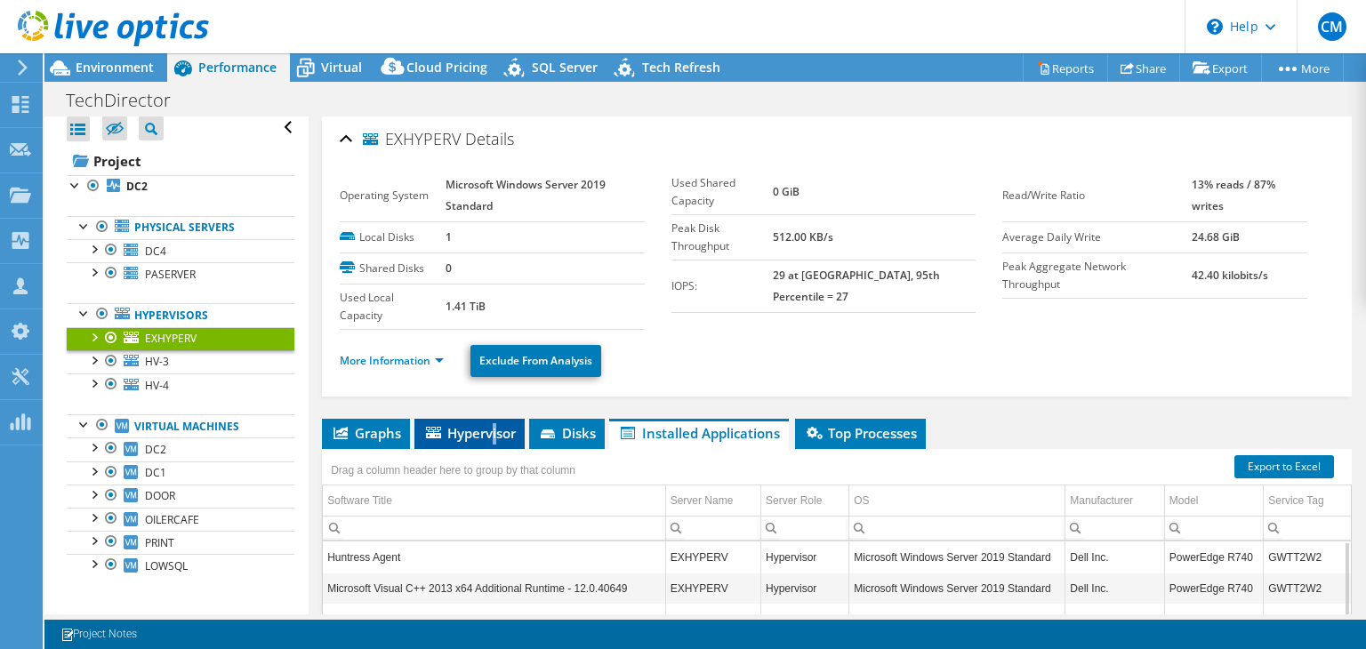
click at [495, 426] on span "Hypervisor" at bounding box center [469, 433] width 92 height 18
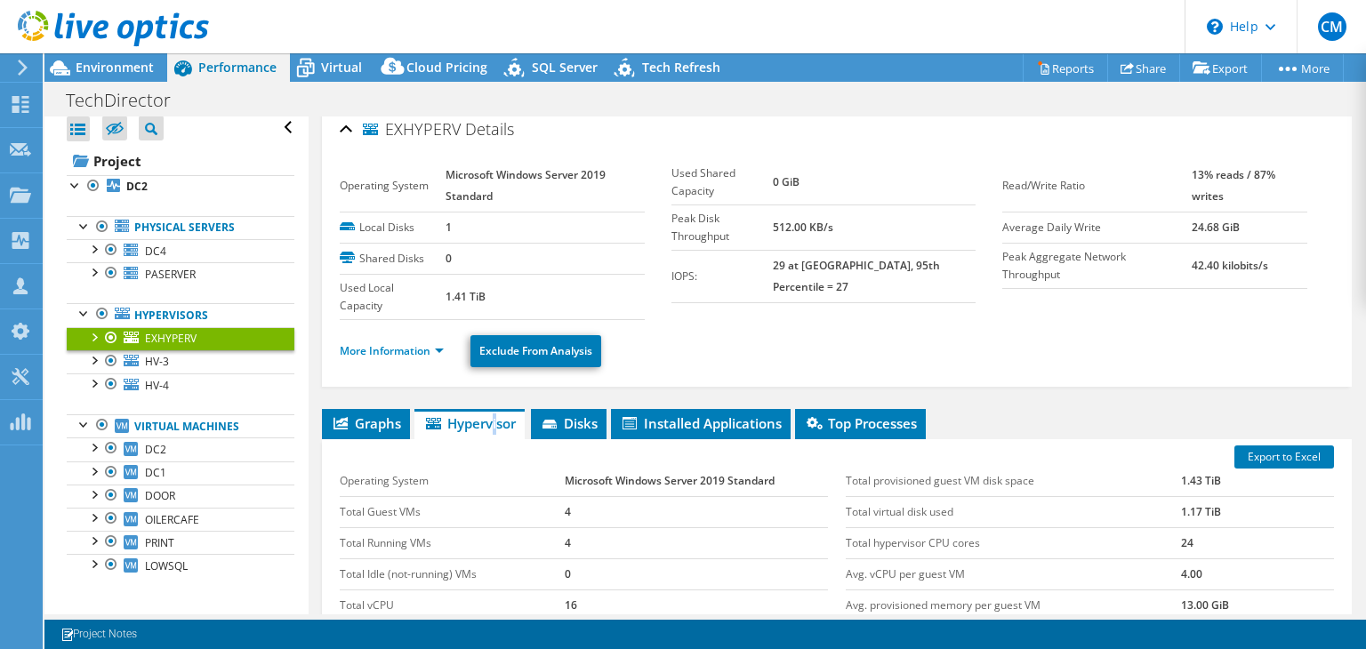
scroll to position [0, 0]
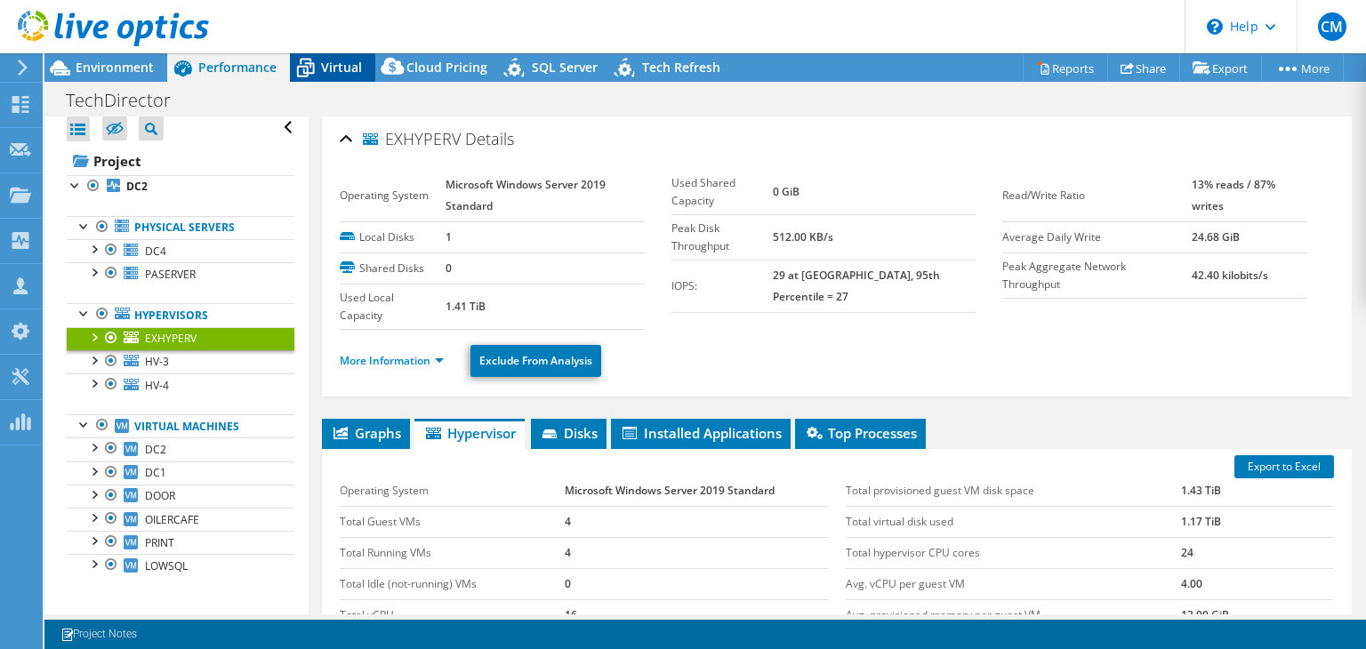
click at [334, 73] on span "Virtual" at bounding box center [341, 67] width 41 height 17
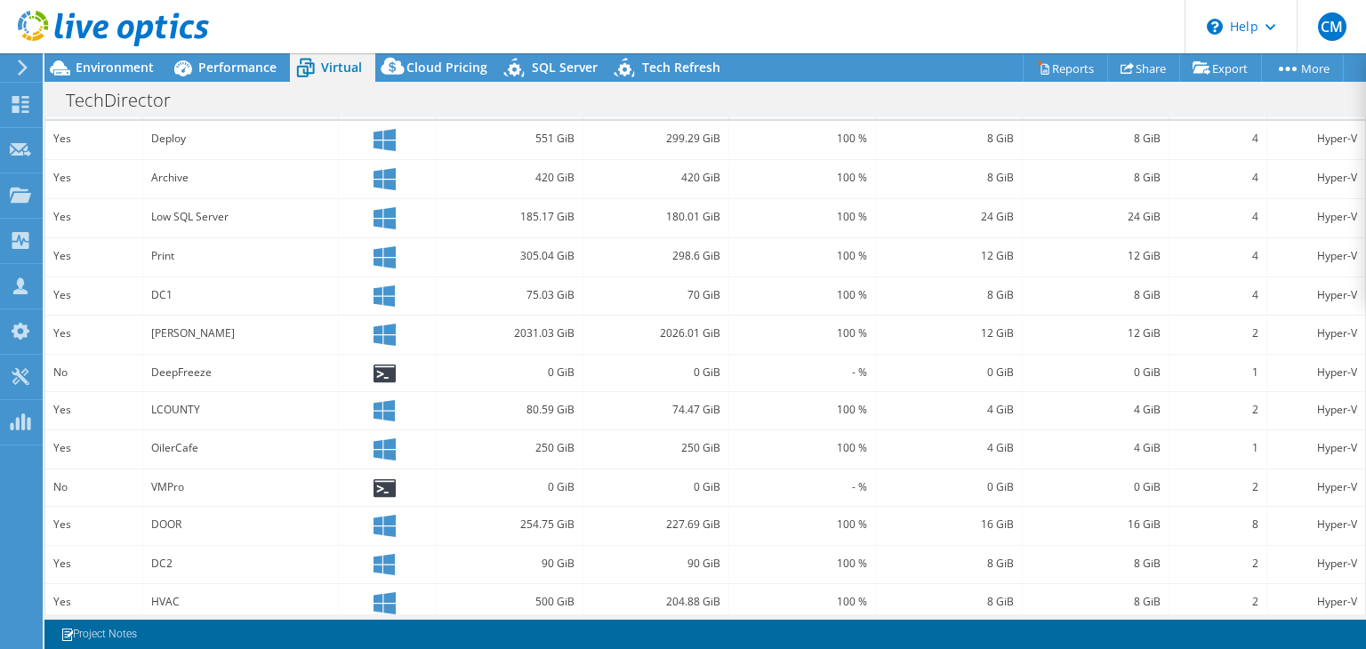
scroll to position [454, 0]
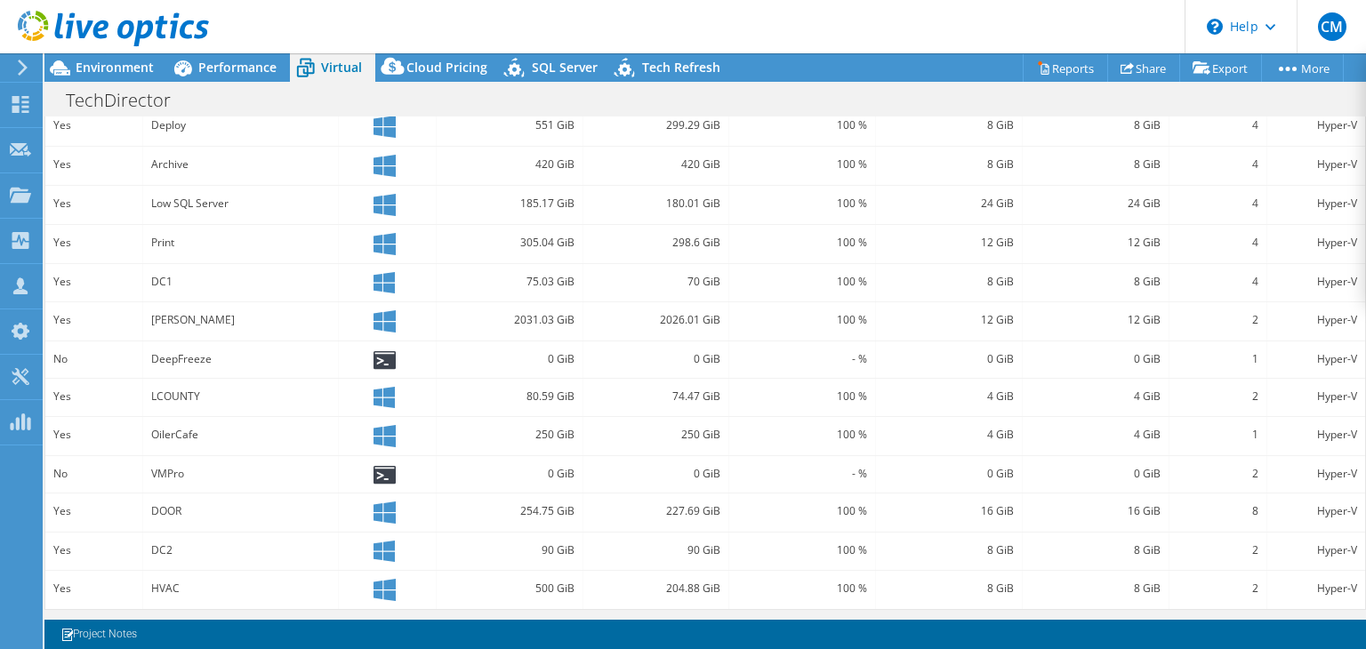
click at [637, 583] on div "204.88 GiB" at bounding box center [656, 589] width 130 height 20
click at [484, 582] on div "500 GiB" at bounding box center [510, 589] width 130 height 20
